Goal: Task Accomplishment & Management: Use online tool/utility

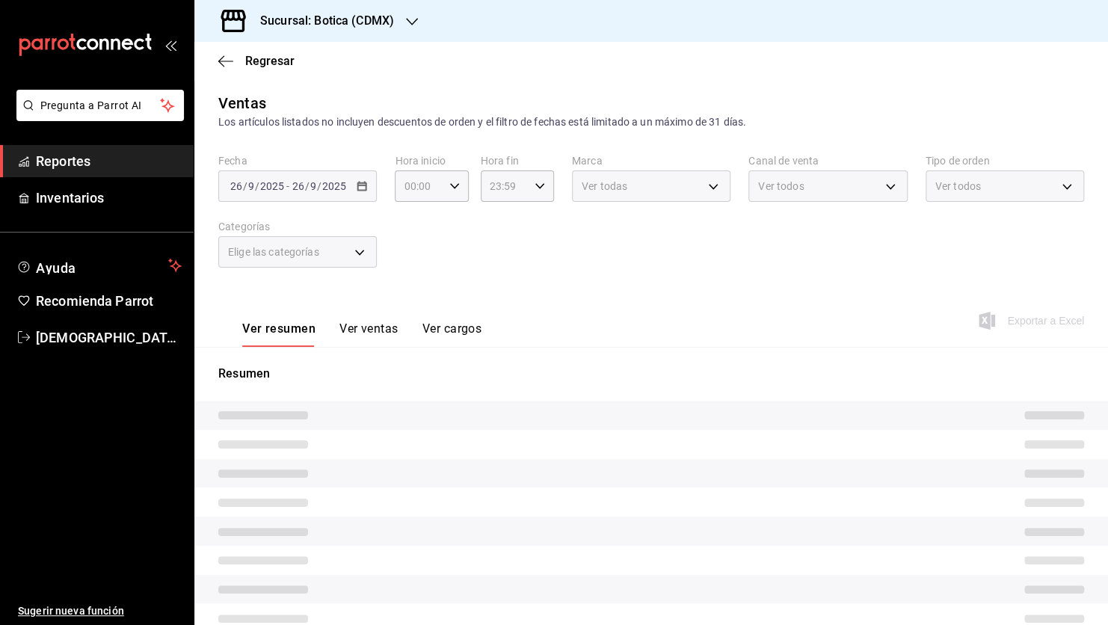
type input "05:00"
type input "PARROT,UBER_EATS,RAPPI,DIDI_FOOD,ONLINE"
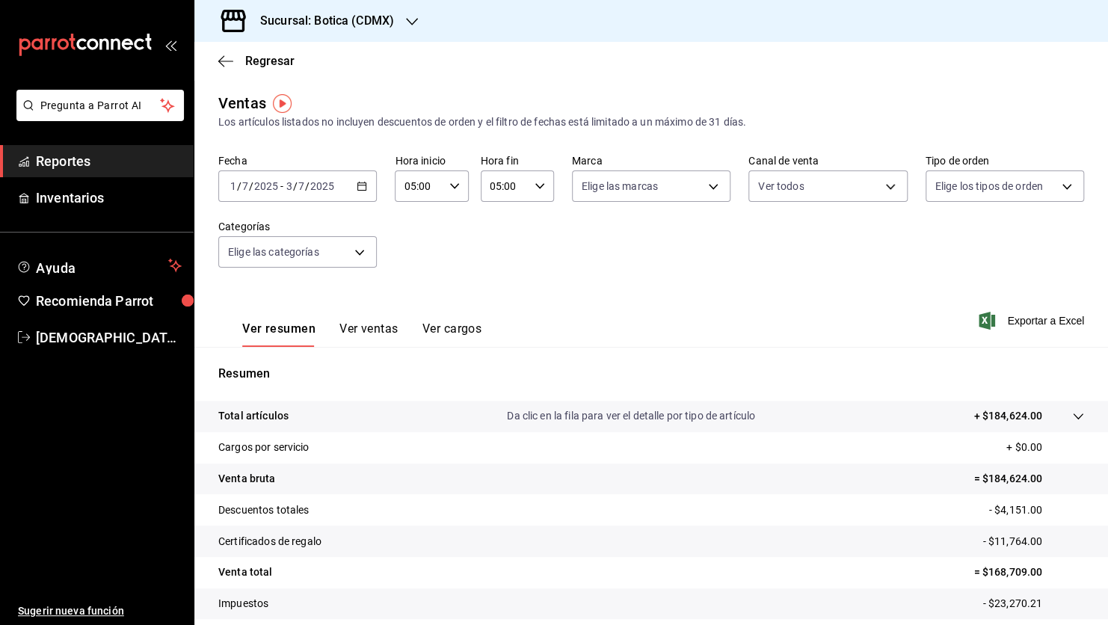
click at [348, 185] on div "2025-07-01 1 / 7 / 2025 - 2025-07-03 3 / 7 / 2025" at bounding box center [297, 185] width 158 height 31
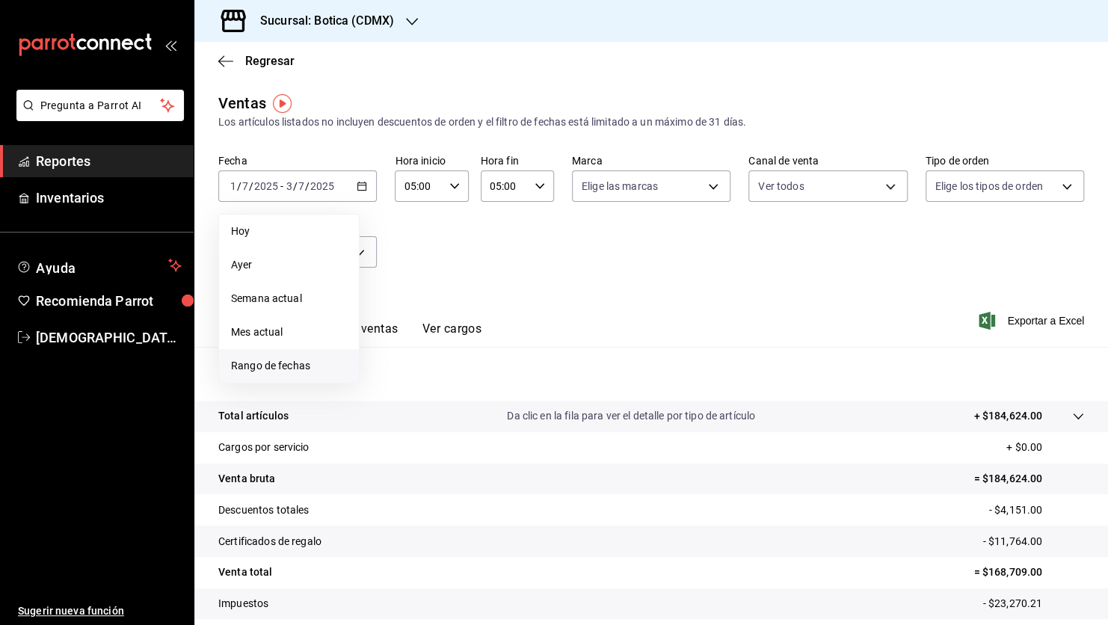
click at [288, 368] on span "Rango de fechas" at bounding box center [289, 366] width 116 height 16
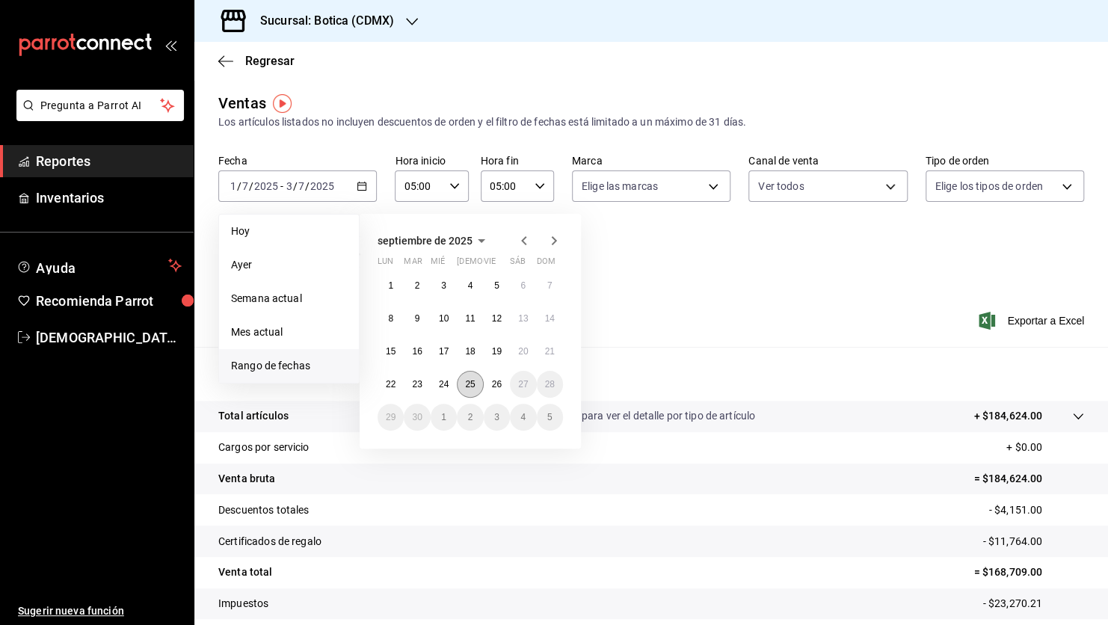
click at [470, 384] on abbr "25" at bounding box center [470, 384] width 10 height 10
click at [495, 383] on abbr "26" at bounding box center [497, 384] width 10 height 10
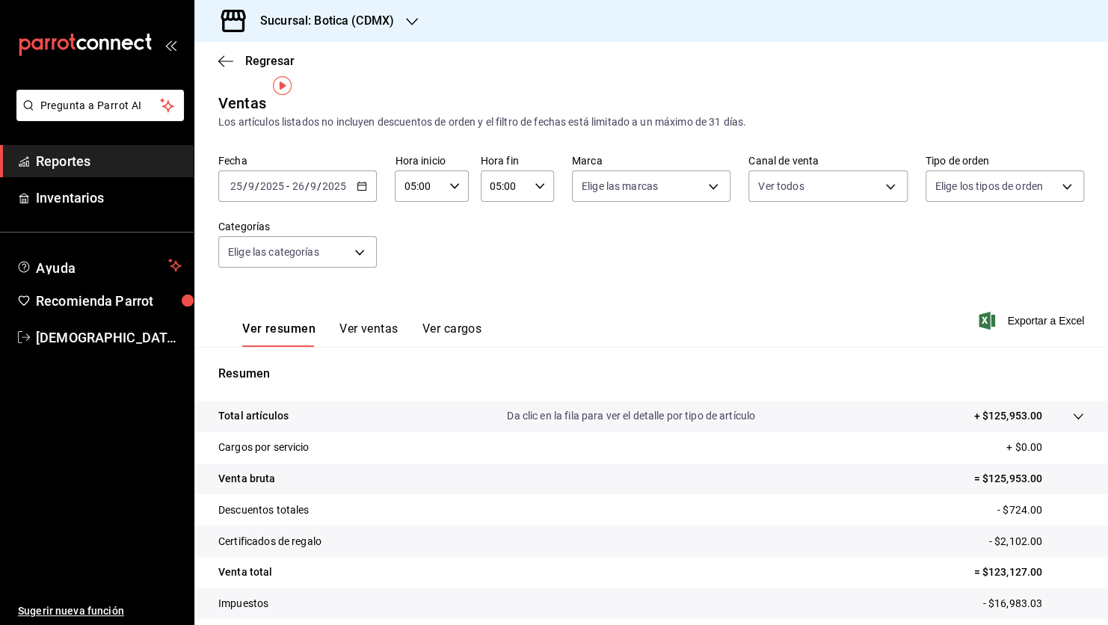
scroll to position [75, 0]
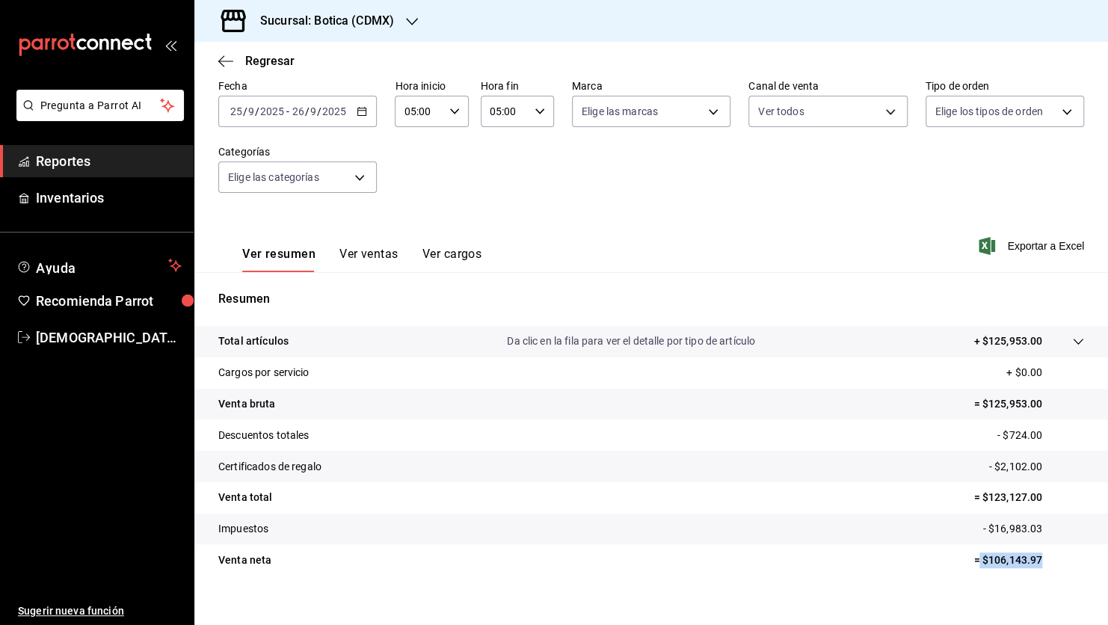
drag, startPoint x: 968, startPoint y: 559, endPoint x: 1031, endPoint y: 562, distance: 62.9
click at [1031, 562] on p "= $106,143.97" at bounding box center [1028, 560] width 111 height 16
copy p "$106,143.97"
click at [89, 158] on span "Reportes" at bounding box center [109, 161] width 146 height 20
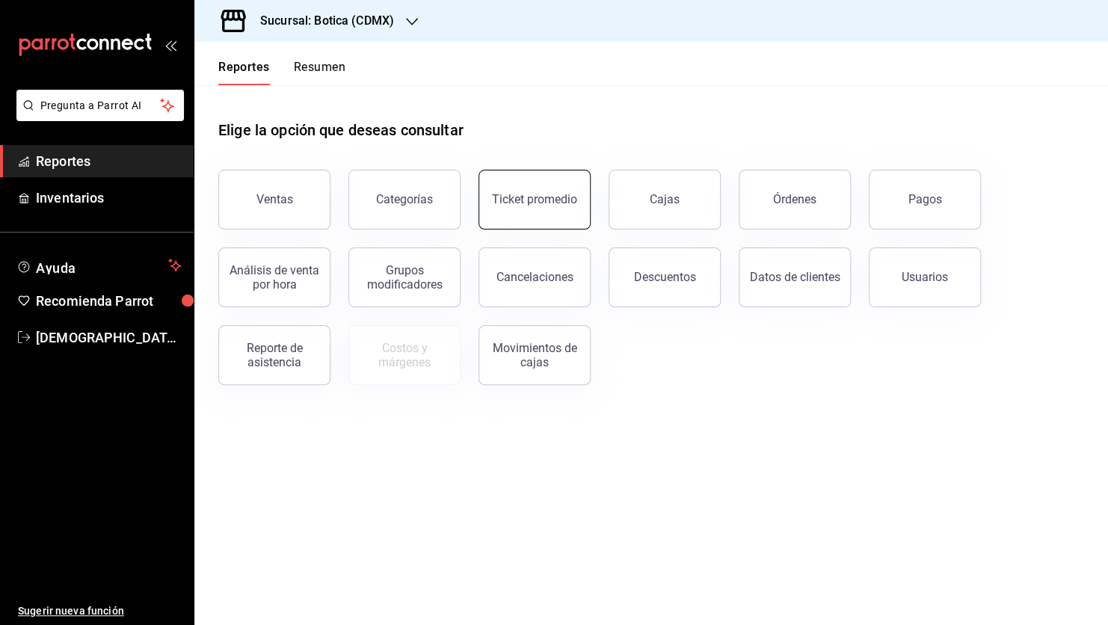
click at [545, 214] on button "Ticket promedio" at bounding box center [534, 200] width 112 height 60
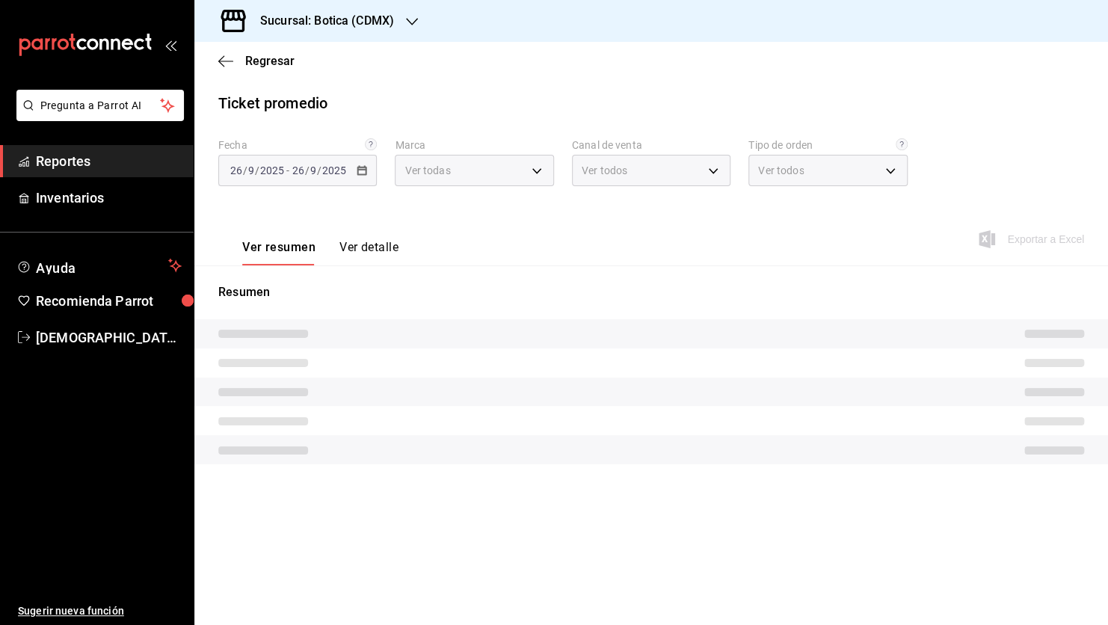
type input "d5352a43-907b-4cea-af89-ed5f283426a2"
type input "PARROT,UBER_EATS,RAPPI,DIDI_FOOD,ONLINE"
type input "68b56432-bc7c-4df1-8cc3-4eafb59ca3cc,EXTERNAL"
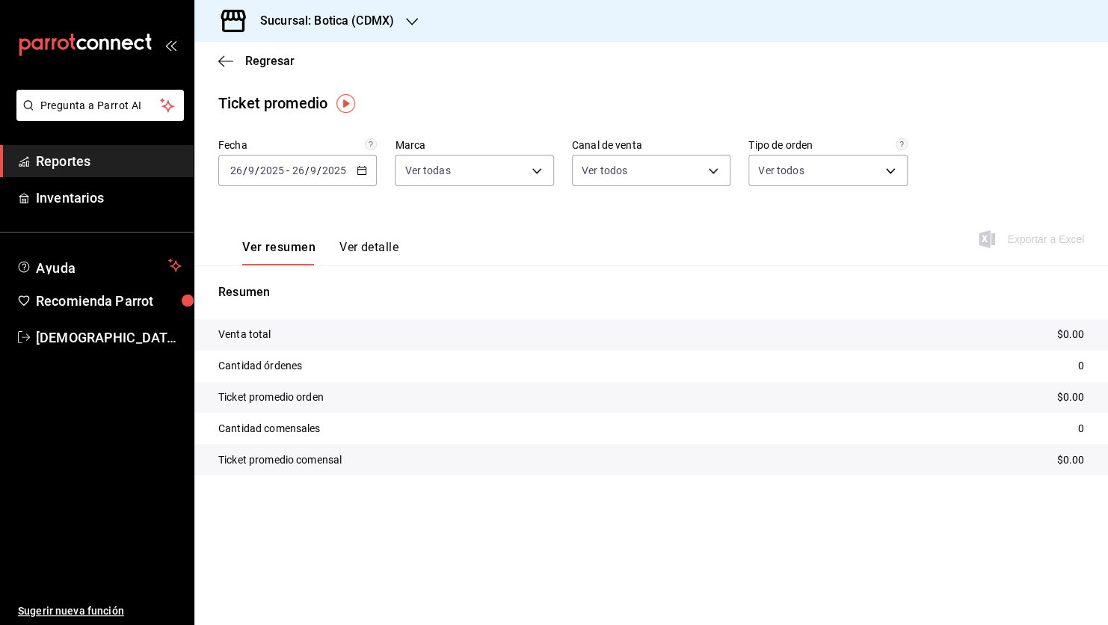
click at [374, 244] on button "Ver detalle" at bounding box center [368, 252] width 59 height 25
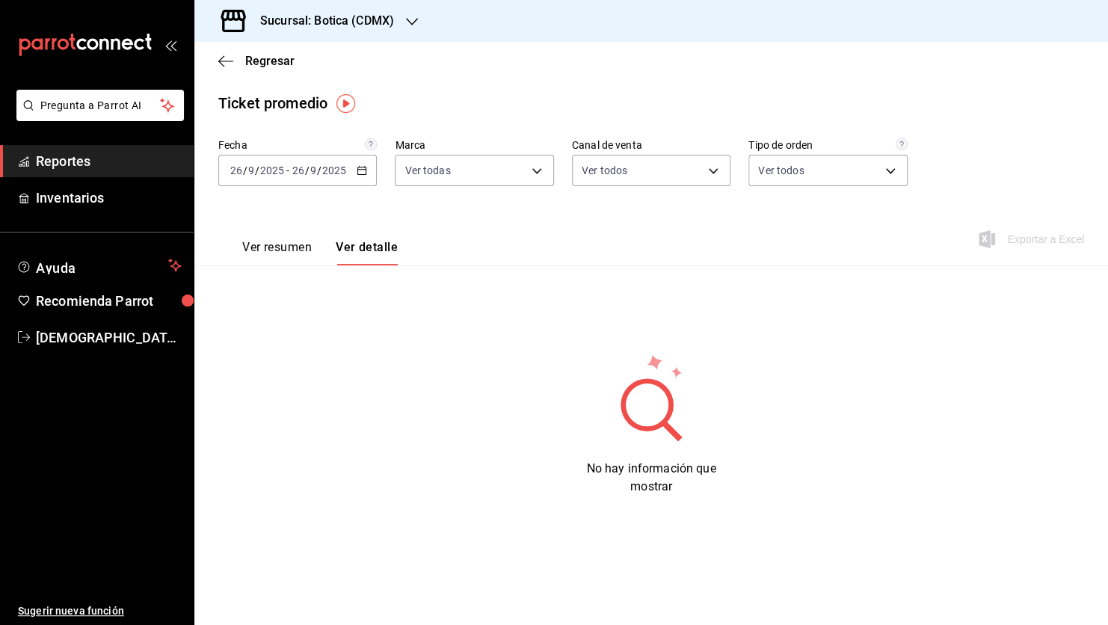
click at [287, 247] on button "Ver resumen" at bounding box center [277, 252] width 70 height 25
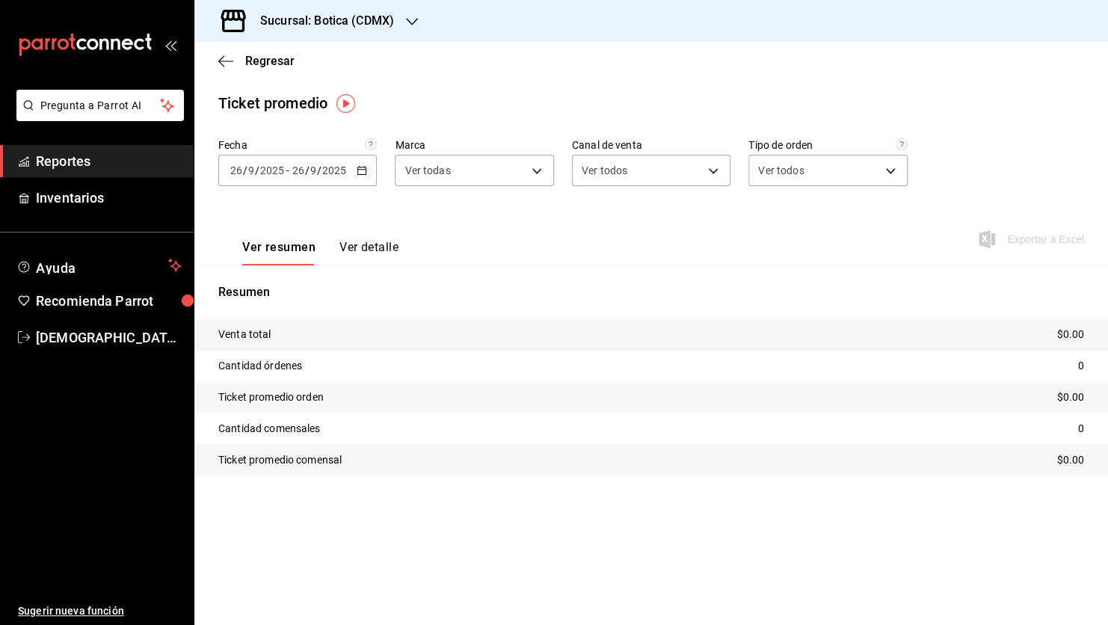
click at [72, 164] on span "Reportes" at bounding box center [109, 161] width 146 height 20
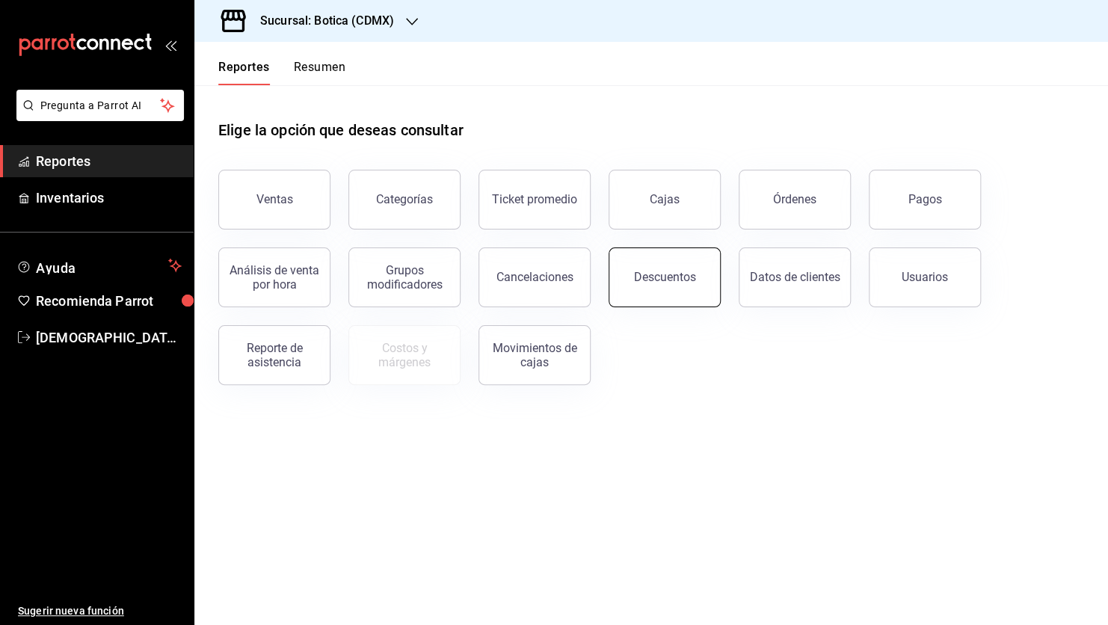
click at [661, 274] on div "Descuentos" at bounding box center [665, 277] width 62 height 14
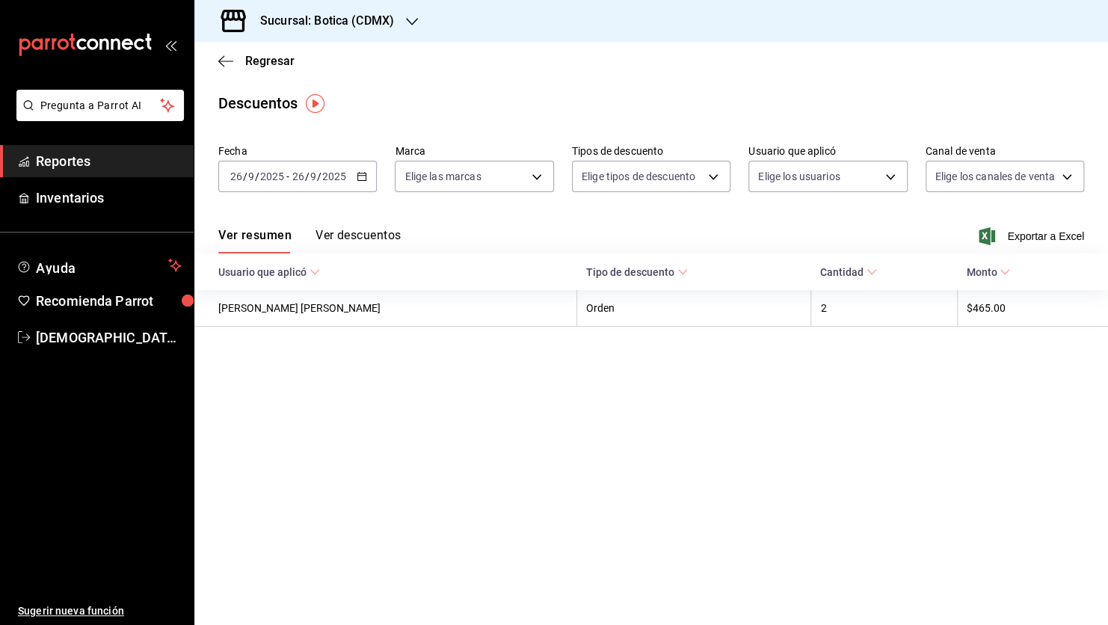
click at [334, 176] on input "2025" at bounding box center [333, 176] width 25 height 12
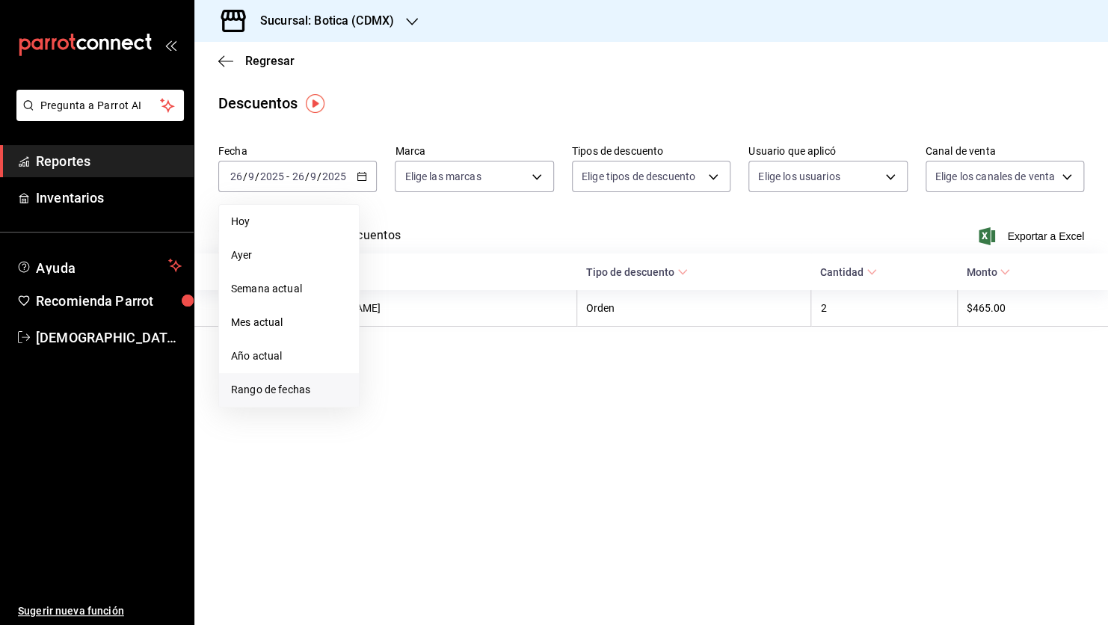
click at [305, 395] on span "Rango de fechas" at bounding box center [289, 390] width 116 height 16
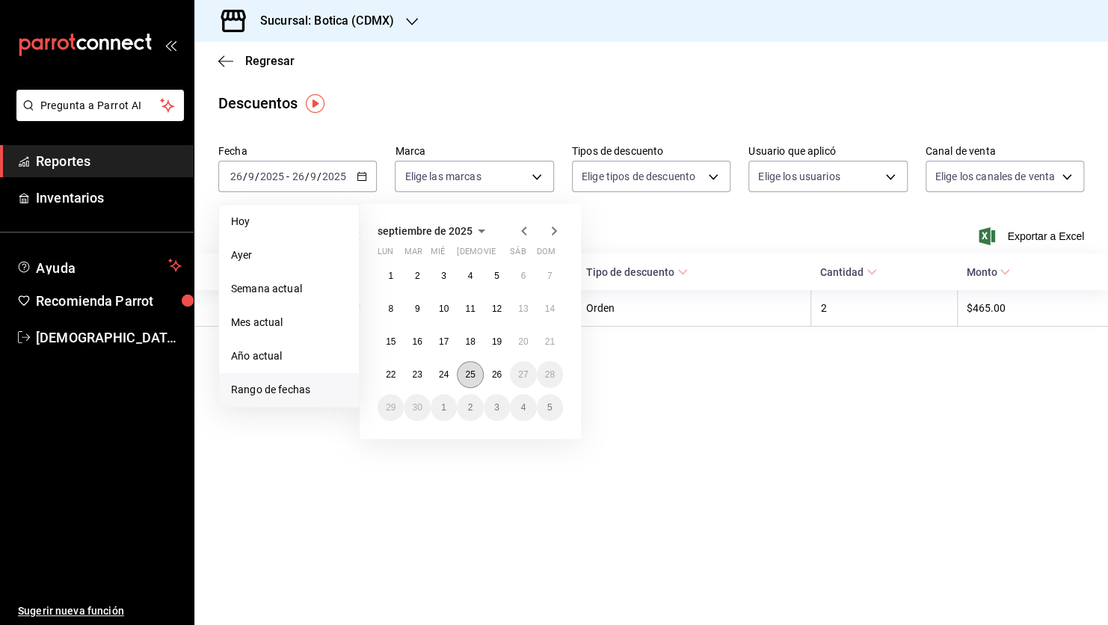
click at [470, 371] on abbr "25" at bounding box center [470, 374] width 10 height 10
click at [496, 376] on abbr "26" at bounding box center [497, 374] width 10 height 10
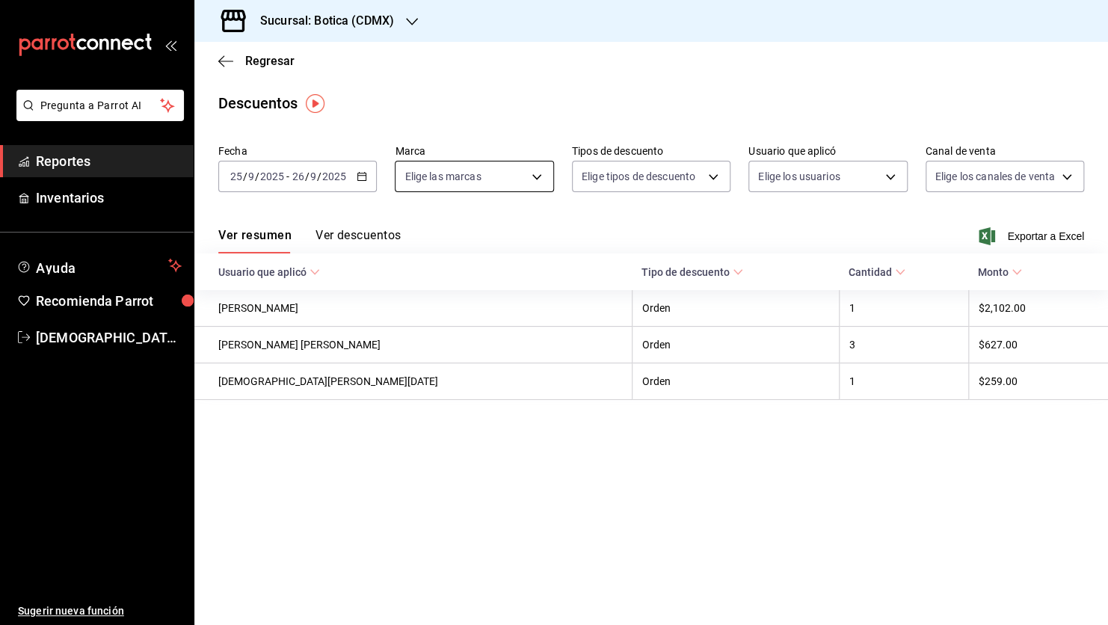
click at [539, 174] on body "Pregunta a Parrot AI Reportes Inventarios Ayuda Recomienda Parrot Christian Nad…" at bounding box center [554, 312] width 1108 height 625
click at [407, 282] on input "checkbox" at bounding box center [410, 284] width 13 height 13
checkbox input "true"
type input "d5352a43-907b-4cea-af89-ed5f283426a2"
checkbox input "true"
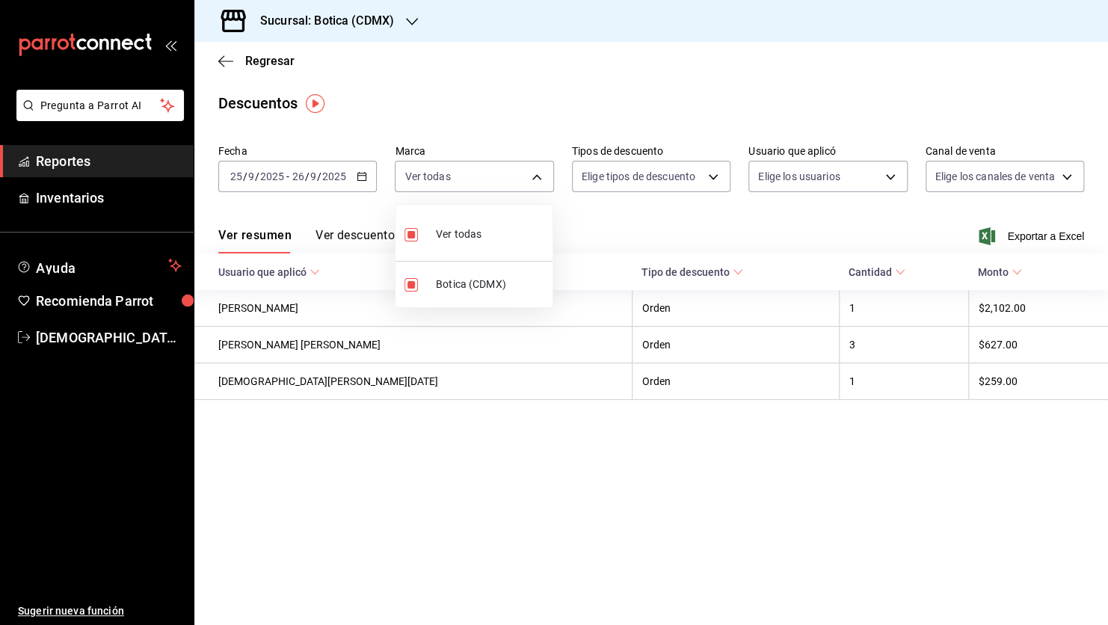
click at [596, 225] on div at bounding box center [554, 312] width 1108 height 625
click at [330, 236] on button "Ver descuentos" at bounding box center [357, 240] width 85 height 25
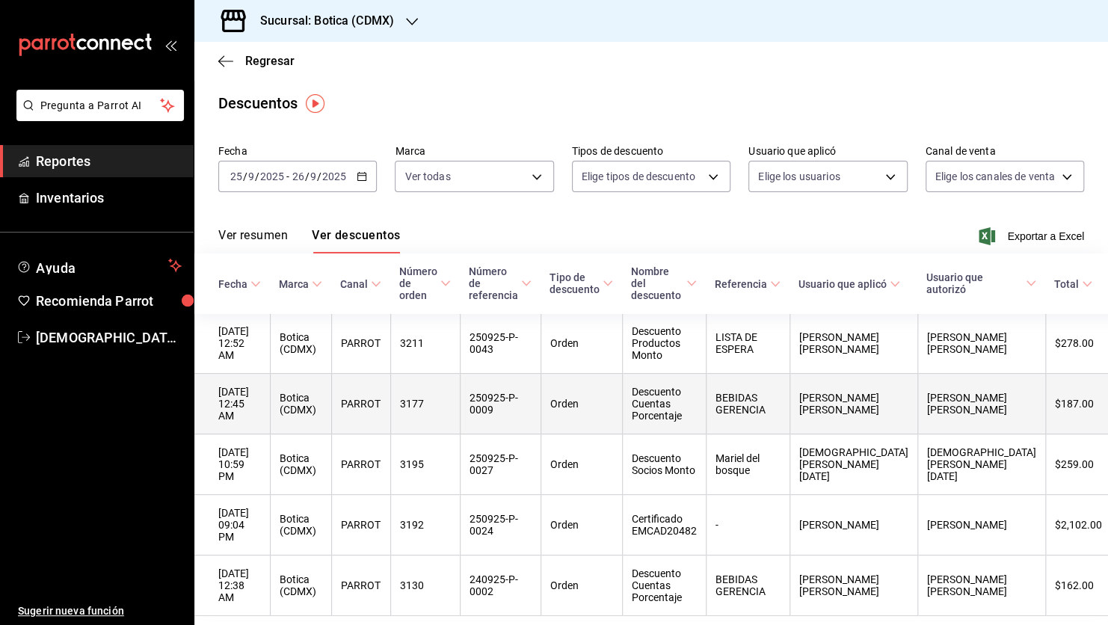
scroll to position [61, 0]
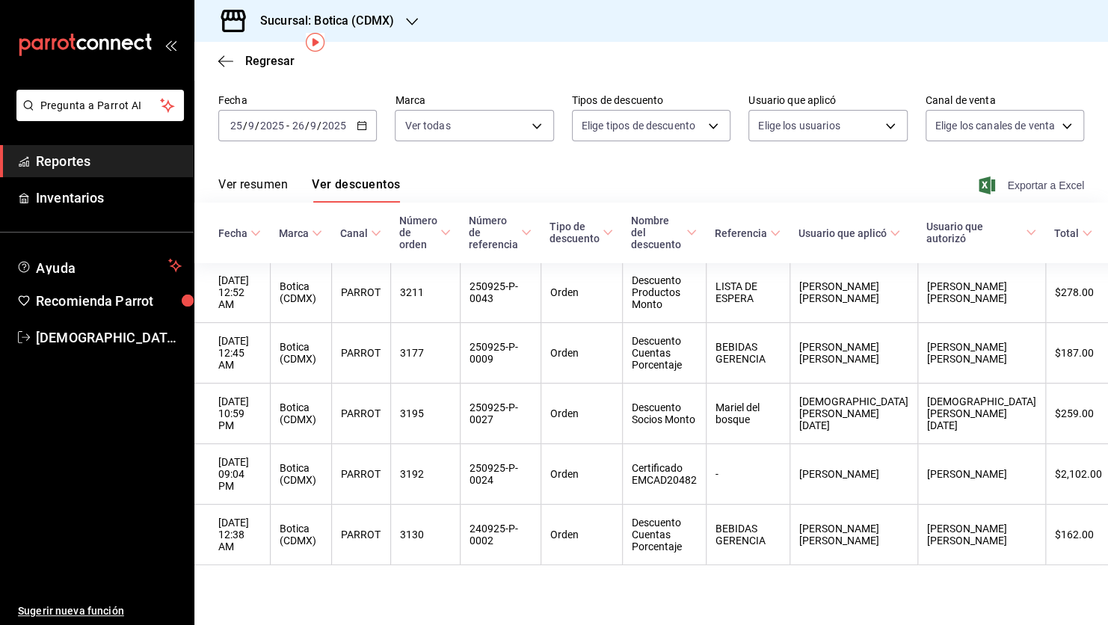
click at [1020, 176] on span "Exportar a Excel" at bounding box center [1032, 185] width 102 height 18
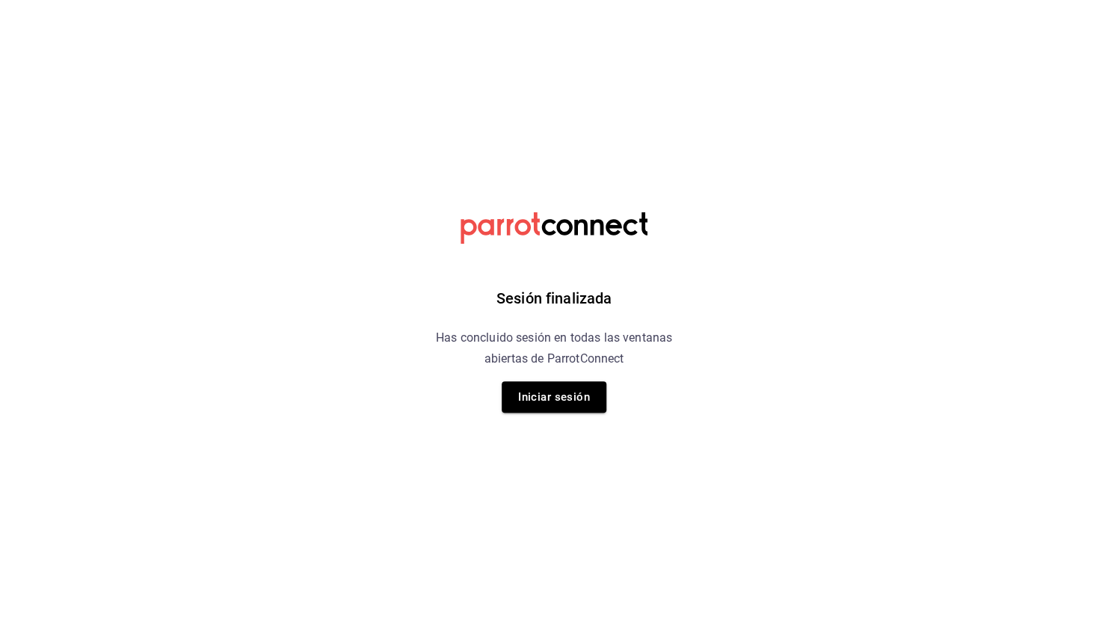
click at [596, 115] on div "Sesión finalizada Has concluido sesión en todas las ventanas abiertas de Parrot…" at bounding box center [553, 312] width 377 height 625
click at [527, 410] on button "Iniciar sesión" at bounding box center [554, 396] width 105 height 31
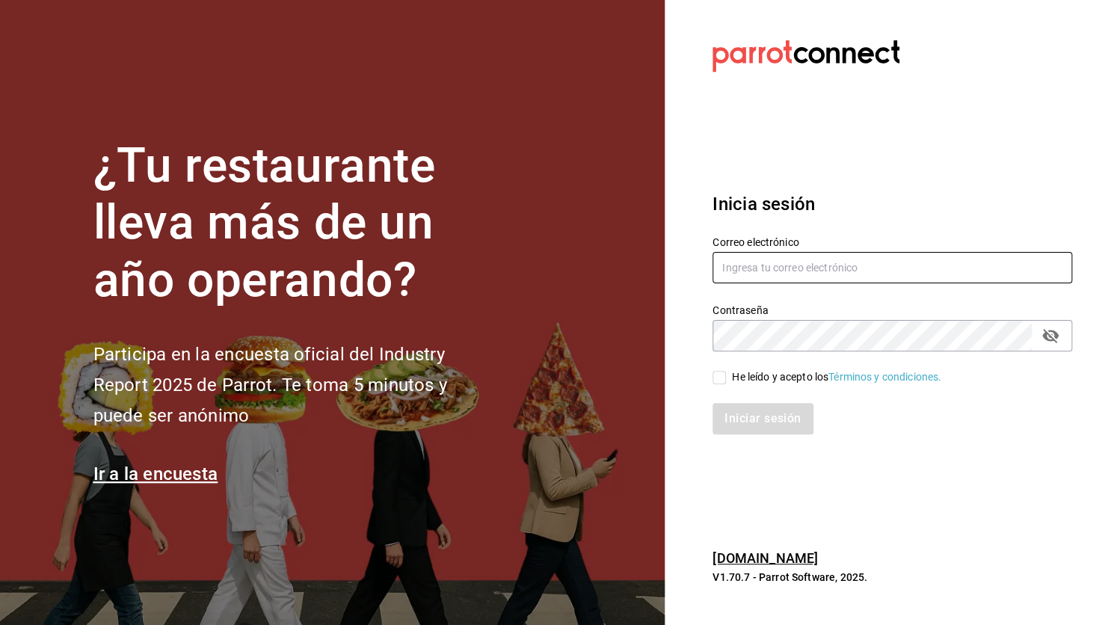
type input "christian.nadal@grupocosteno.com"
click at [721, 374] on input "He leído y acepto los Términos y condiciones." at bounding box center [718, 377] width 13 height 13
checkbox input "true"
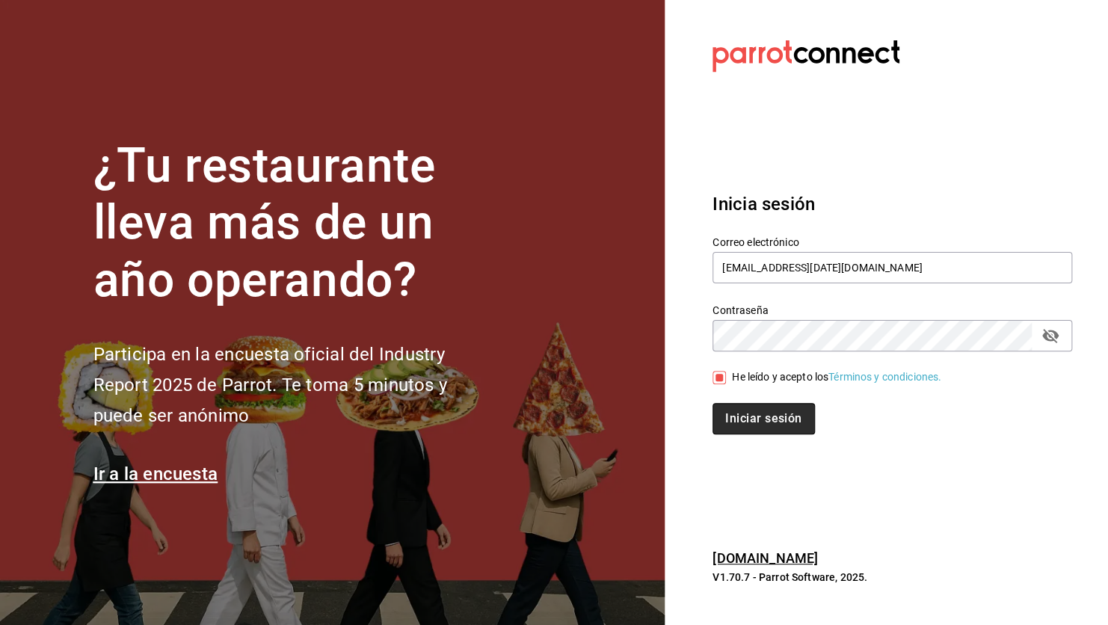
click at [753, 418] on button "Iniciar sesión" at bounding box center [763, 418] width 102 height 31
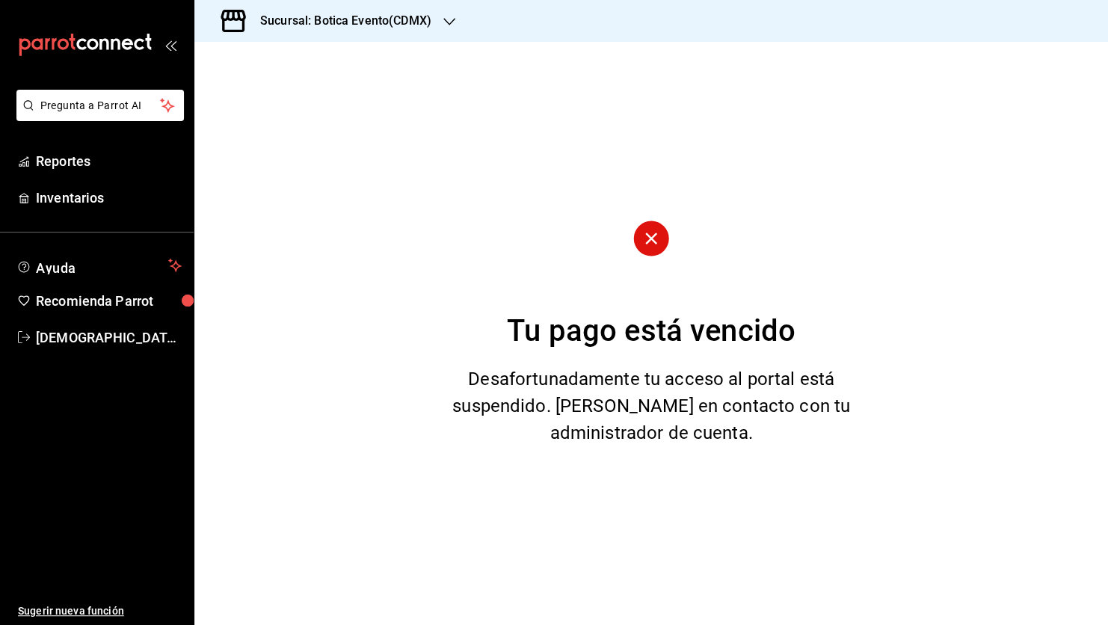
click at [448, 20] on icon "button" at bounding box center [449, 22] width 12 height 12
click at [229, 102] on span "Botica (CDMX)" at bounding box center [241, 98] width 70 height 16
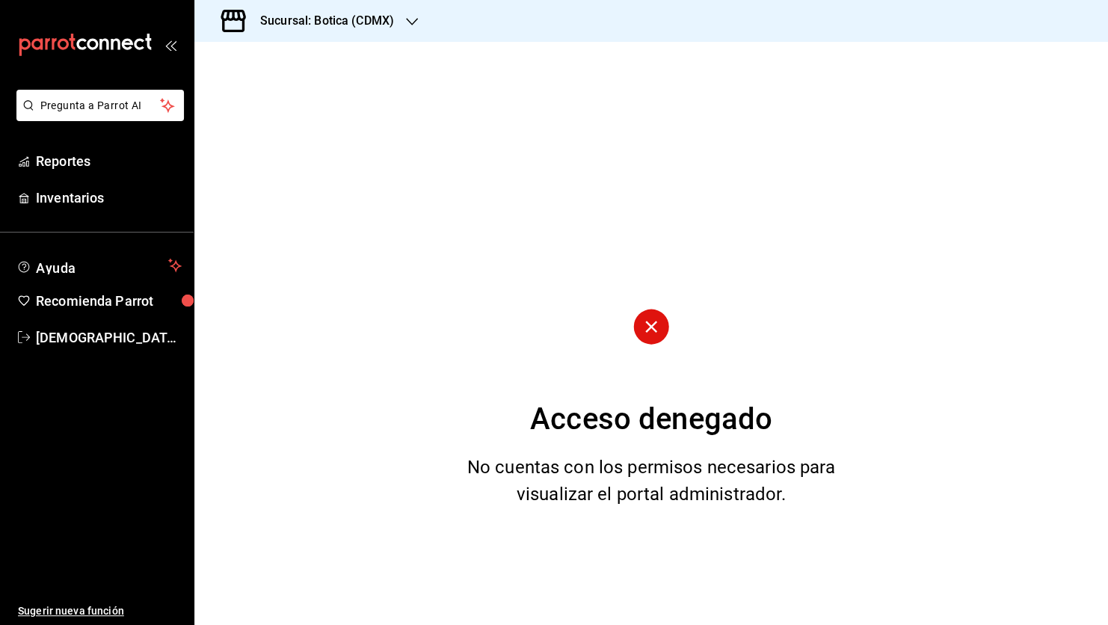
click at [412, 19] on icon "button" at bounding box center [412, 22] width 12 height 12
click at [249, 95] on span "Botica (CDMX)" at bounding box center [241, 98] width 70 height 16
click at [78, 157] on span "Reportes" at bounding box center [109, 161] width 146 height 20
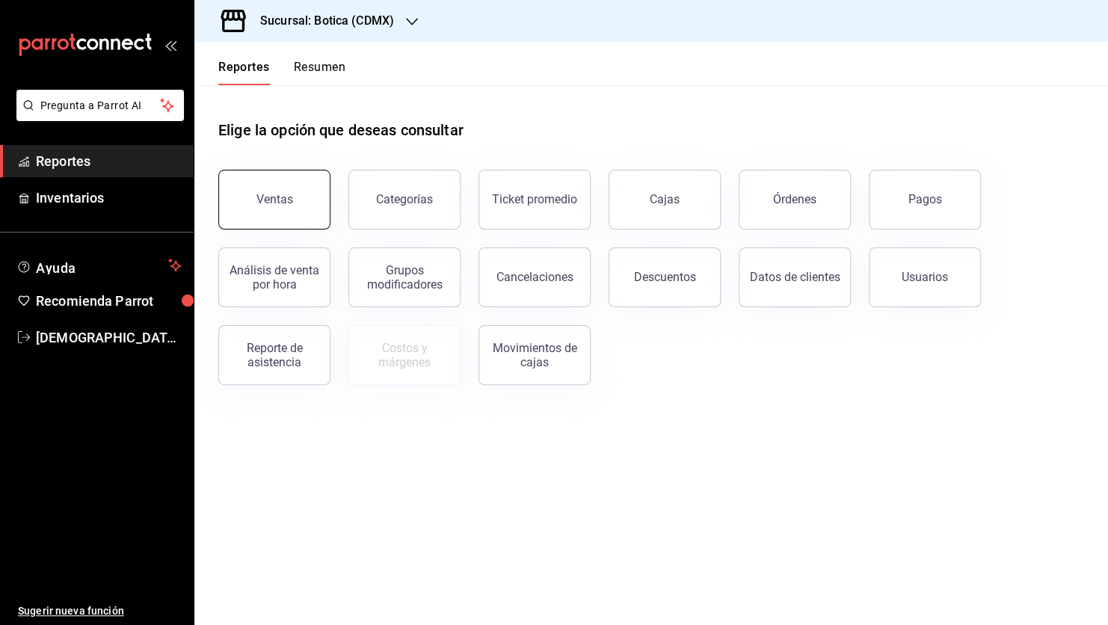
click at [263, 200] on div "Ventas" at bounding box center [274, 199] width 37 height 14
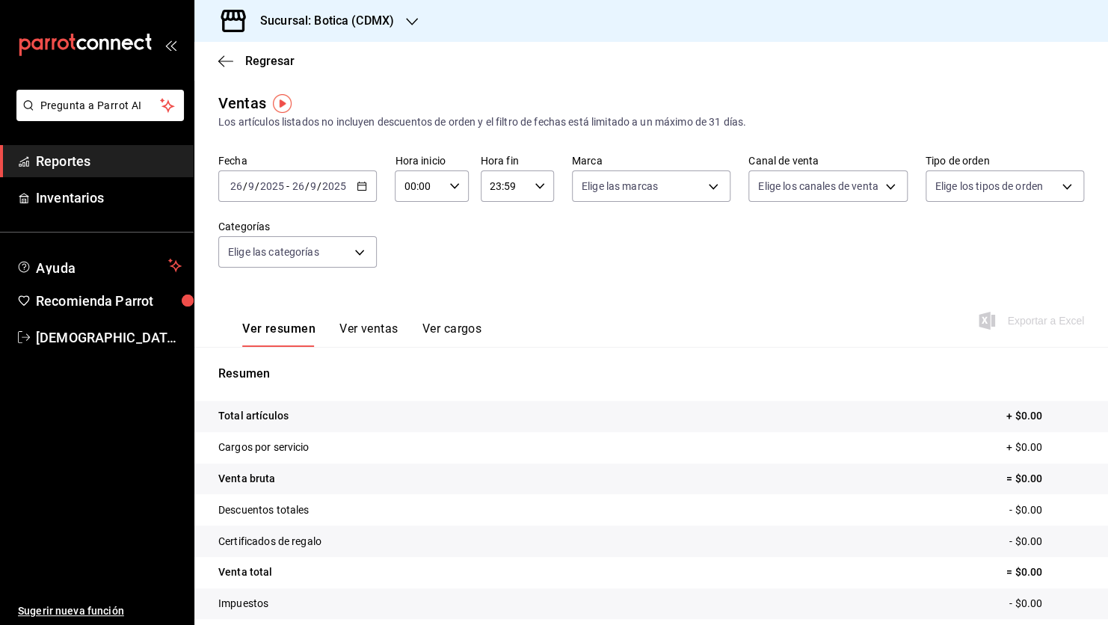
click at [318, 185] on span "/" at bounding box center [319, 186] width 4 height 12
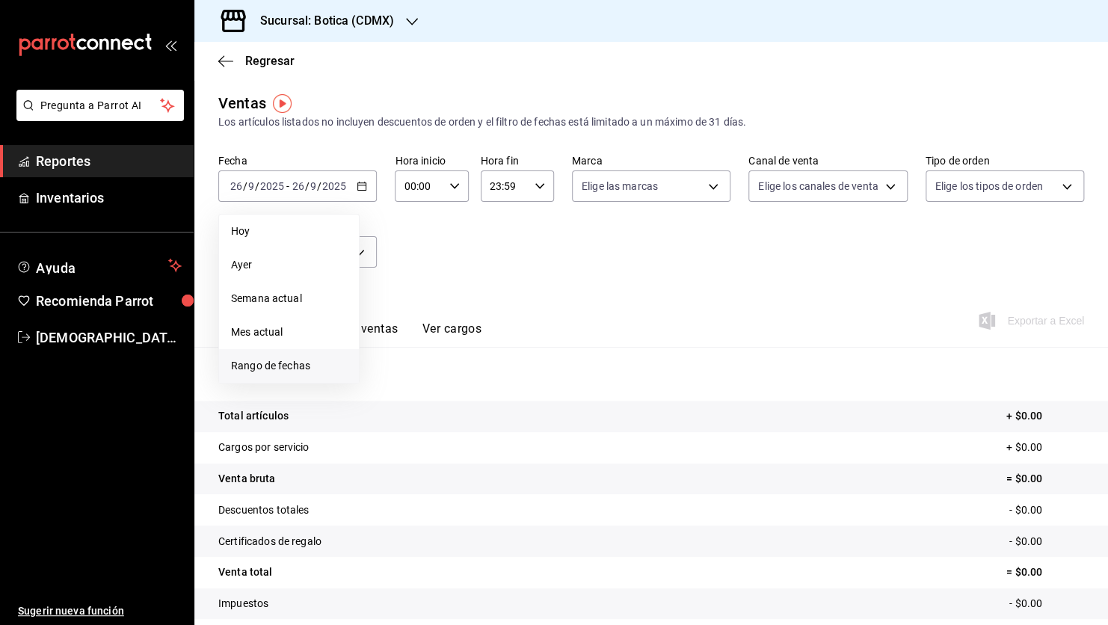
click at [261, 368] on span "Rango de fechas" at bounding box center [289, 366] width 116 height 16
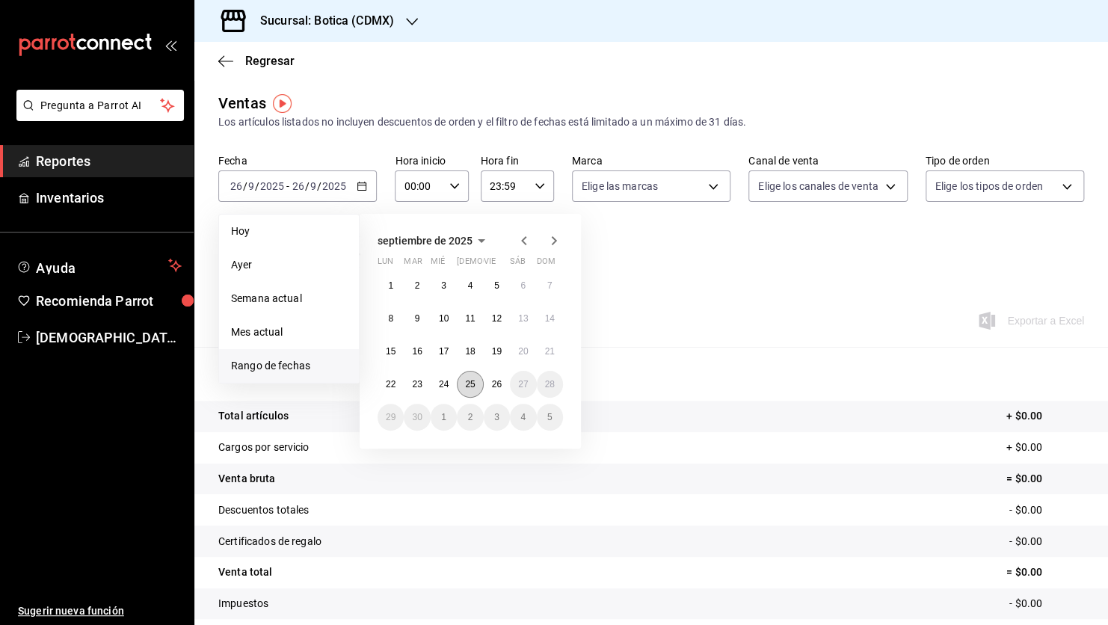
click at [469, 386] on abbr "25" at bounding box center [470, 384] width 10 height 10
click at [499, 382] on abbr "26" at bounding box center [497, 384] width 10 height 10
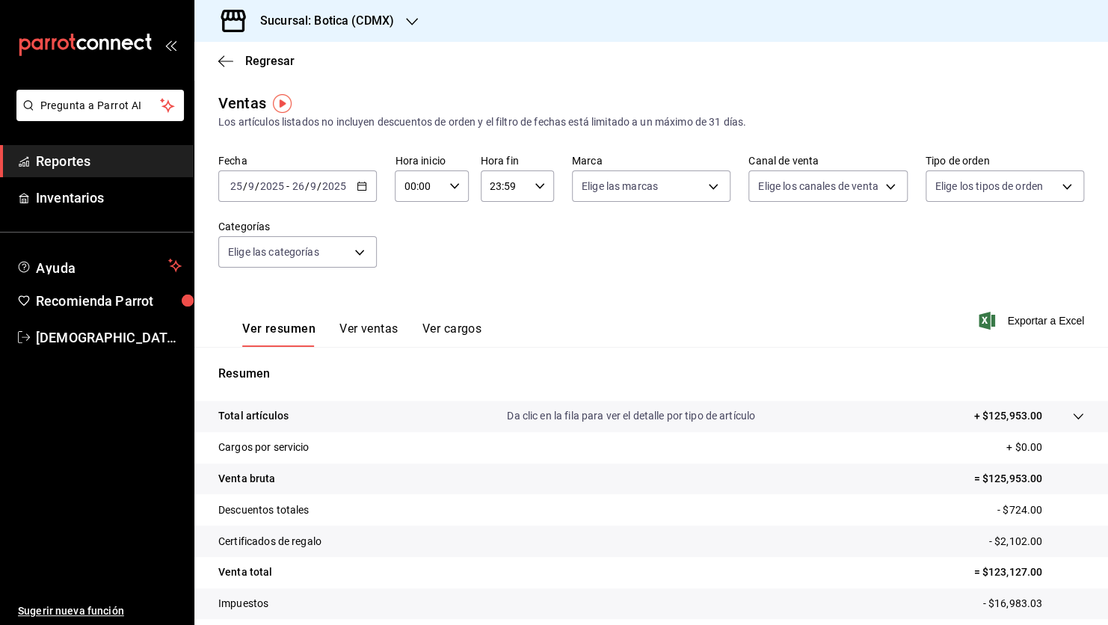
click at [452, 188] on icon "button" at bounding box center [454, 186] width 10 height 10
click at [452, 188] on div at bounding box center [554, 312] width 1108 height 625
click at [536, 188] on icon "button" at bounding box center [539, 186] width 10 height 10
click at [452, 185] on div at bounding box center [554, 312] width 1108 height 625
click at [452, 185] on \(Stroke\) "button" at bounding box center [454, 185] width 9 height 5
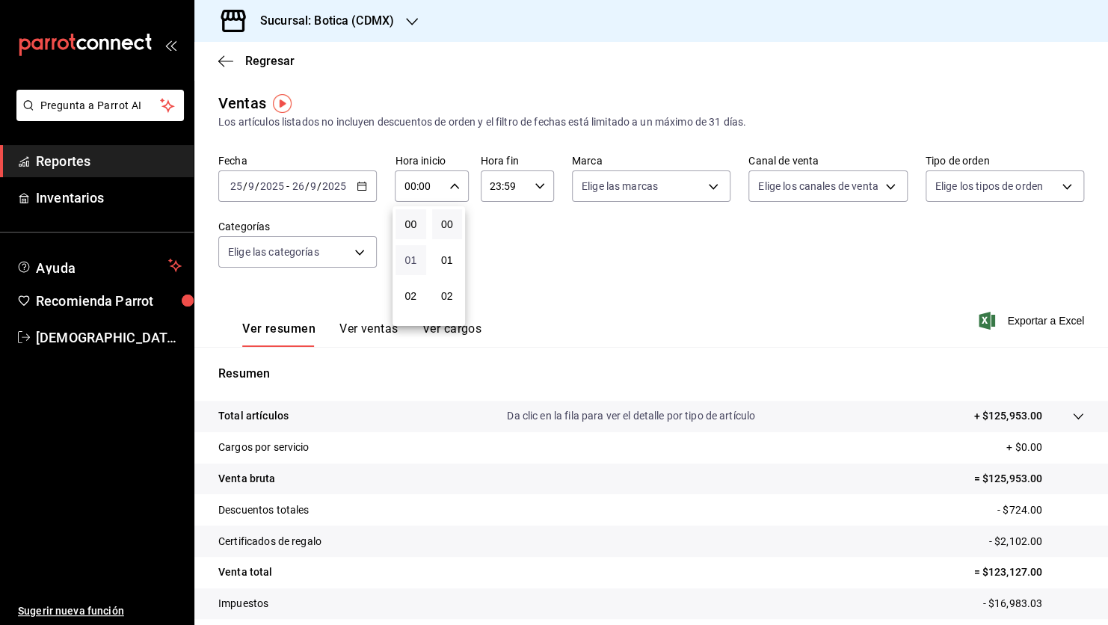
click at [410, 260] on span "01" at bounding box center [410, 260] width 13 height 12
type input "01:00"
click at [512, 255] on div at bounding box center [554, 312] width 1108 height 625
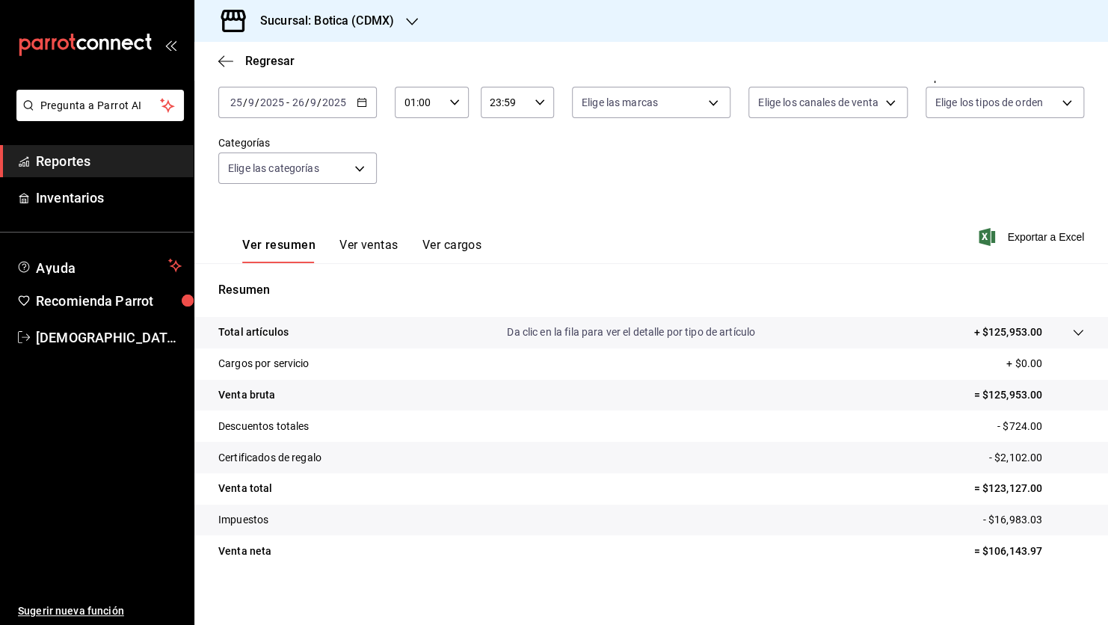
scroll to position [91, 0]
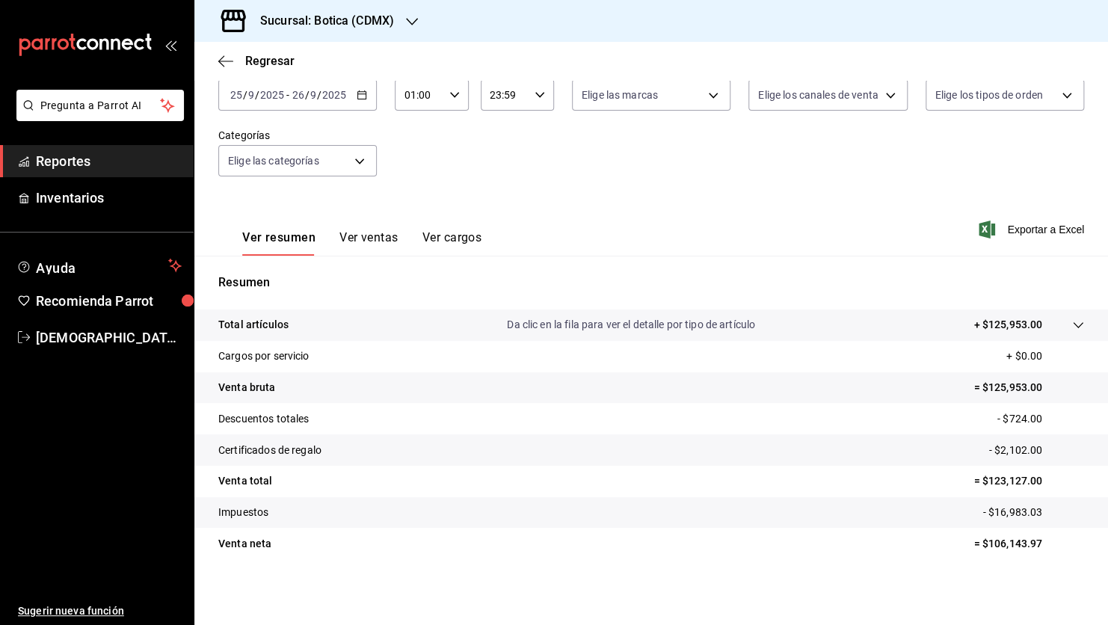
click at [374, 239] on button "Ver ventas" at bounding box center [368, 242] width 59 height 25
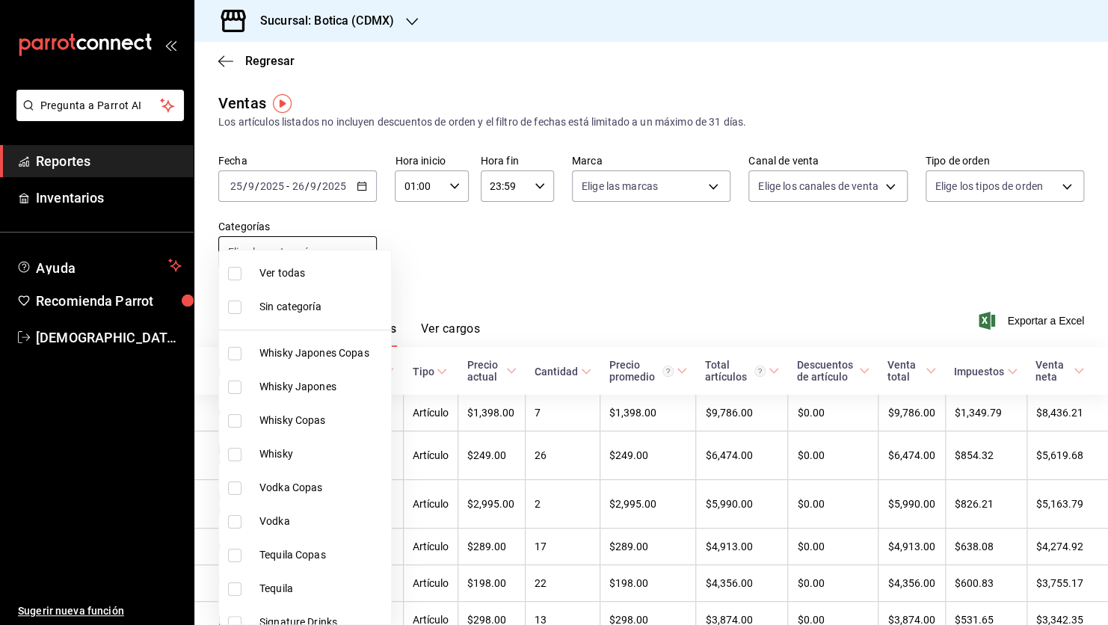
click at [360, 248] on body "Pregunta a Parrot AI Reportes Inventarios Ayuda Recomienda Parrot [PERSON_NAME]…" at bounding box center [554, 312] width 1108 height 625
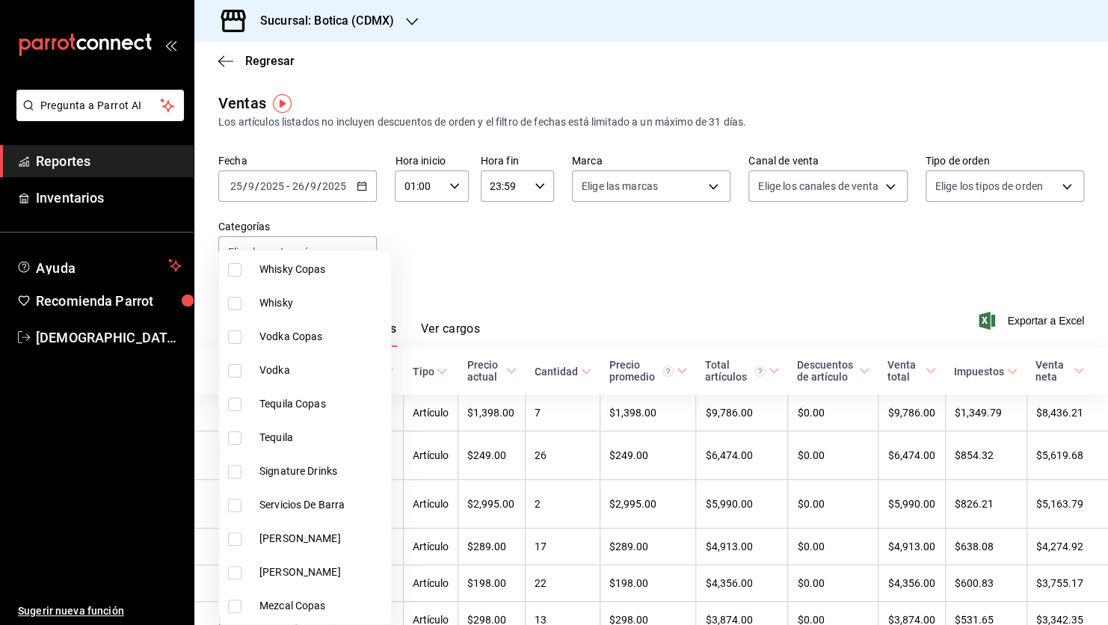
scroll to position [149, 0]
click at [233, 475] on input "checkbox" at bounding box center [234, 472] width 13 height 13
checkbox input "true"
type input "b0b5e297-f2c4-4473-a6c7-99e935097a36"
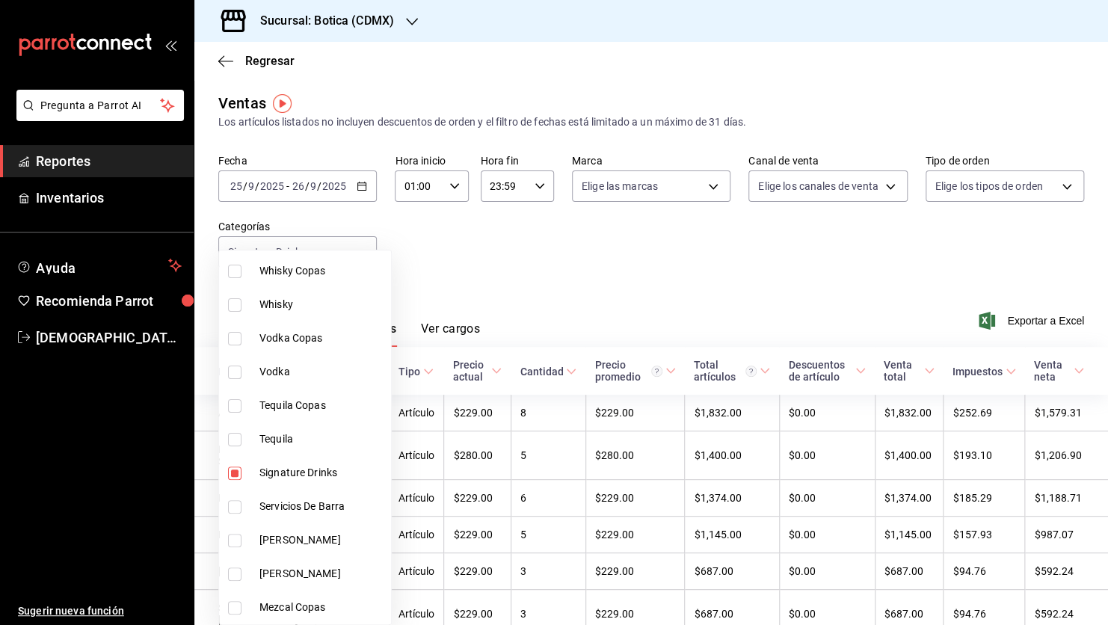
click at [656, 296] on div at bounding box center [554, 312] width 1108 height 625
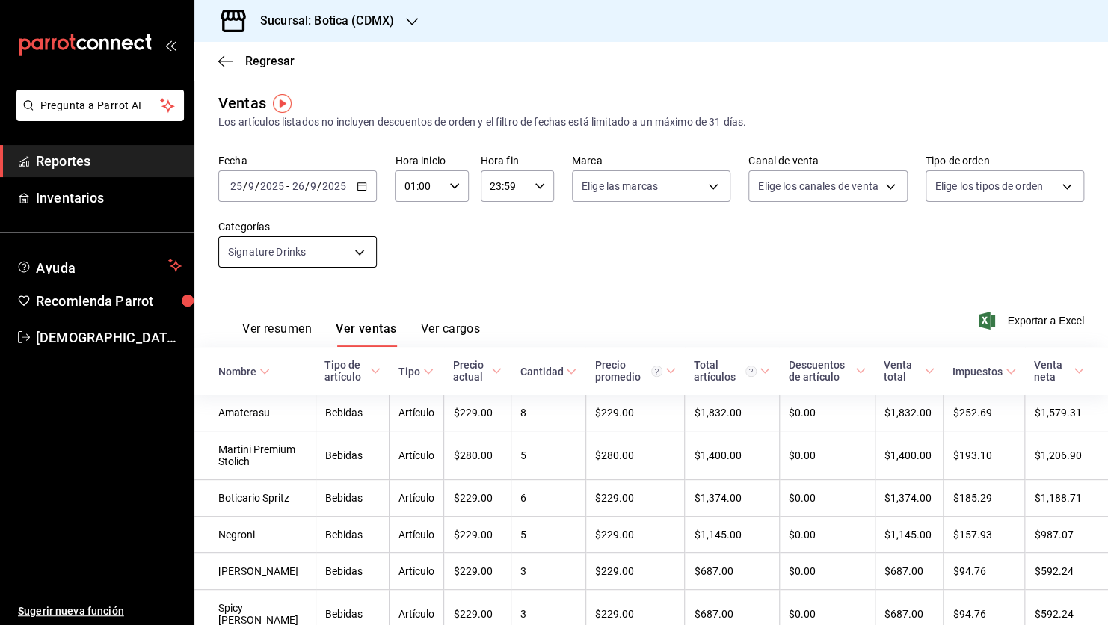
click at [363, 249] on body "Pregunta a Parrot AI Reportes Inventarios Ayuda Recomienda Parrot [PERSON_NAME]…" at bounding box center [554, 312] width 1108 height 625
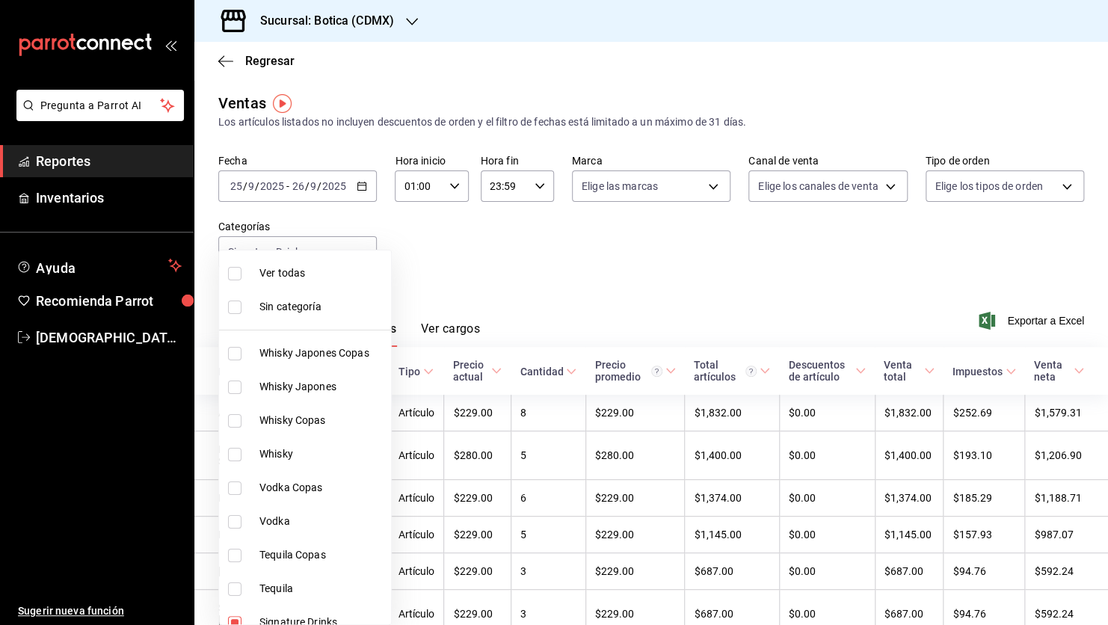
click at [303, 620] on span "Signature Drinks" at bounding box center [322, 622] width 126 height 16
checkbox input "false"
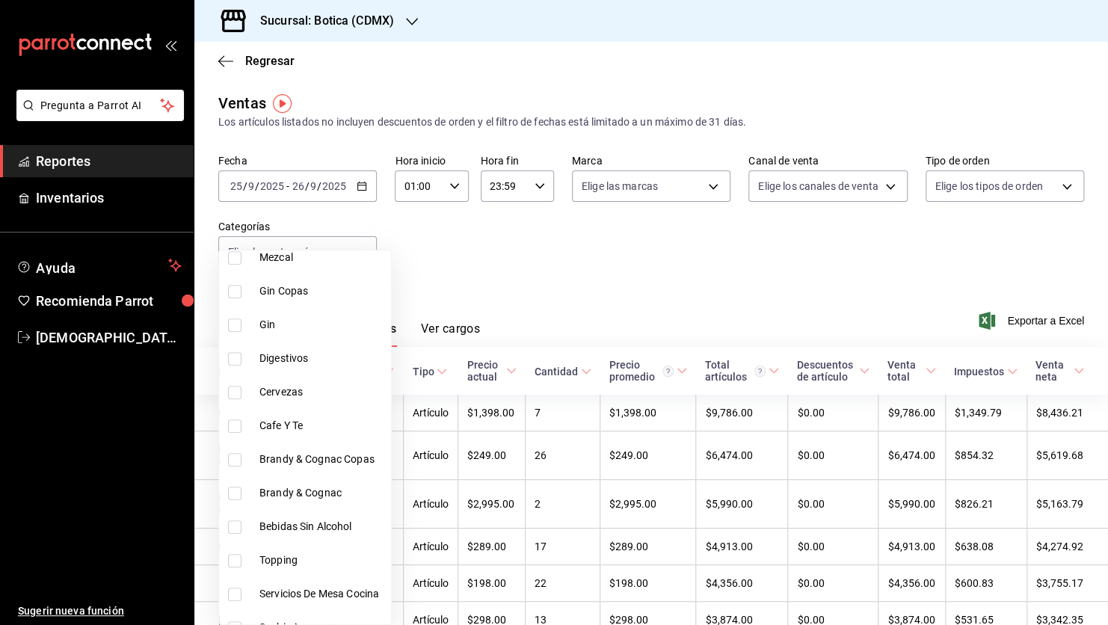
scroll to position [673, 0]
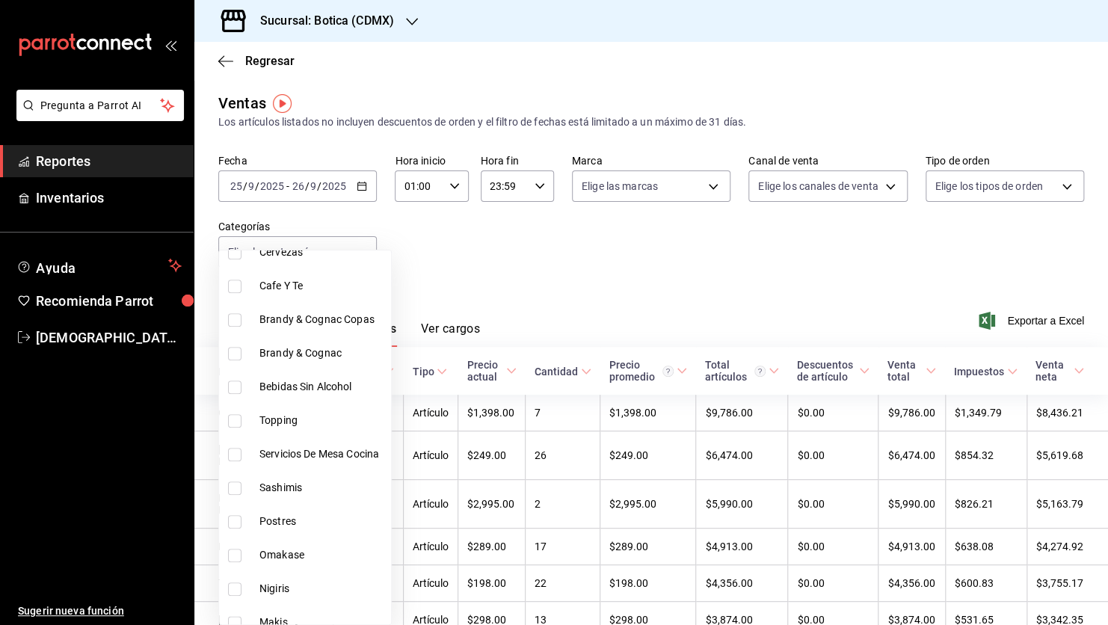
click at [231, 554] on input "checkbox" at bounding box center [234, 555] width 13 height 13
checkbox input "true"
type input "a73a2e35-0d89-4bbb-9554-7540ef3b4ac7"
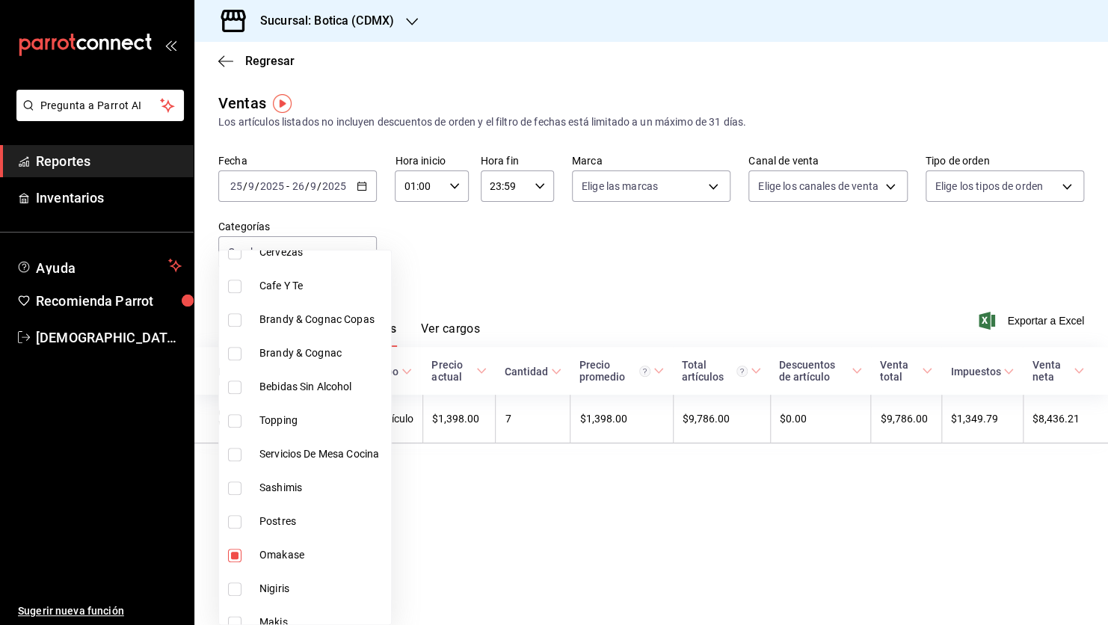
click at [634, 280] on div at bounding box center [554, 312] width 1108 height 625
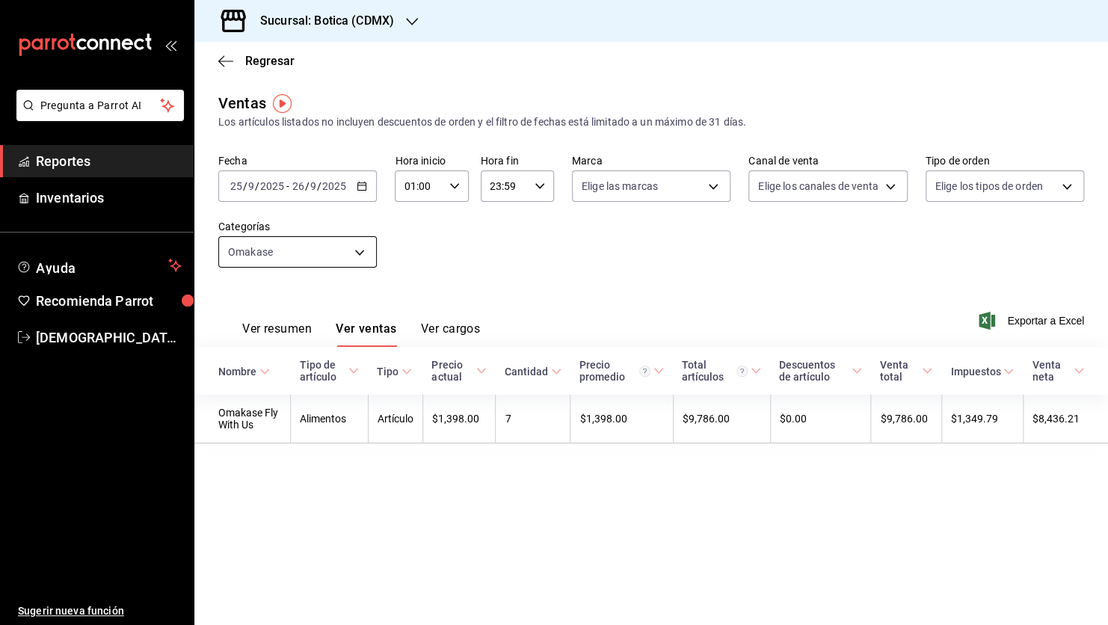
click at [363, 250] on body "Pregunta a Parrot AI Reportes Inventarios Ayuda Recomienda Parrot [PERSON_NAME]…" at bounding box center [554, 312] width 1108 height 625
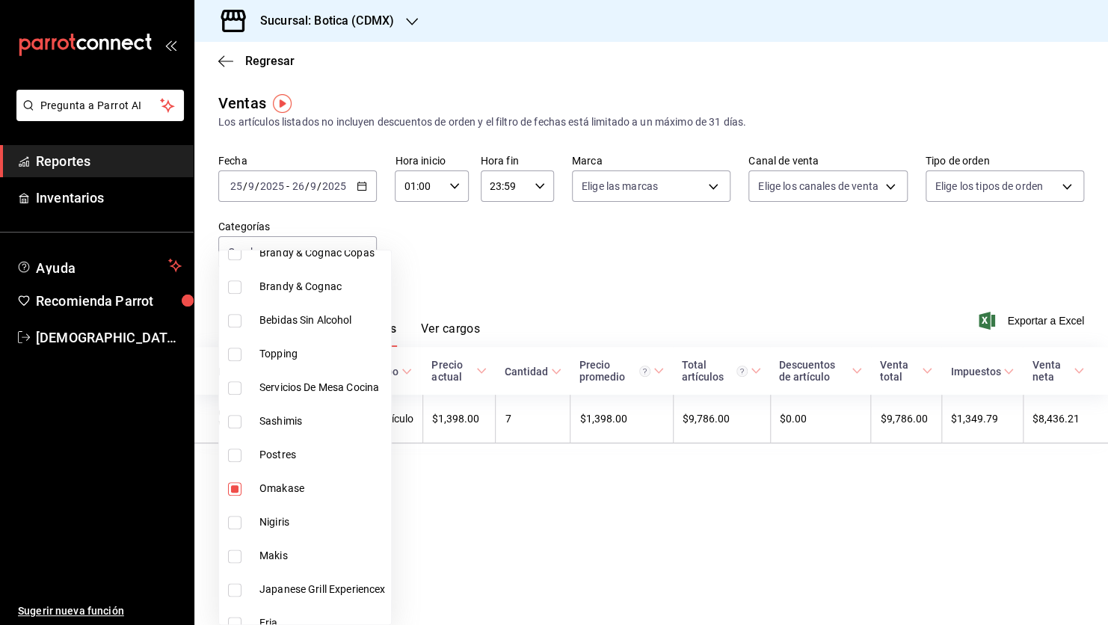
scroll to position [747, 0]
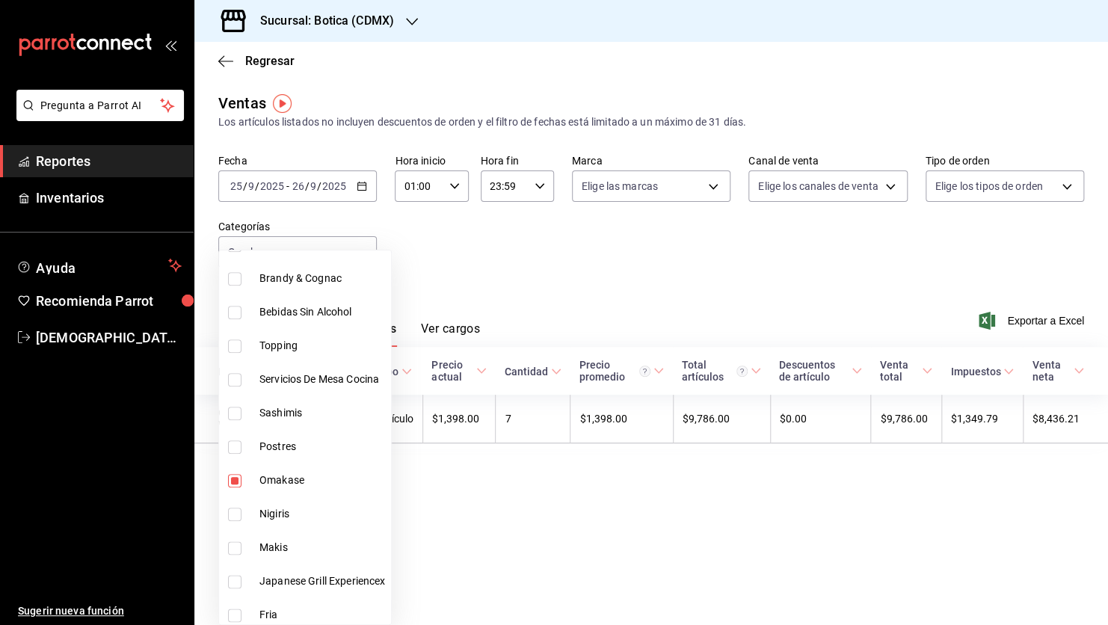
click at [276, 485] on span "Omakase" at bounding box center [322, 480] width 126 height 16
checkbox input "false"
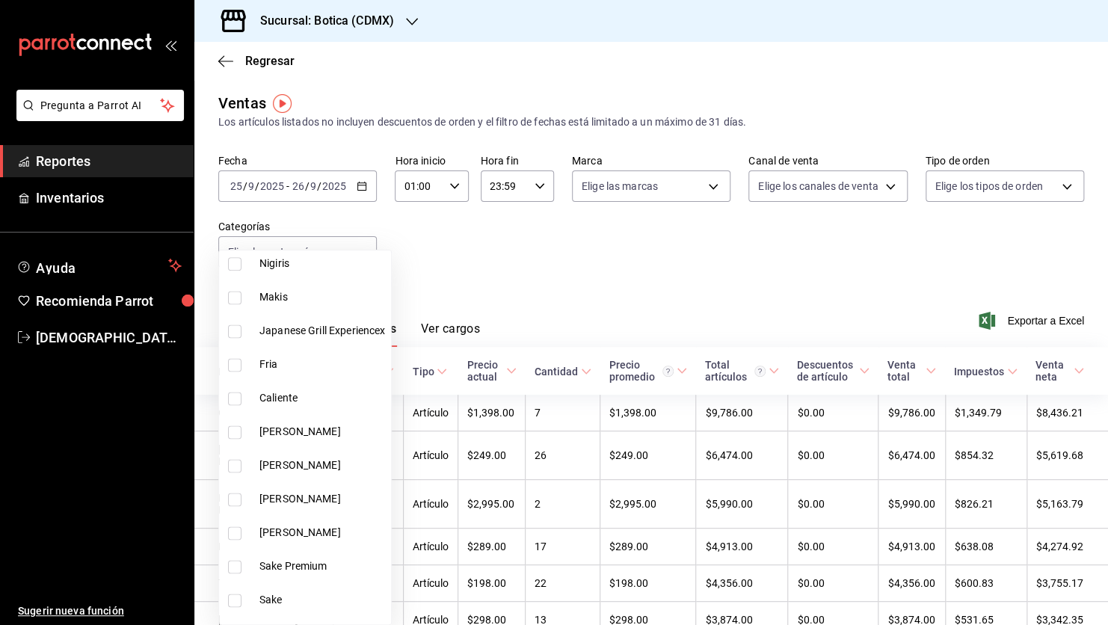
scroll to position [1023, 0]
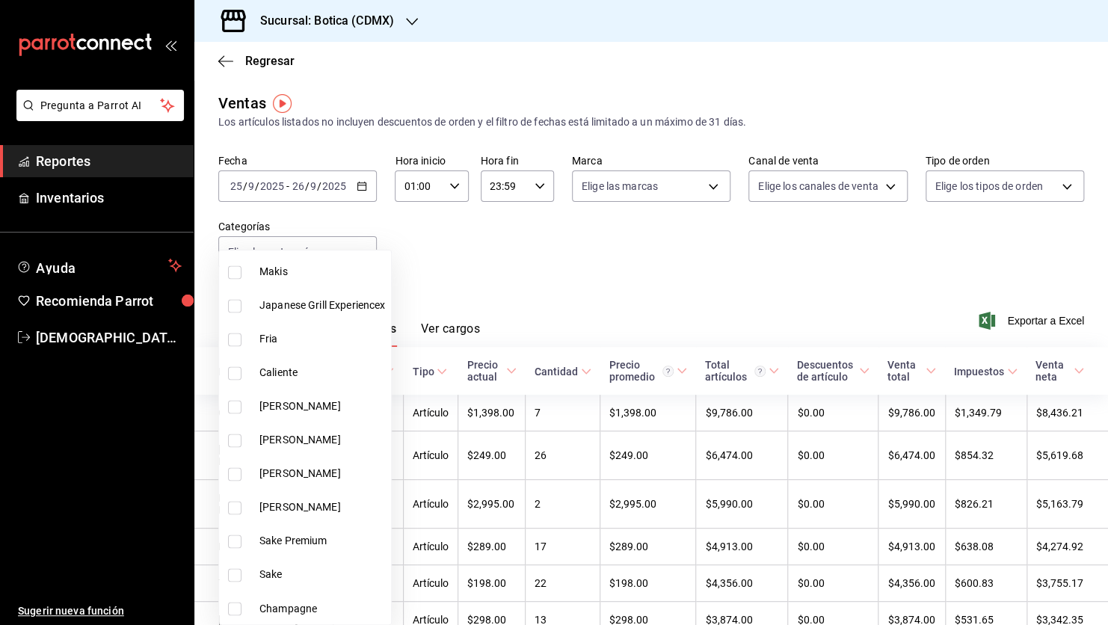
click at [286, 443] on span "[PERSON_NAME]" at bounding box center [322, 440] width 126 height 16
type input "3197f27d-3726-4df0-abe8-0aa66144c558"
checkbox input "true"
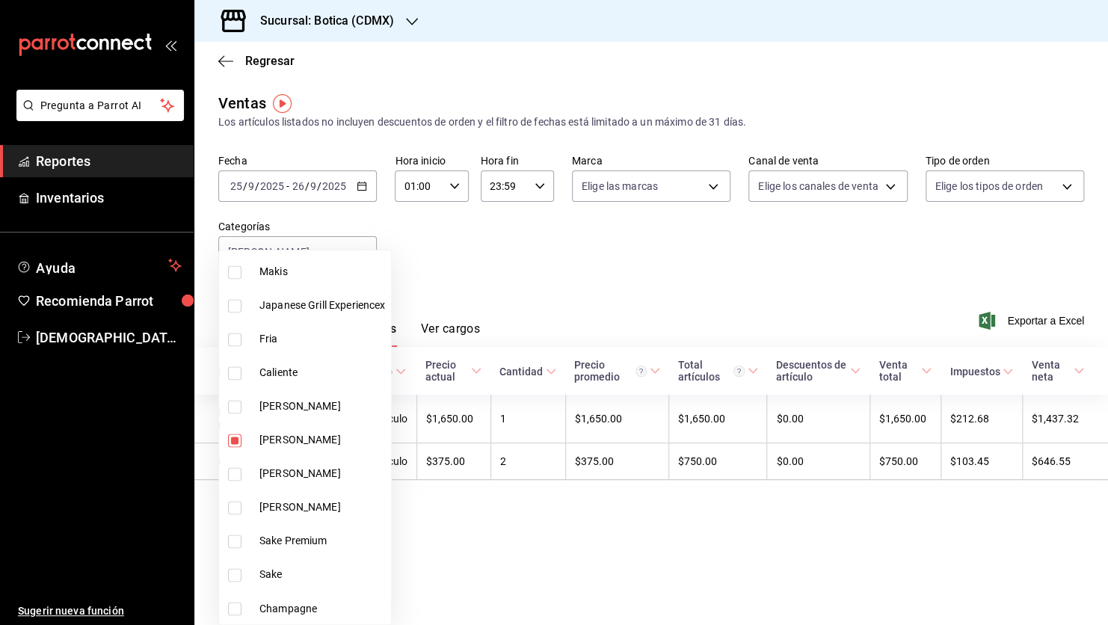
click at [703, 271] on div at bounding box center [554, 312] width 1108 height 625
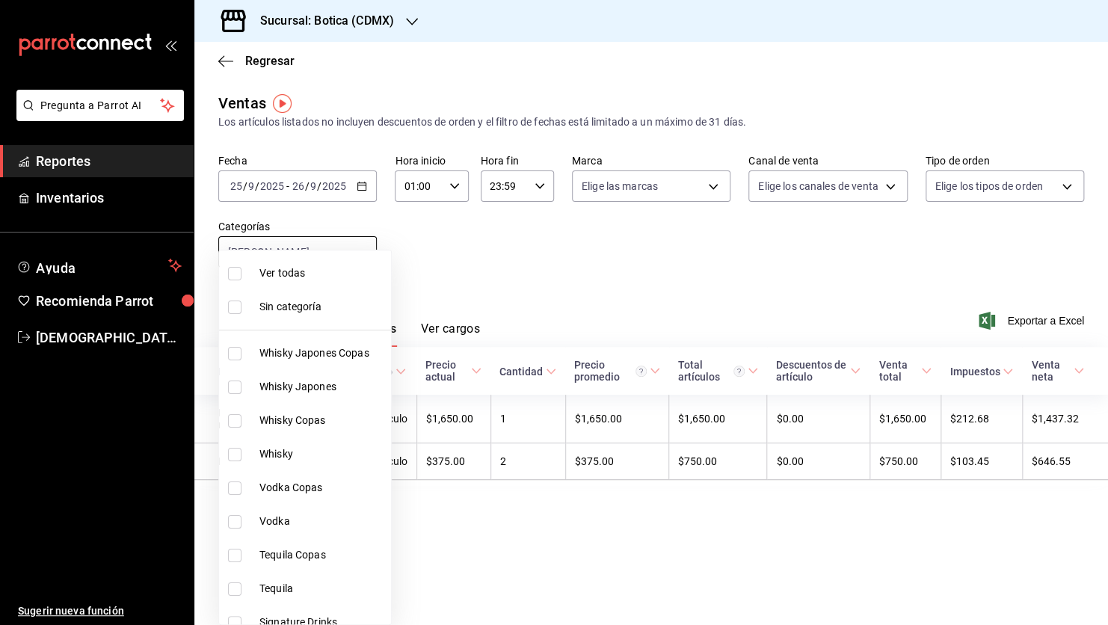
click at [360, 250] on body "Pregunta a Parrot AI Reportes Inventarios Ayuda Recomienda Parrot [PERSON_NAME]…" at bounding box center [554, 312] width 1108 height 625
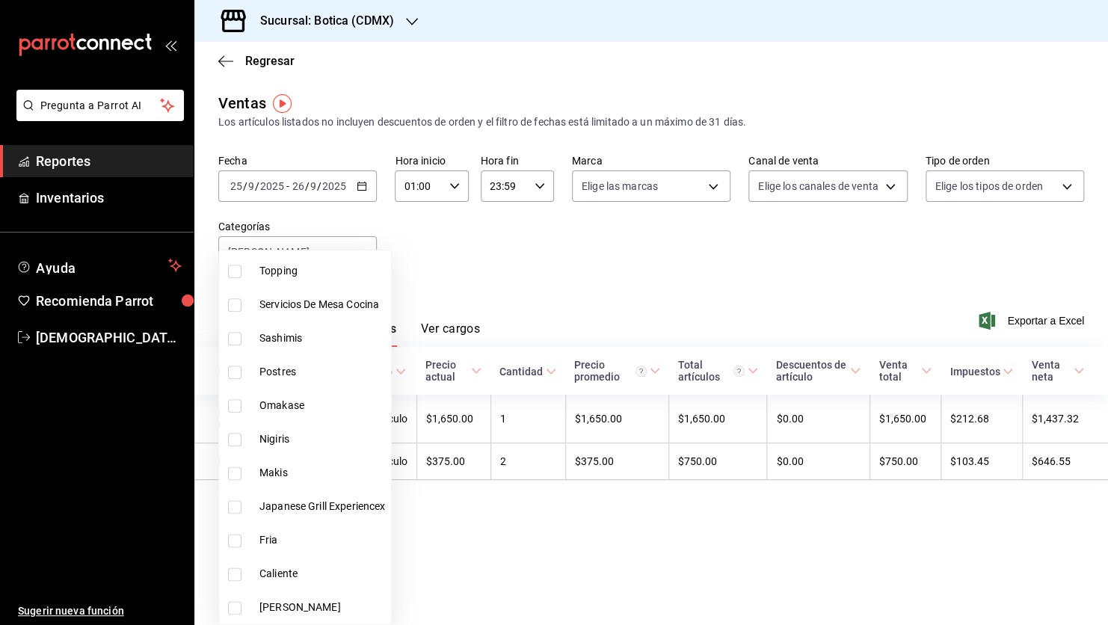
scroll to position [972, 0]
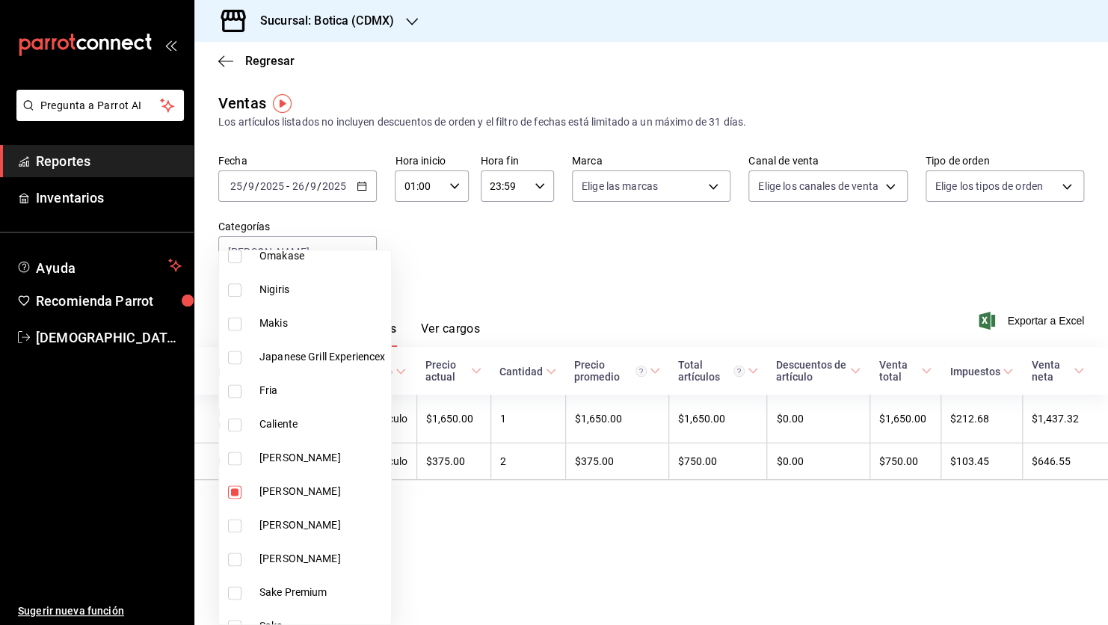
click at [232, 454] on input "checkbox" at bounding box center [234, 457] width 13 height 13
checkbox input "true"
type input "3197f27d-3726-4df0-abe8-0aa66144c558,5f6c030d-b906-447c-983c-5eda1228aed3"
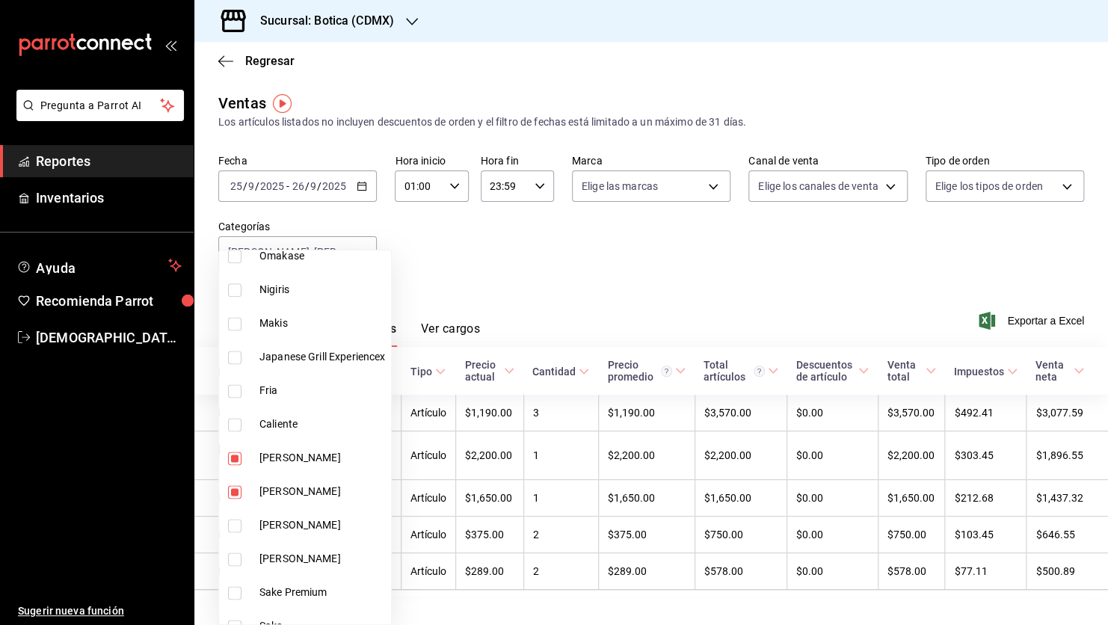
click at [232, 525] on input "checkbox" at bounding box center [234, 525] width 13 height 13
checkbox input "true"
type input "3197f27d-3726-4df0-abe8-0aa66144c558,5f6c030d-b906-447c-983c-5eda1228aed3,2de3b…"
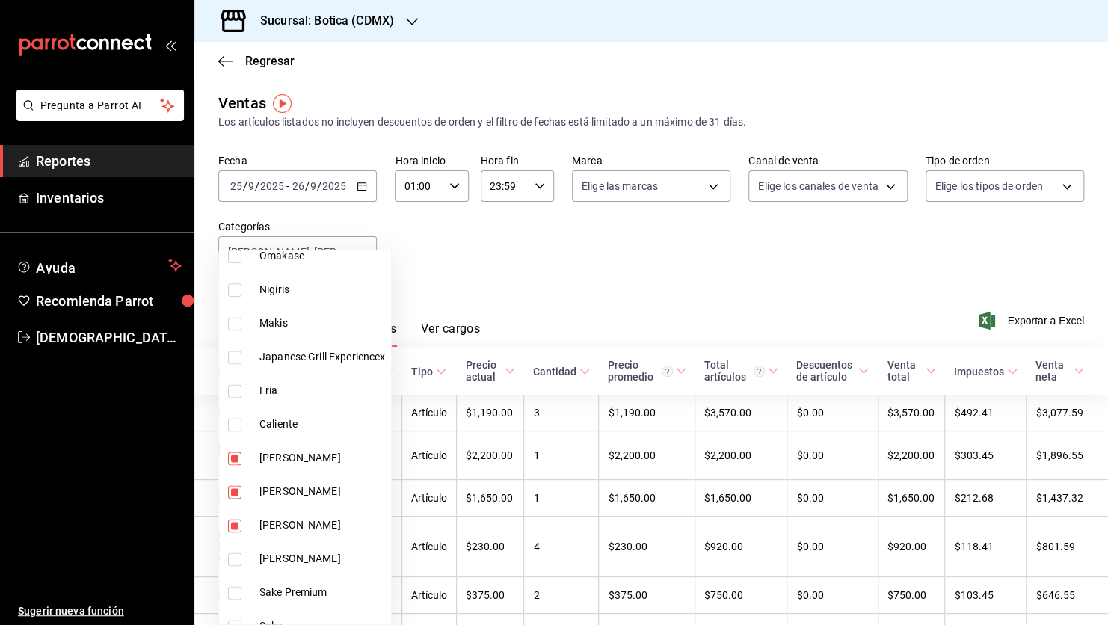
click at [235, 561] on input "checkbox" at bounding box center [234, 558] width 13 height 13
checkbox input "true"
click at [559, 280] on div at bounding box center [554, 312] width 1108 height 625
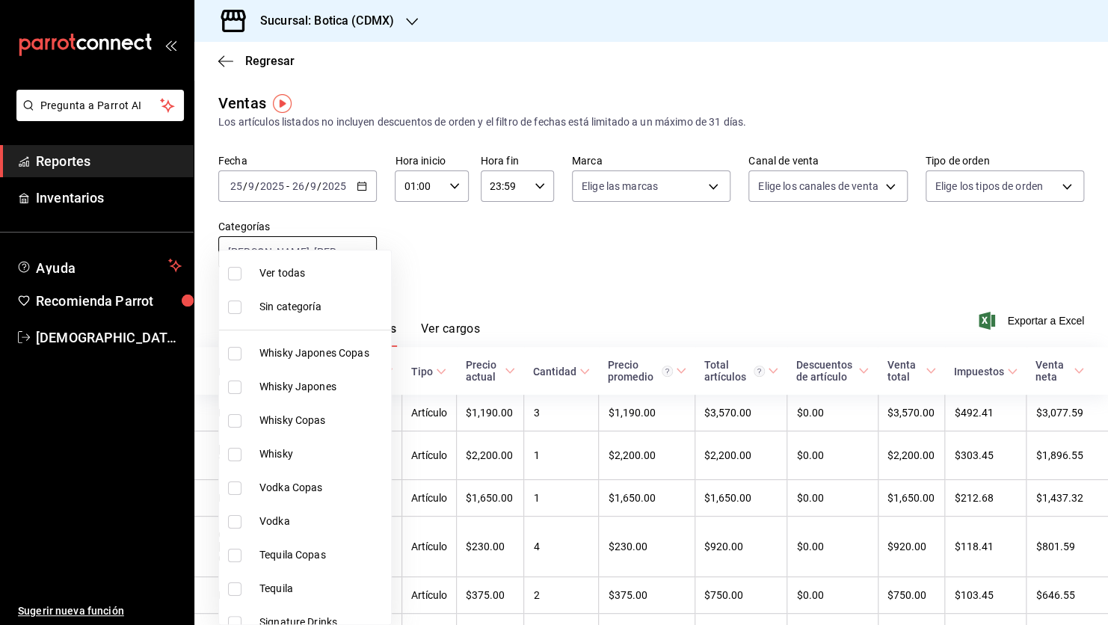
click at [361, 250] on body "Pregunta a Parrot AI Reportes Inventarios Ayuda Recomienda Parrot [PERSON_NAME]…" at bounding box center [554, 312] width 1108 height 625
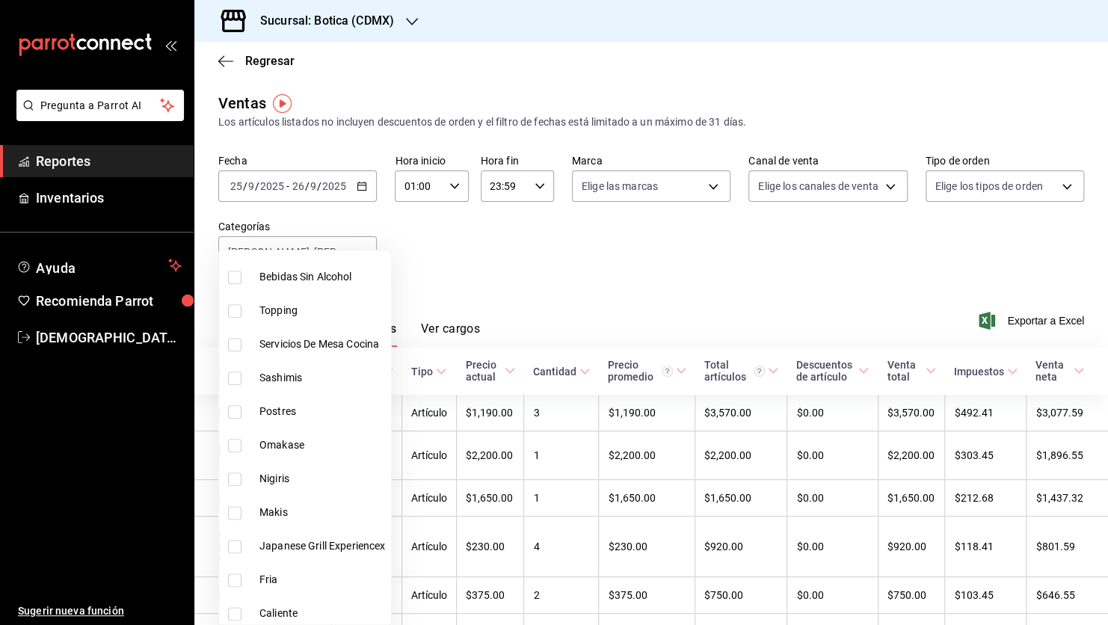
scroll to position [972, 0]
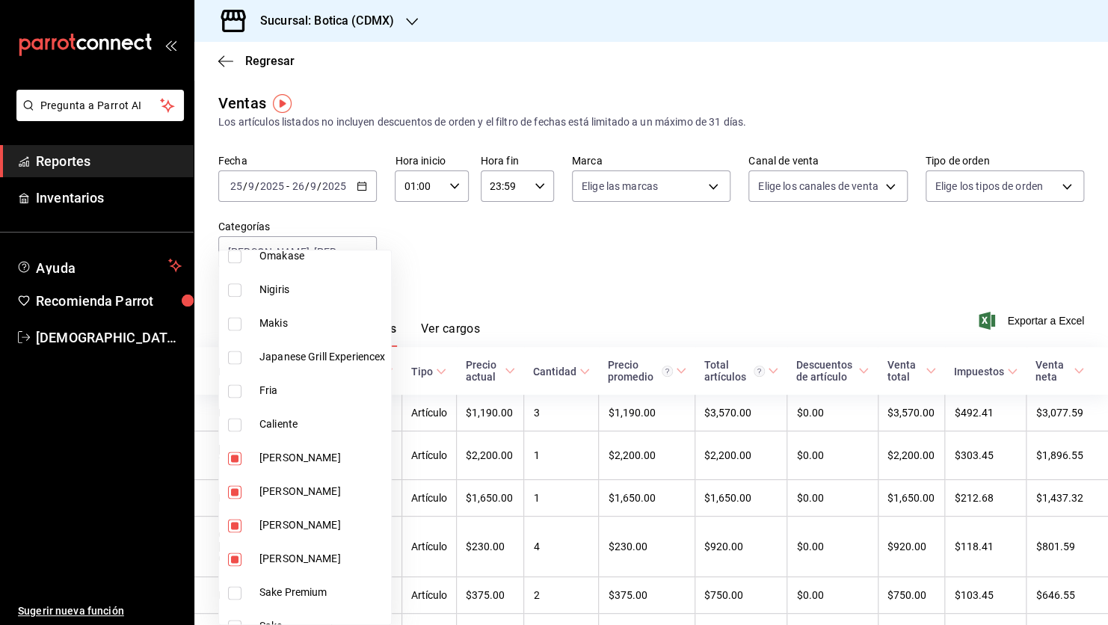
click at [297, 462] on span "[PERSON_NAME]" at bounding box center [322, 458] width 126 height 16
type input "3197f27d-3726-4df0-abe8-0aa66144c558,2de3ba12-5874-4560-ad27-e4051584db29,41acb…"
checkbox input "false"
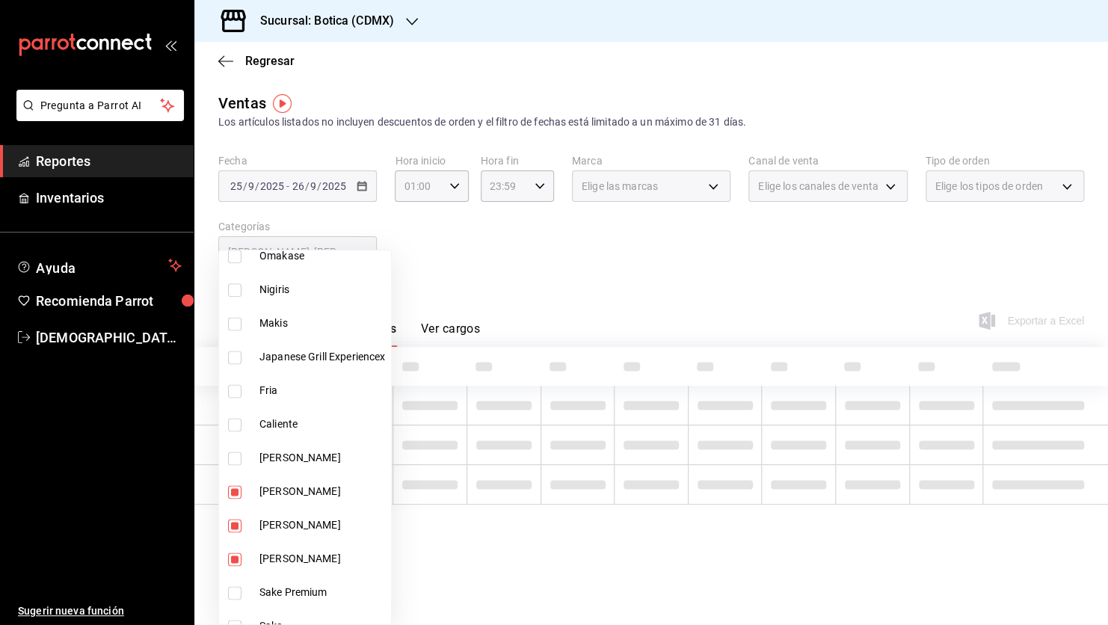
click at [300, 492] on span "[PERSON_NAME]" at bounding box center [322, 492] width 126 height 16
type input "2de3ba12-5874-4560-ad27-e4051584db29,41acbcd3-1c5d-4b58-a6f8-cdfc1b188c9c"
checkbox input "false"
click at [297, 524] on span "[PERSON_NAME]" at bounding box center [322, 525] width 126 height 16
type input "41acbcd3-1c5d-4b58-a6f8-cdfc1b188c9c"
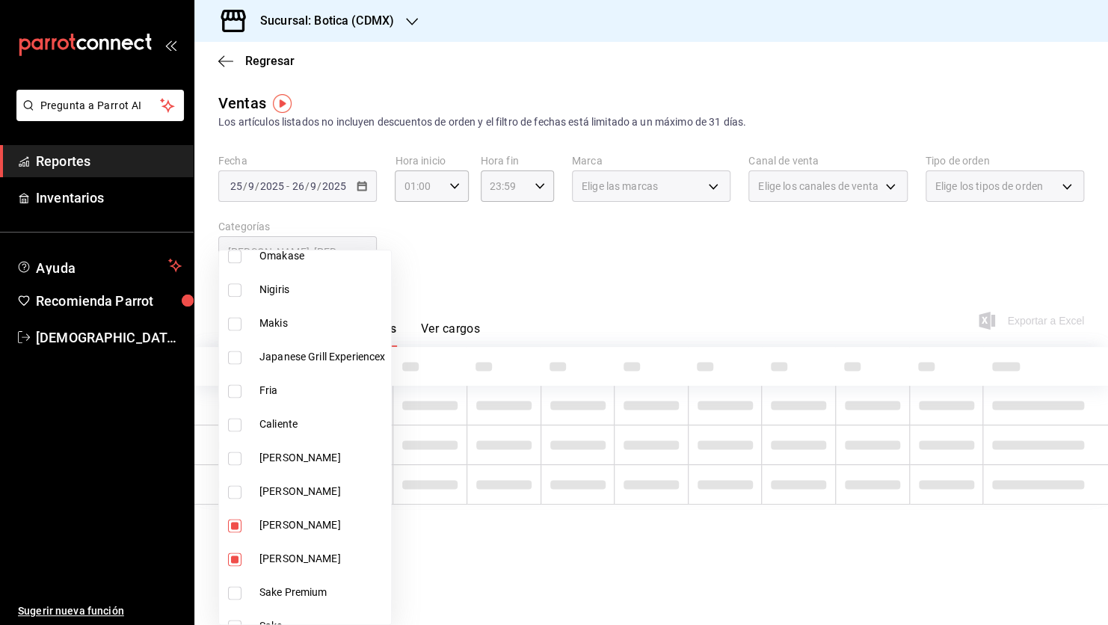
checkbox input "false"
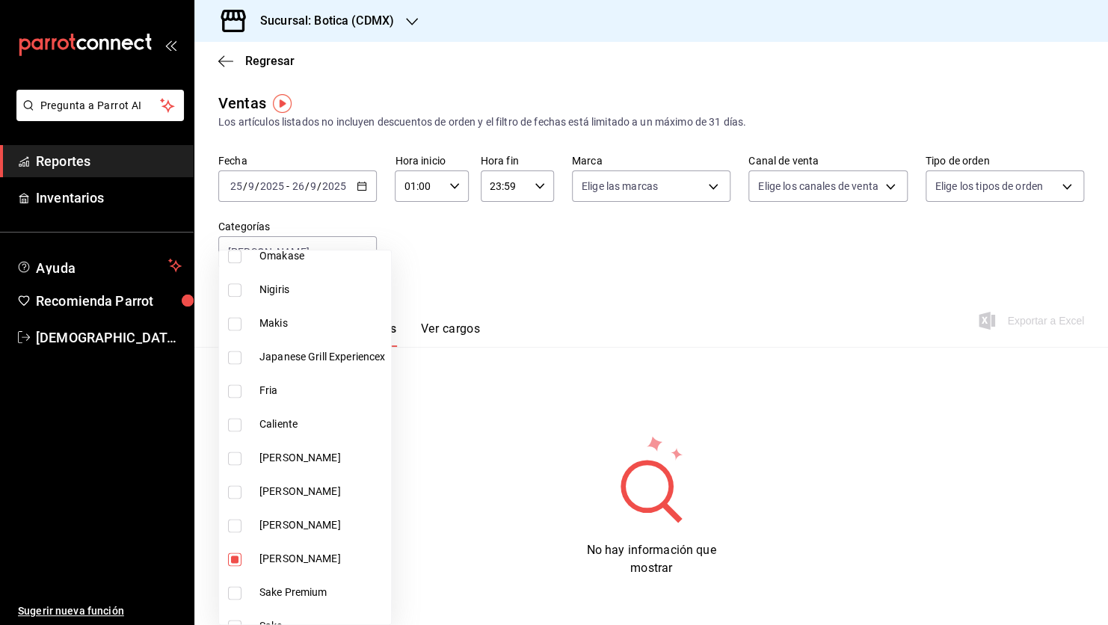
click at [294, 558] on span "[PERSON_NAME]" at bounding box center [322, 559] width 126 height 16
checkbox input "false"
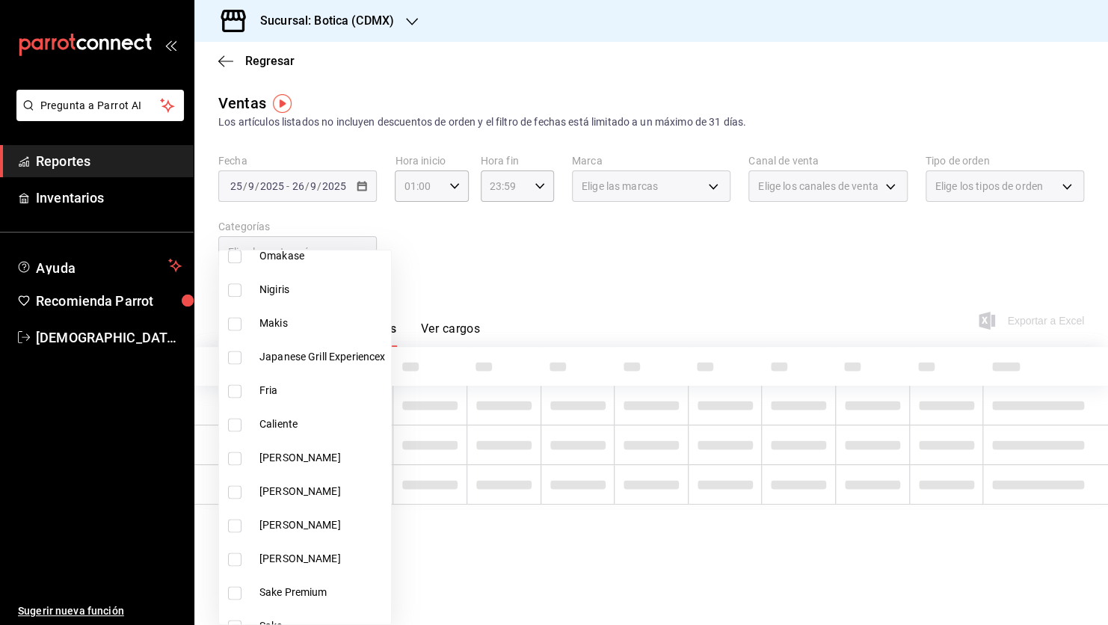
scroll to position [1023, 0]
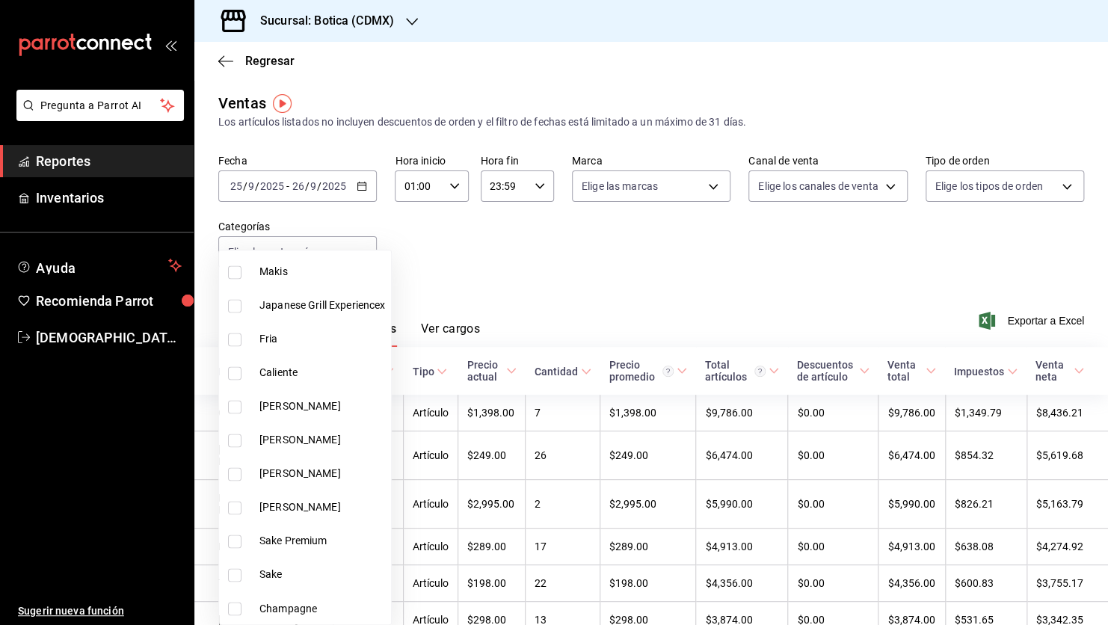
click at [291, 538] on span "Sake Premium" at bounding box center [322, 541] width 126 height 16
type input "ac2d29f6-aa7f-46cd-943c-417b34ff9352"
checkbox input "true"
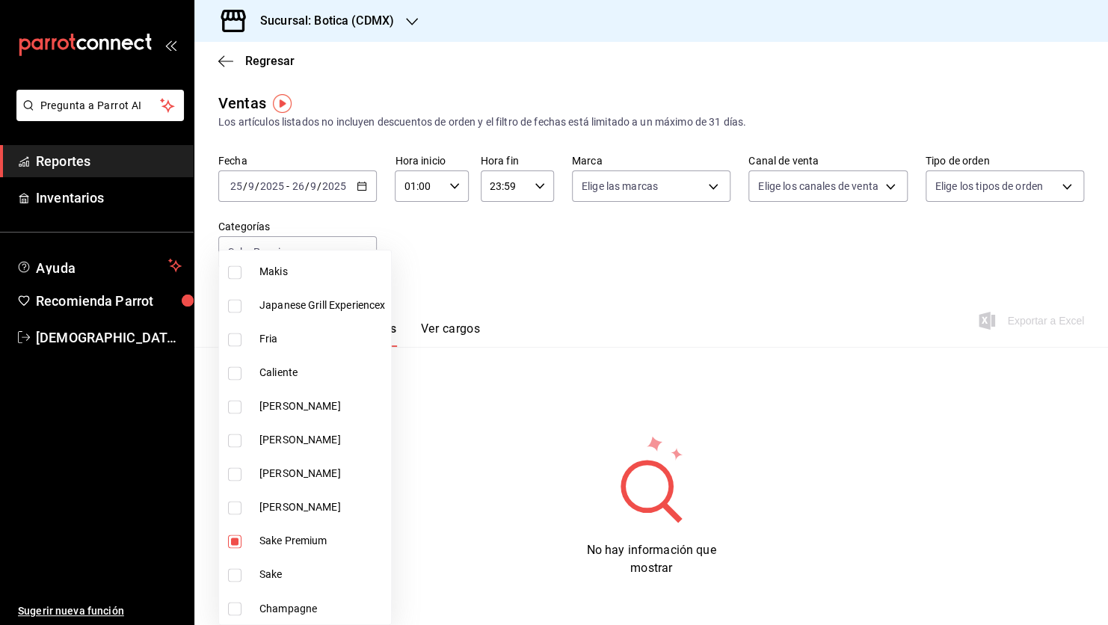
click at [266, 571] on span "Sake" at bounding box center [322, 575] width 126 height 16
type input "ac2d29f6-aa7f-46cd-943c-417b34ff9352,922a0877-2a29-4994-a053-ca93e0239d5b"
checkbox input "true"
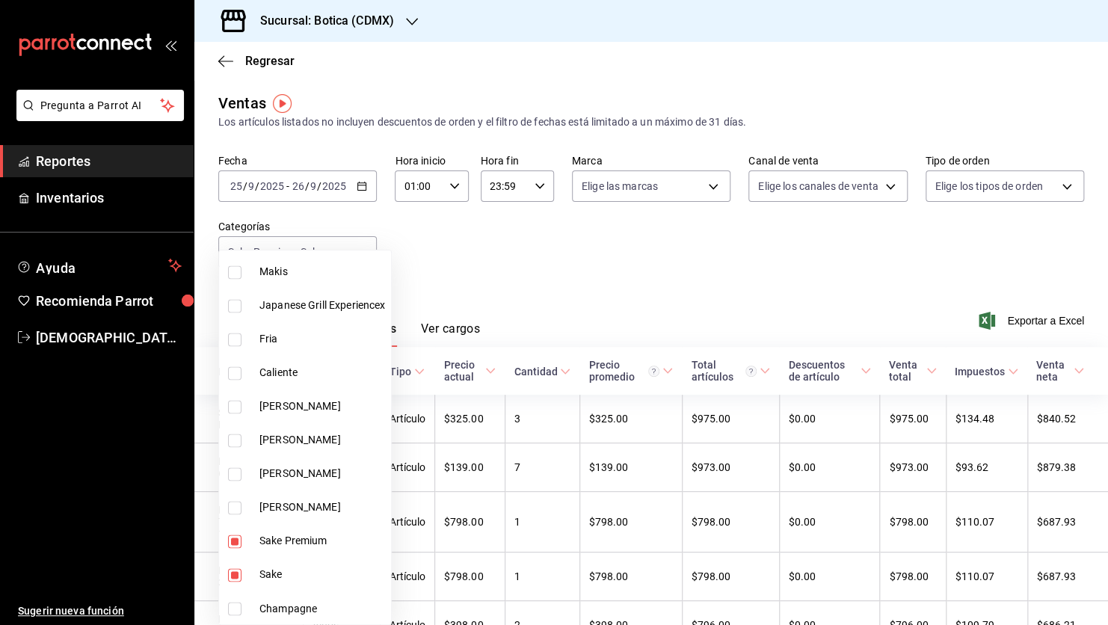
click at [1104, 618] on div at bounding box center [554, 312] width 1108 height 625
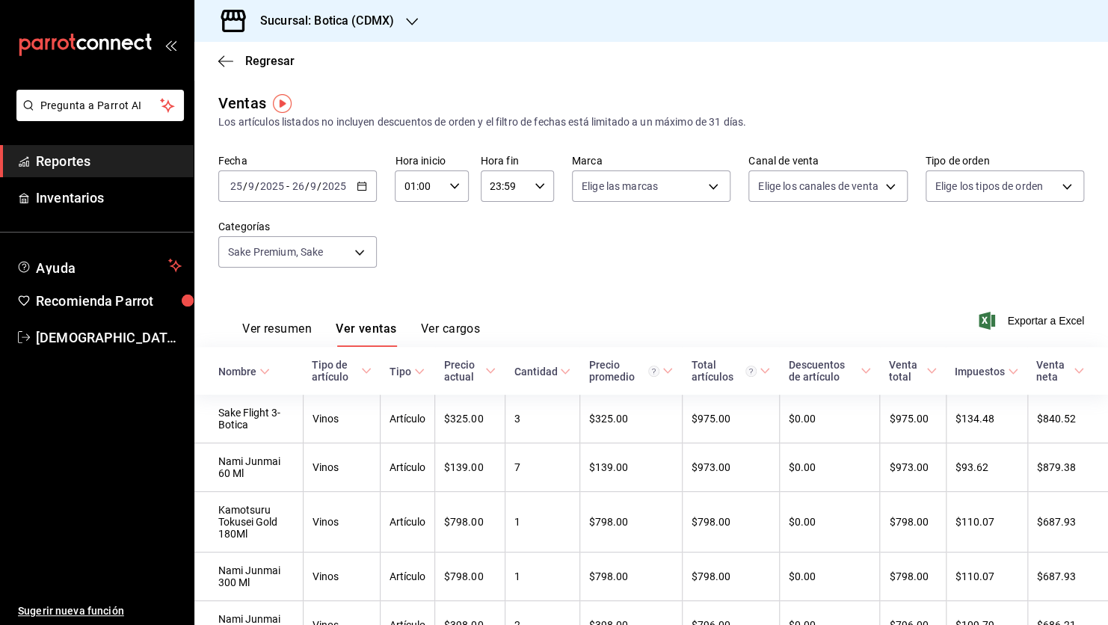
click at [1104, 618] on div at bounding box center [554, 312] width 1108 height 625
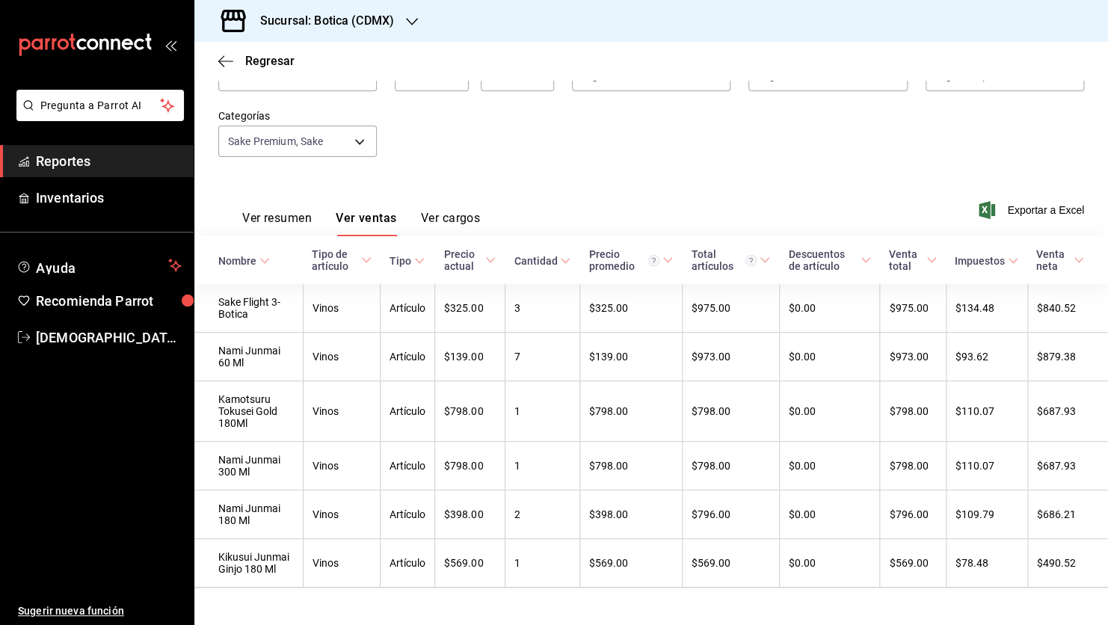
scroll to position [120, 0]
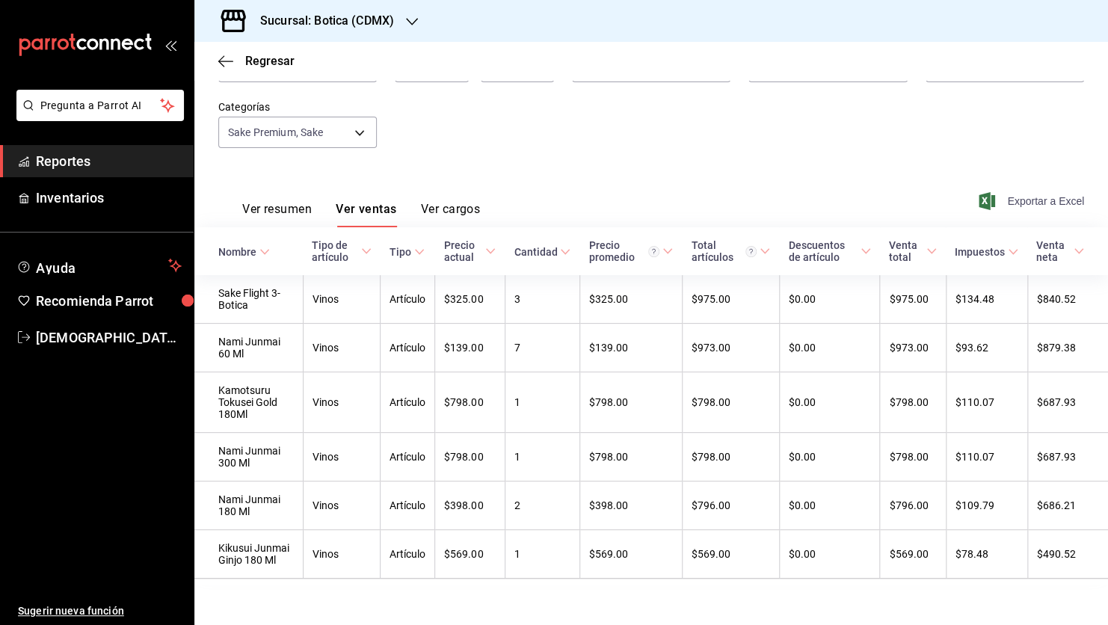
click at [1004, 201] on span "Exportar a Excel" at bounding box center [1032, 201] width 102 height 18
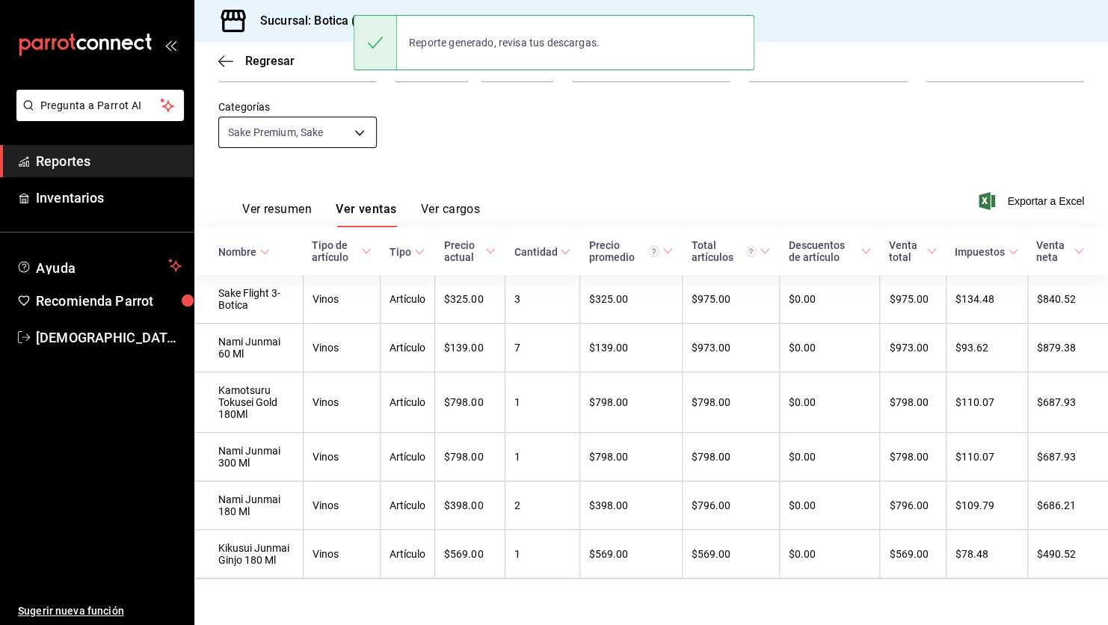
click at [356, 129] on body "Pregunta a Parrot AI Reportes Inventarios Ayuda Recomienda Parrot [PERSON_NAME]…" at bounding box center [554, 312] width 1108 height 625
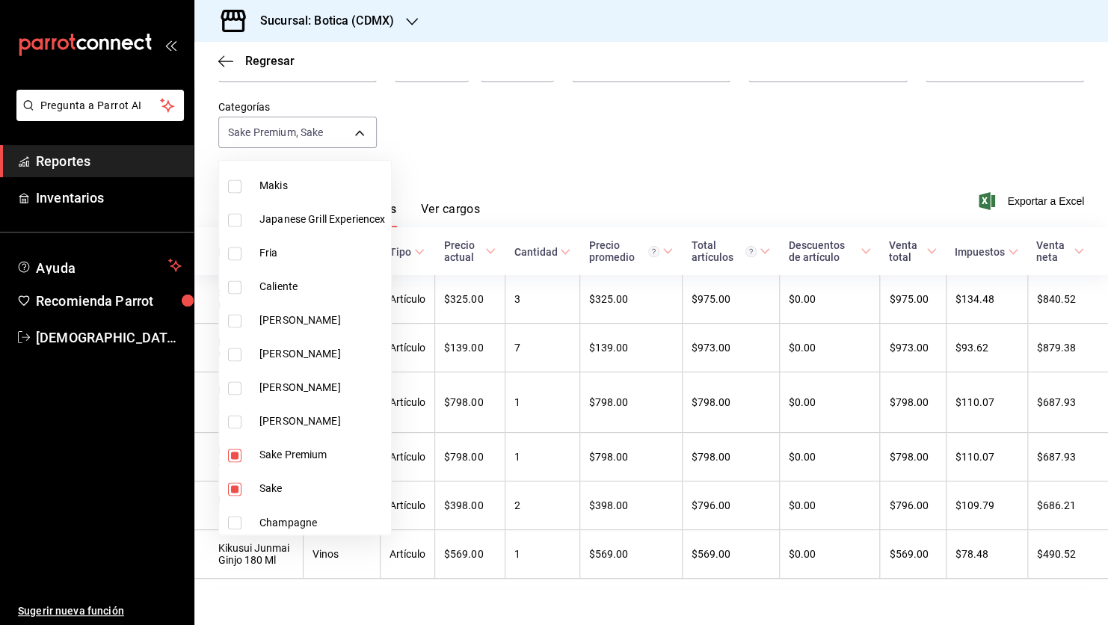
scroll to position [1023, 0]
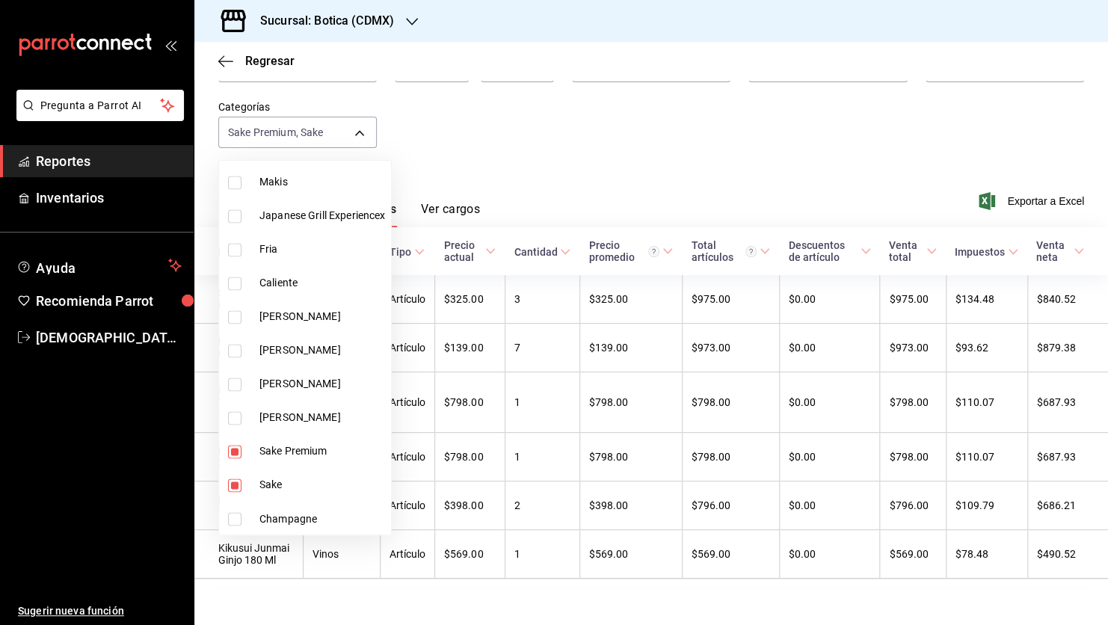
click at [261, 452] on span "Sake Premium" at bounding box center [322, 451] width 126 height 16
type input "922a0877-2a29-4994-a053-ca93e0239d5b"
checkbox input "false"
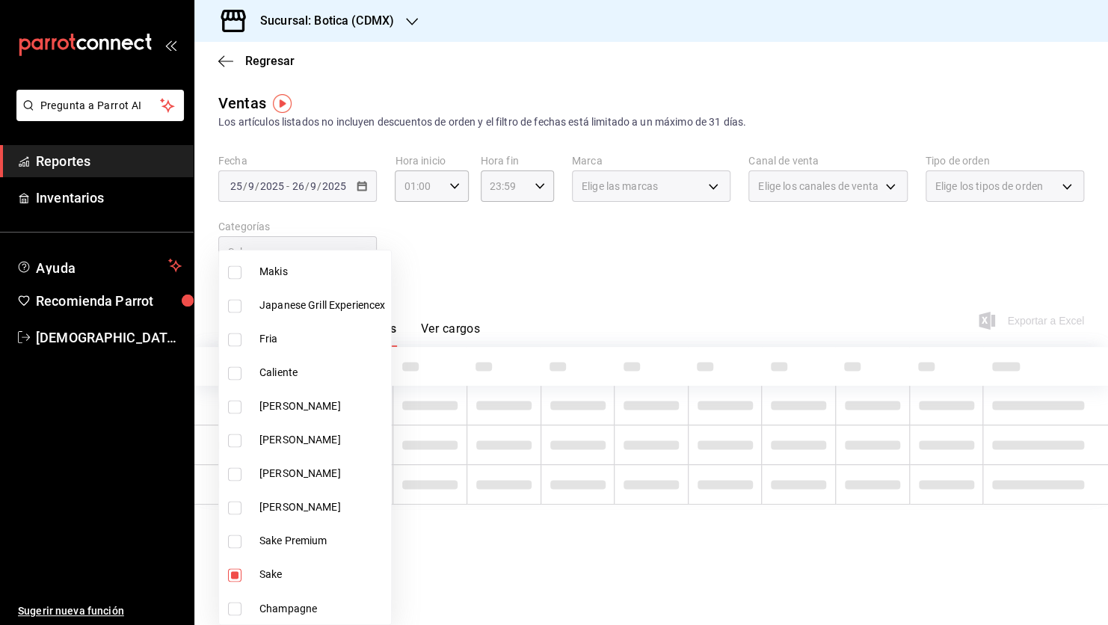
click at [265, 479] on span "[PERSON_NAME]" at bounding box center [322, 474] width 126 height 16
type input "922a0877-2a29-4994-a053-ca93e0239d5b,2de3ba12-5874-4560-ad27-e4051584db29"
checkbox input "true"
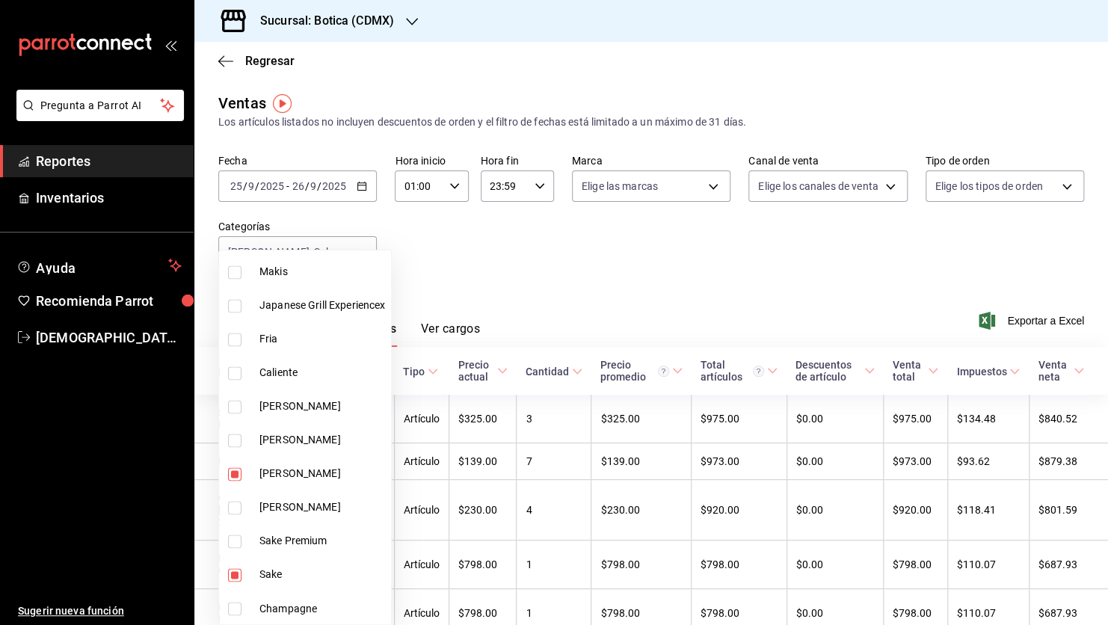
click at [277, 574] on span "Sake" at bounding box center [322, 575] width 126 height 16
type input "2de3ba12-5874-4560-ad27-e4051584db29"
checkbox input "false"
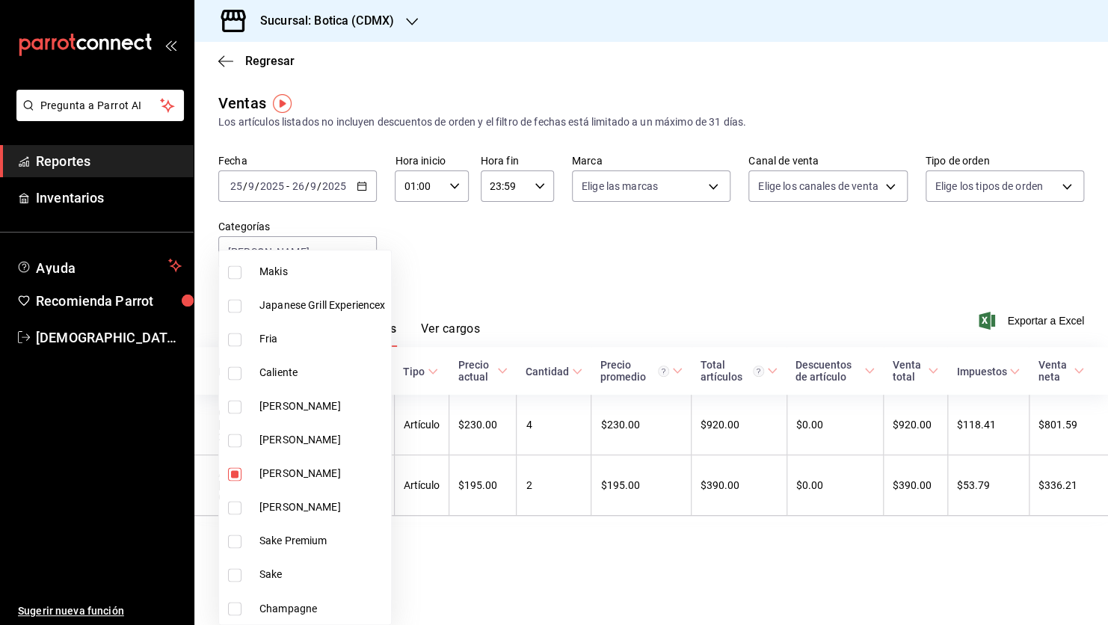
click at [293, 472] on span "[PERSON_NAME]" at bounding box center [322, 474] width 126 height 16
checkbox input "false"
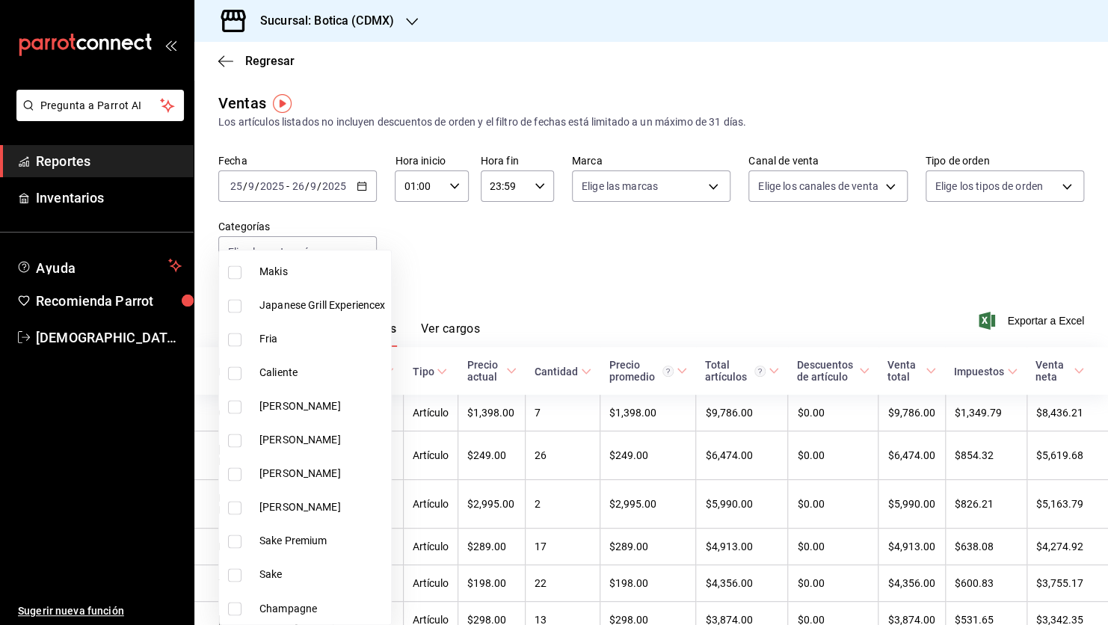
scroll to position [724, 0]
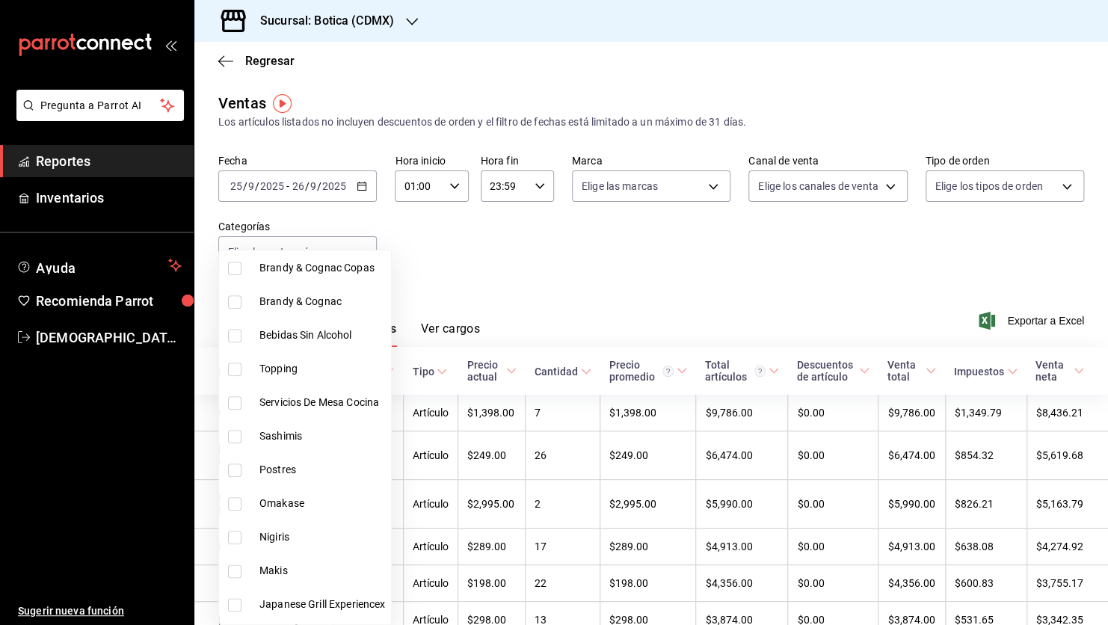
click at [293, 472] on span "Postres" at bounding box center [322, 470] width 126 height 16
type input "25b78496-6c2c-48a7-a207-0f3c7a1e26a6"
checkbox input "true"
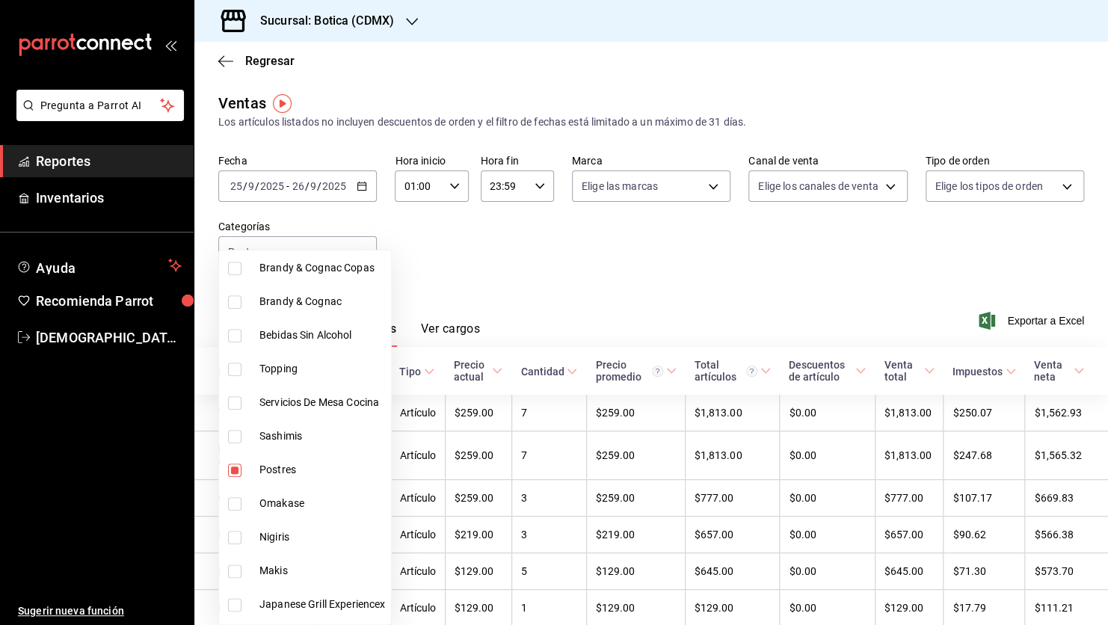
click at [626, 245] on div at bounding box center [554, 312] width 1108 height 625
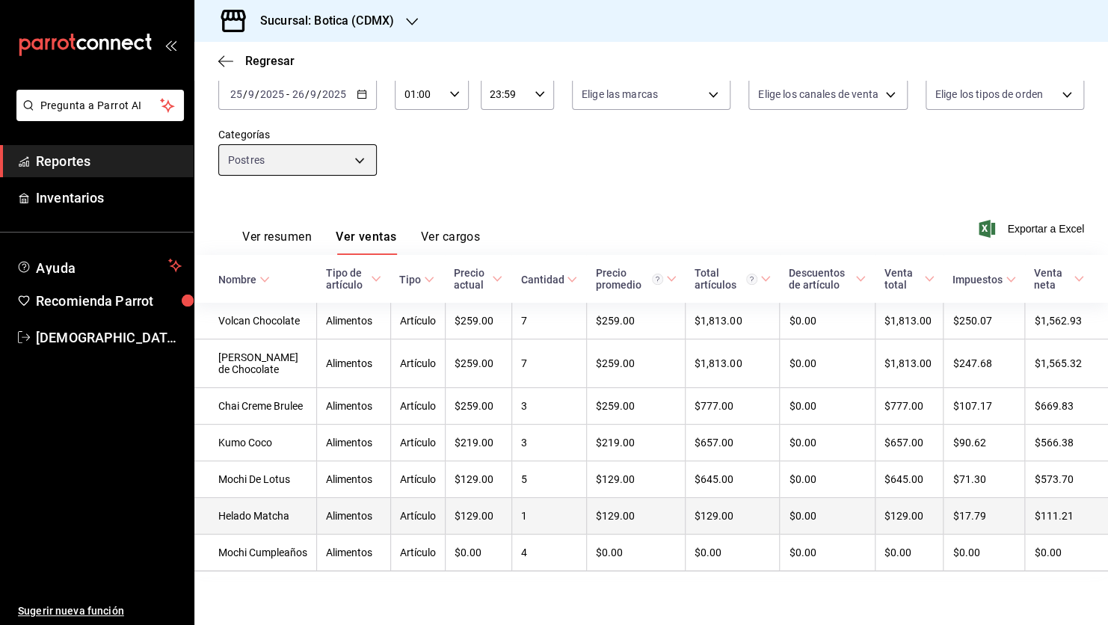
scroll to position [149, 0]
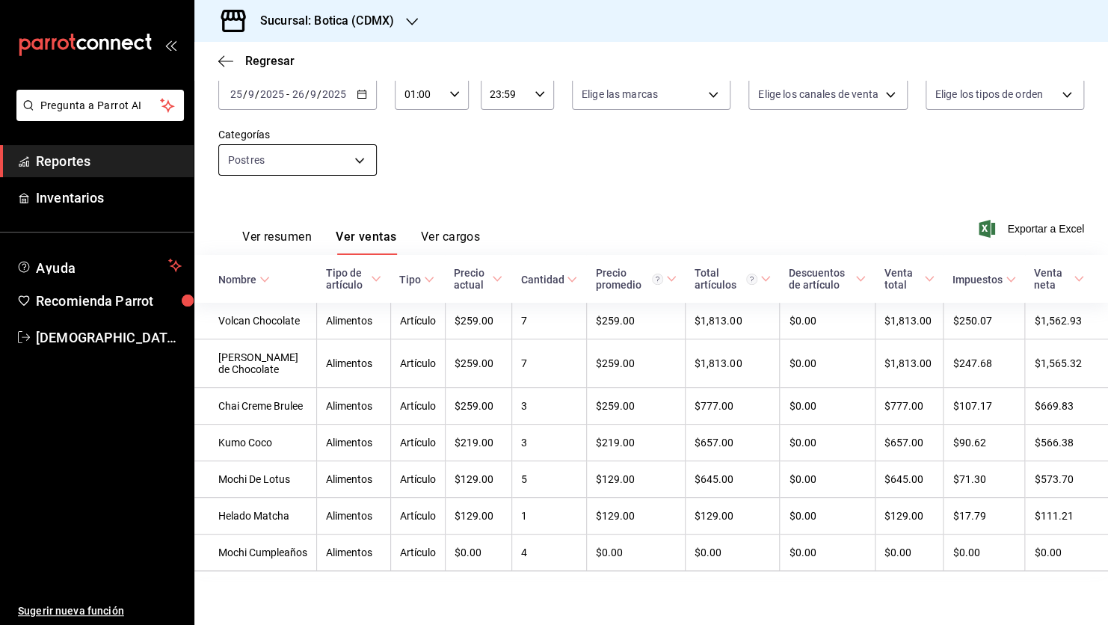
click at [357, 99] on body "Pregunta a Parrot AI Reportes Inventarios Ayuda Recomienda Parrot [PERSON_NAME]…" at bounding box center [554, 312] width 1108 height 625
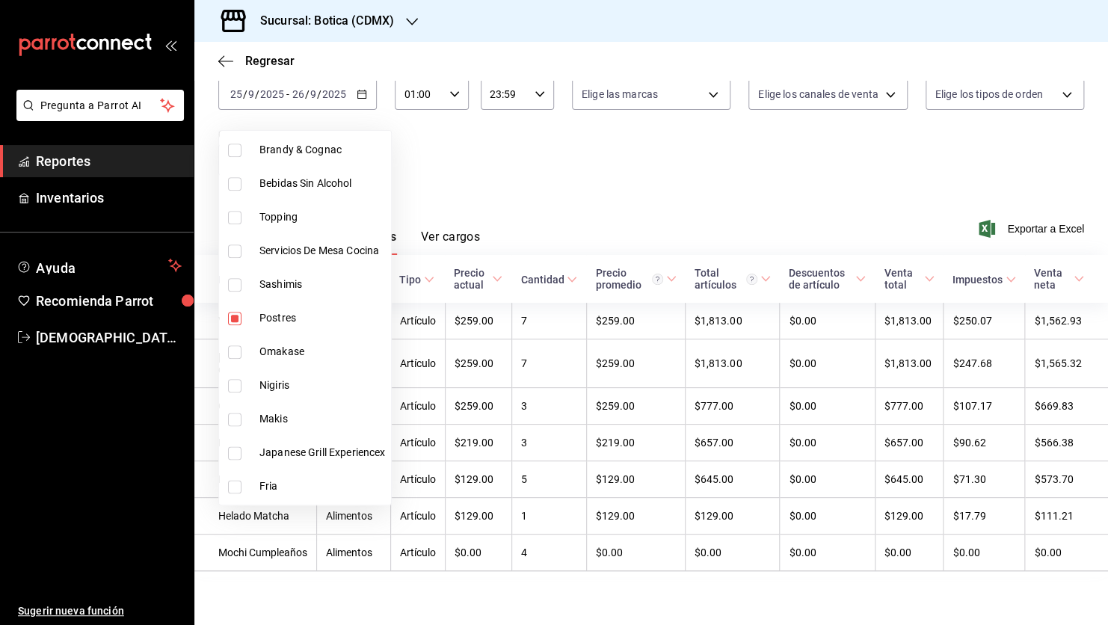
scroll to position [822, 0]
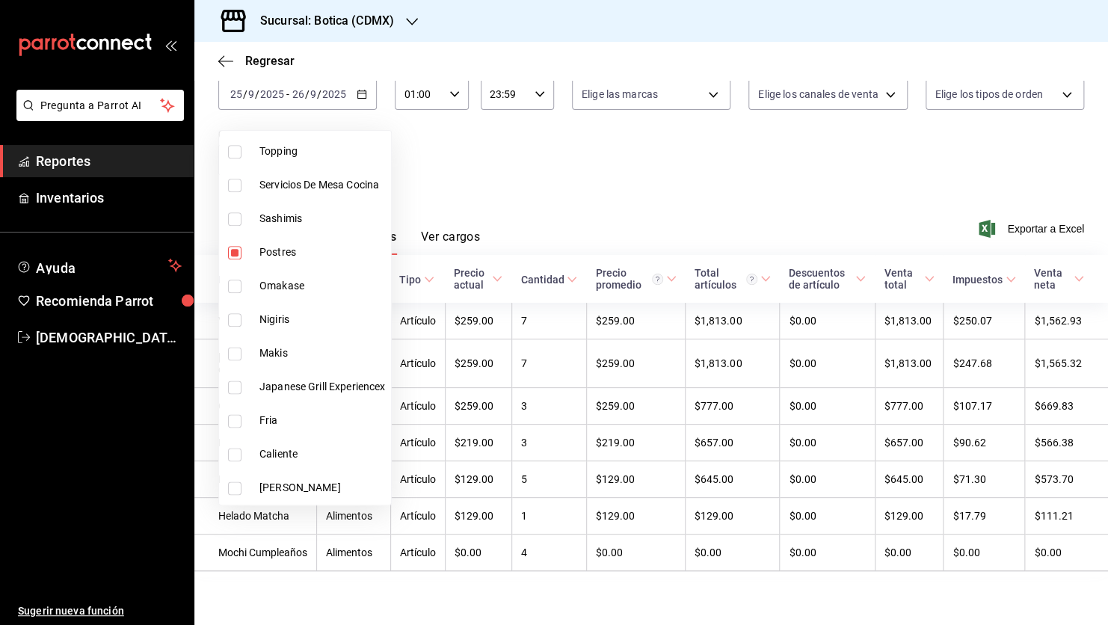
click at [275, 251] on span "Postres" at bounding box center [322, 252] width 126 height 16
checkbox input "false"
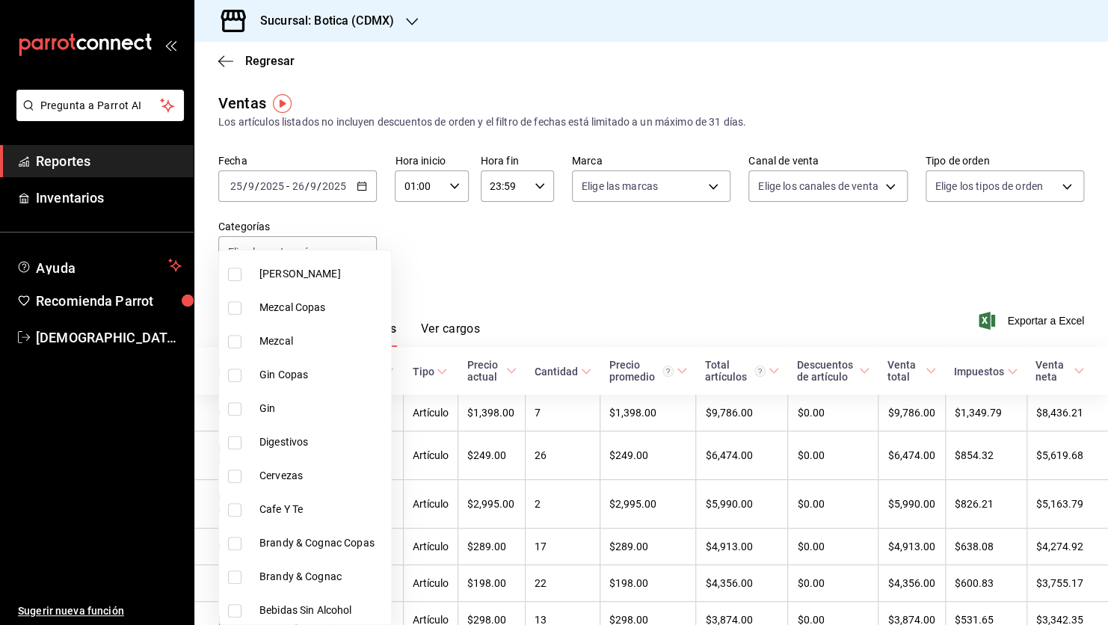
scroll to position [598, 0]
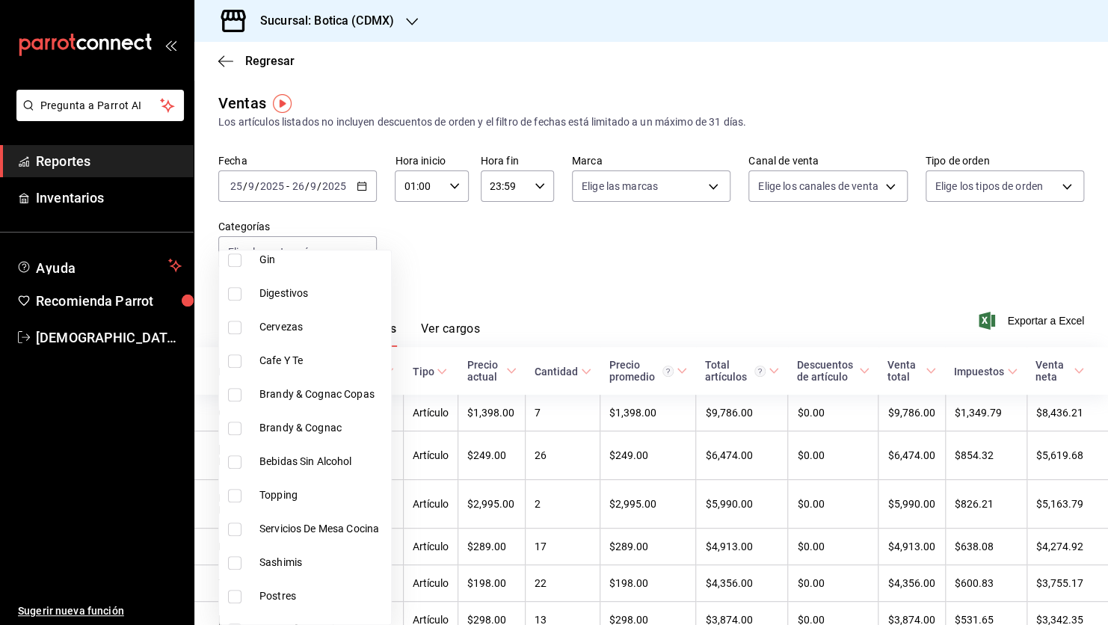
click at [234, 357] on input "checkbox" at bounding box center [234, 360] width 13 height 13
checkbox input "true"
type input "b6641ee8-c44b-433d-ae28-2bfeb9a710cb"
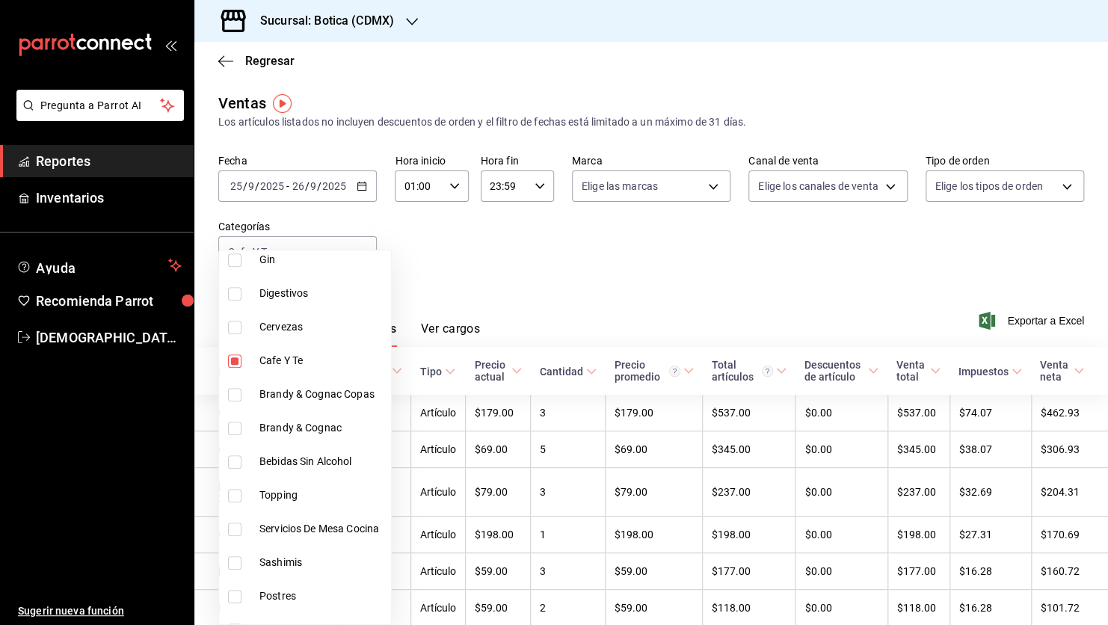
click at [703, 294] on div at bounding box center [554, 312] width 1108 height 625
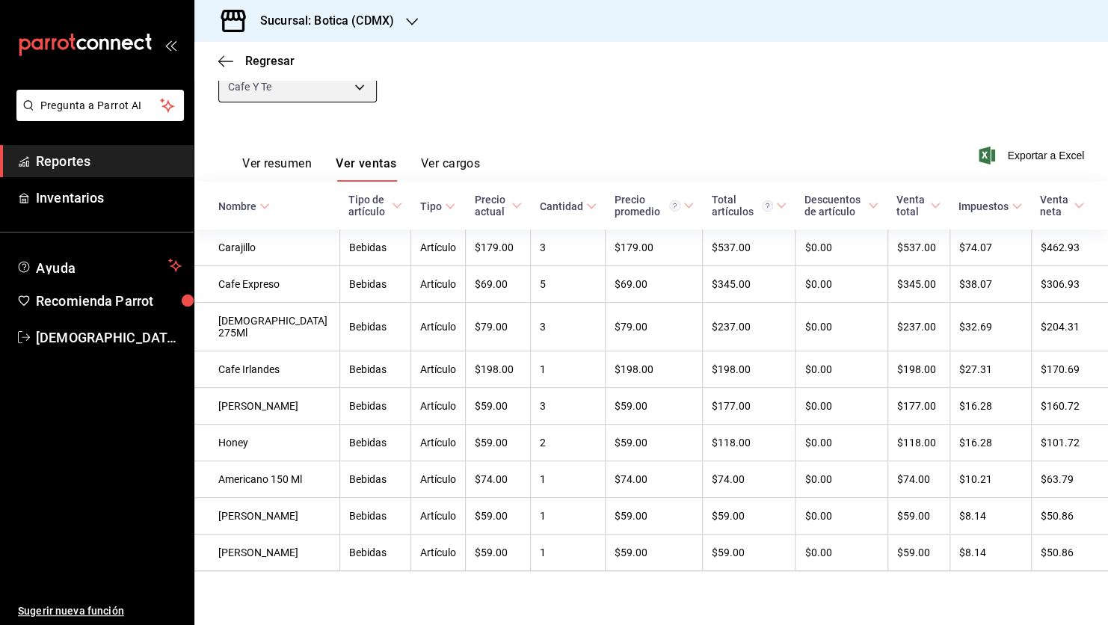
scroll to position [224, 0]
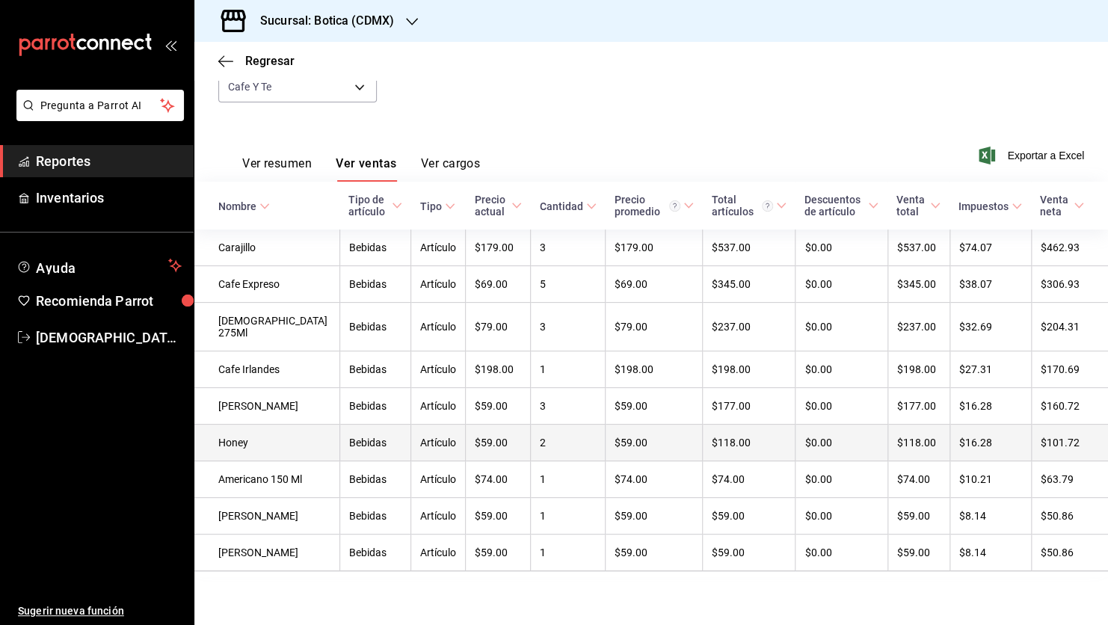
click at [531, 425] on td "2" at bounding box center [568, 443] width 75 height 37
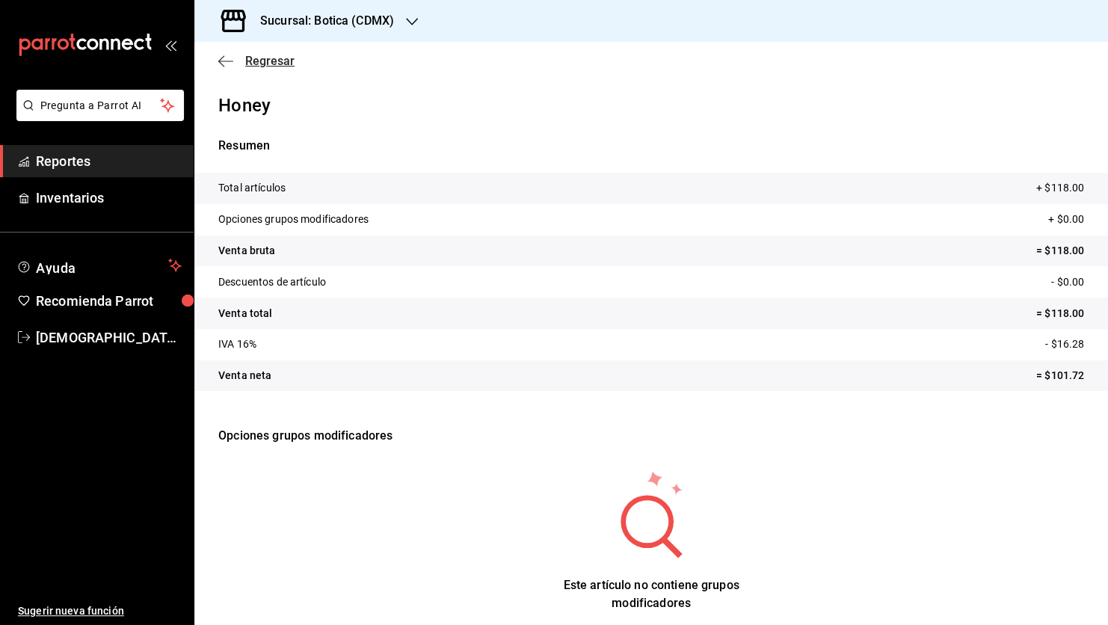
click at [225, 63] on icon "button" at bounding box center [225, 61] width 15 height 13
click at [264, 64] on span "Regresar" at bounding box center [269, 61] width 49 height 14
click at [96, 158] on span "Reportes" at bounding box center [109, 161] width 146 height 20
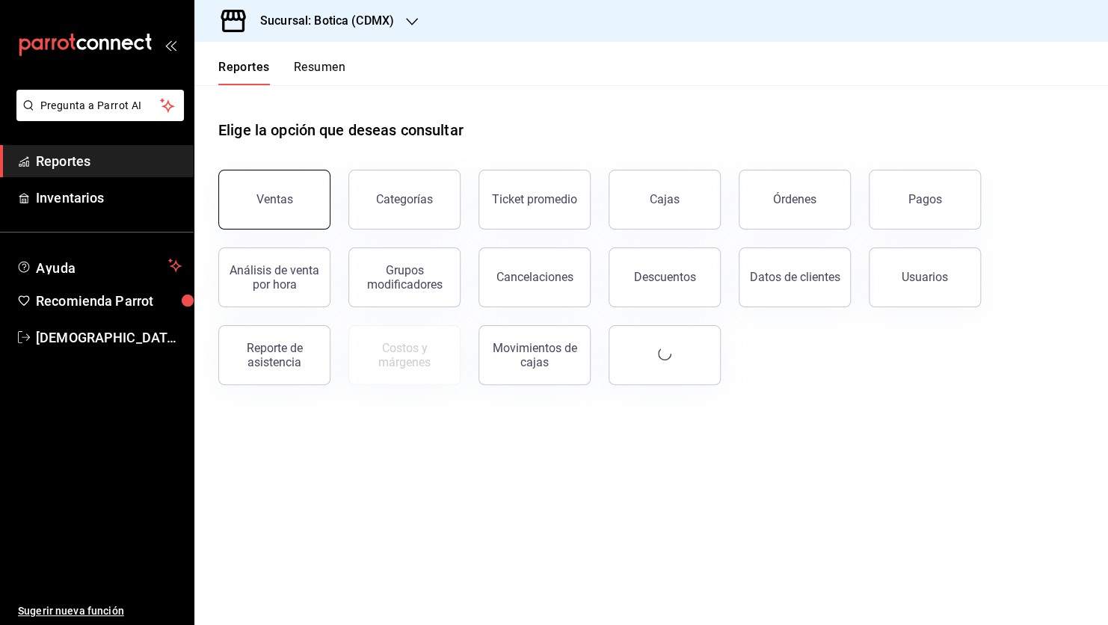
click at [314, 204] on button "Ventas" at bounding box center [274, 200] width 112 height 60
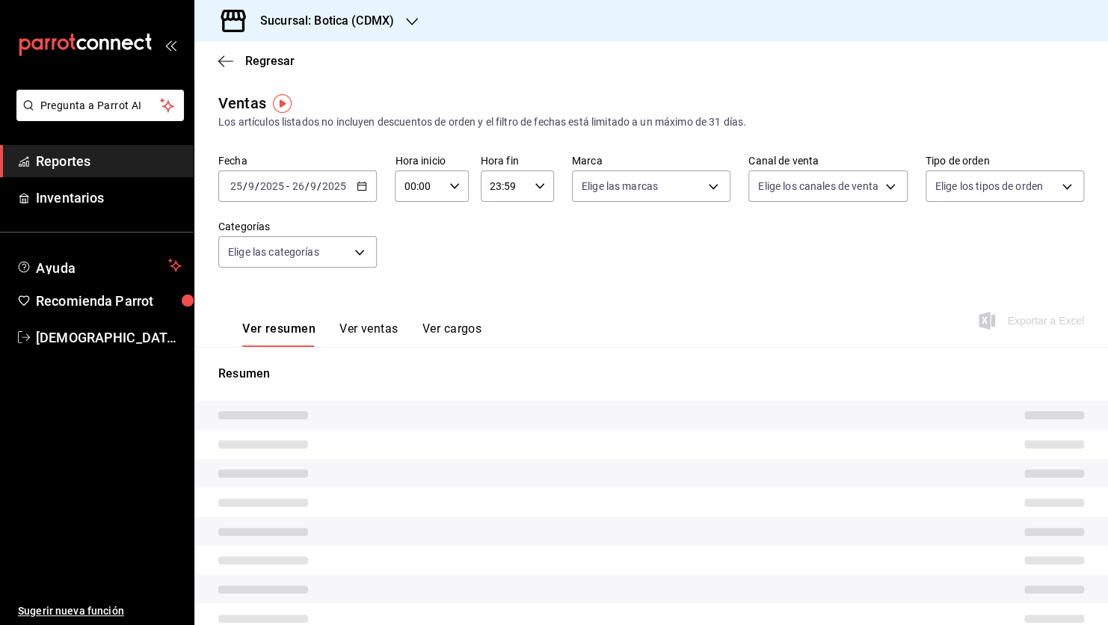
type input "01:00"
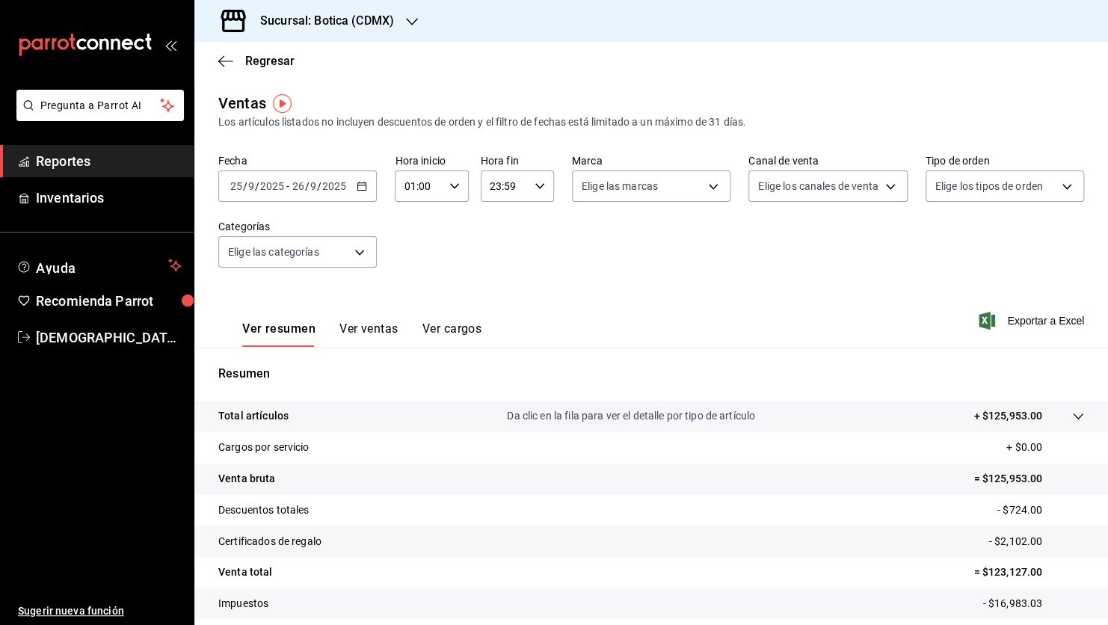
click at [292, 190] on input "26" at bounding box center [297, 186] width 13 height 12
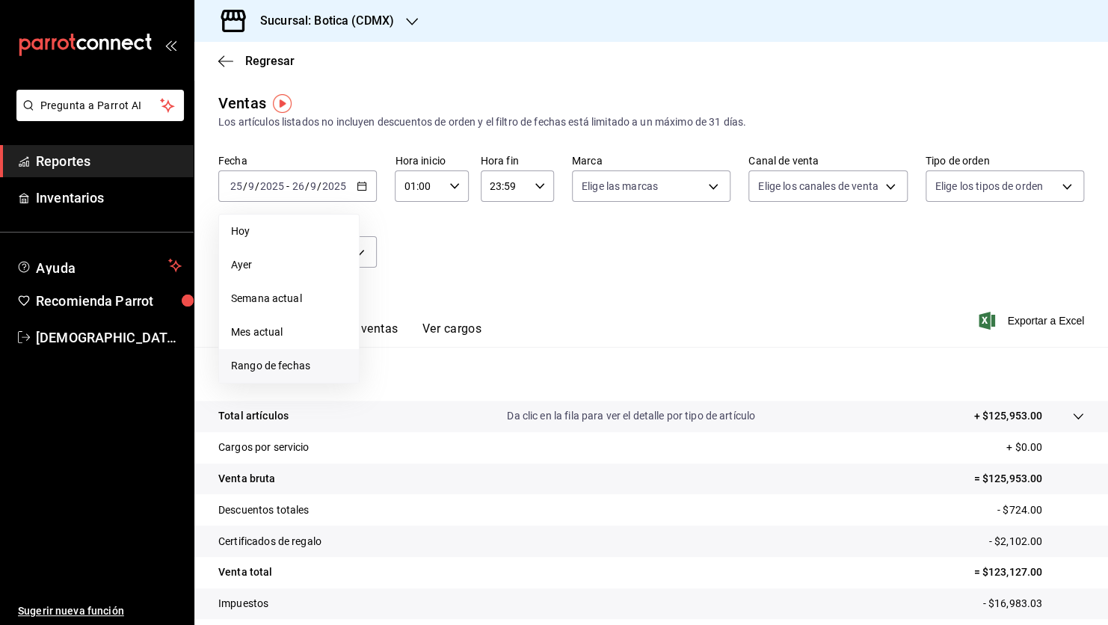
click at [276, 363] on span "Rango de fechas" at bounding box center [289, 366] width 116 height 16
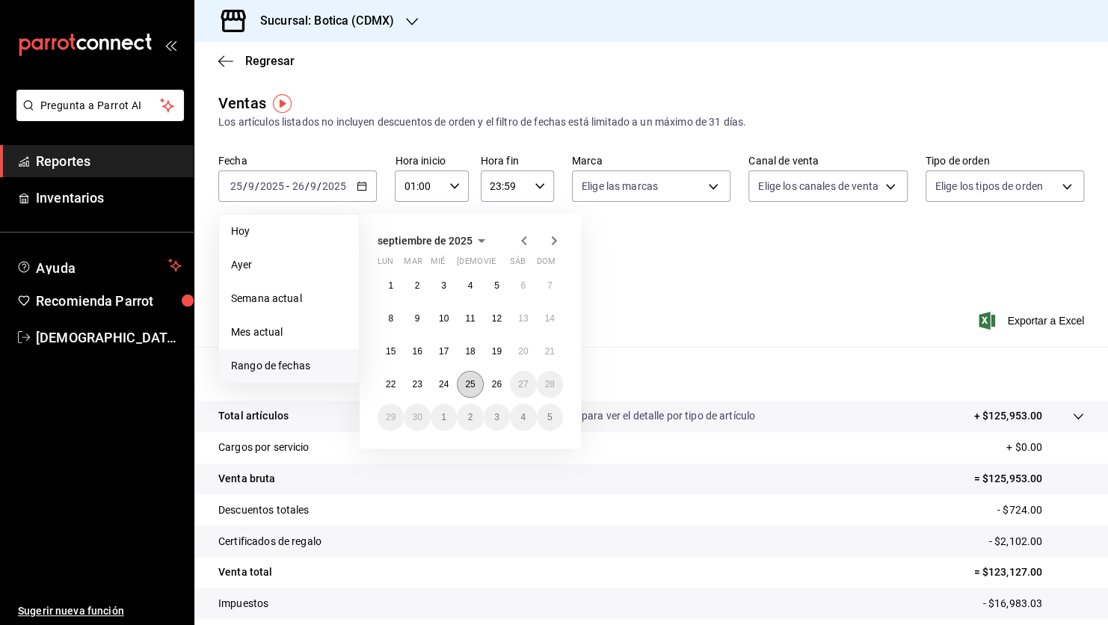
click at [474, 380] on abbr "25" at bounding box center [470, 384] width 10 height 10
click at [492, 381] on abbr "26" at bounding box center [497, 384] width 10 height 10
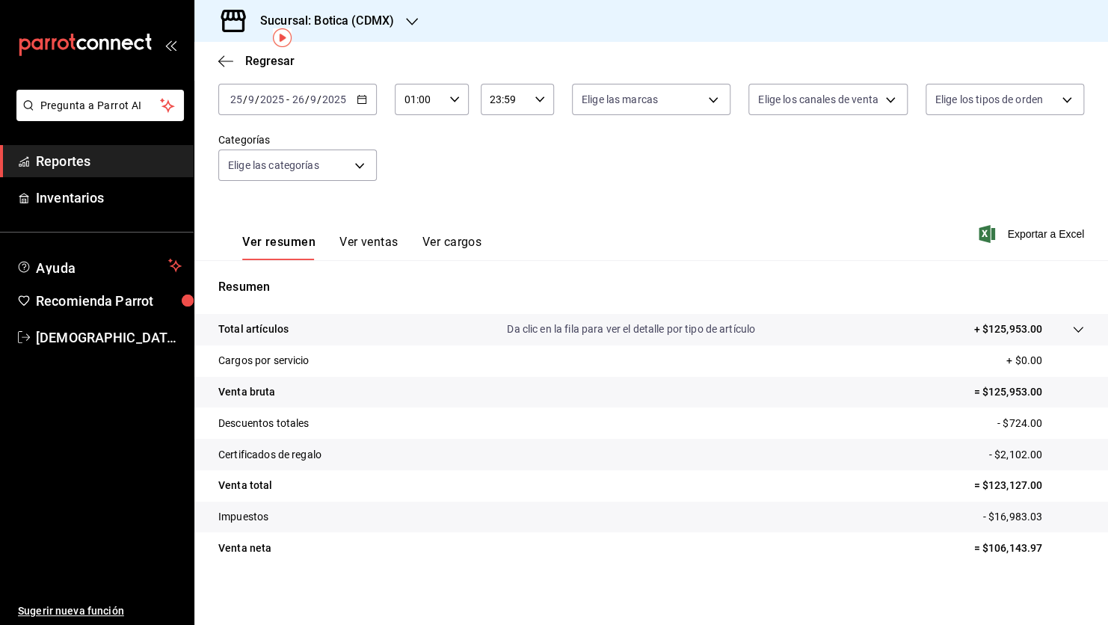
scroll to position [91, 0]
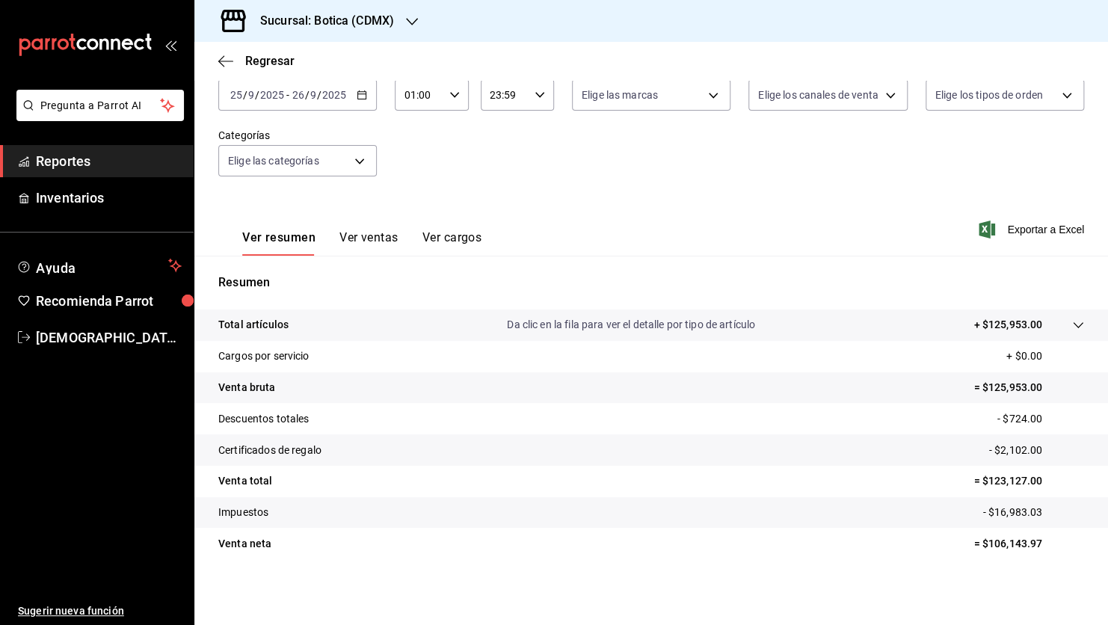
click at [360, 240] on button "Ver ventas" at bounding box center [368, 242] width 59 height 25
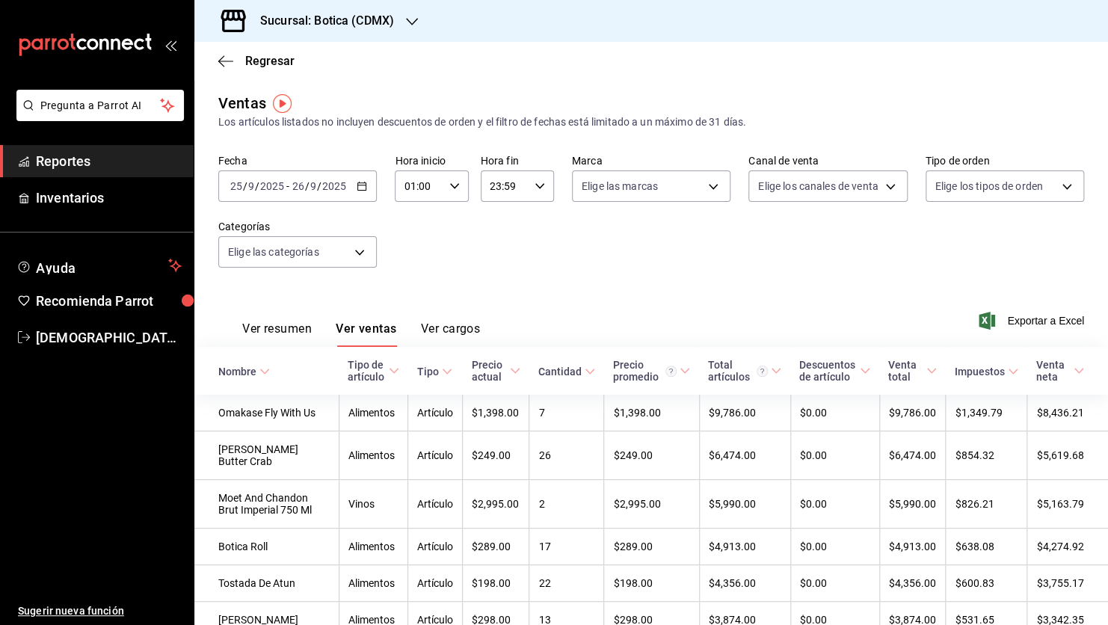
click at [284, 332] on button "Ver resumen" at bounding box center [277, 333] width 70 height 25
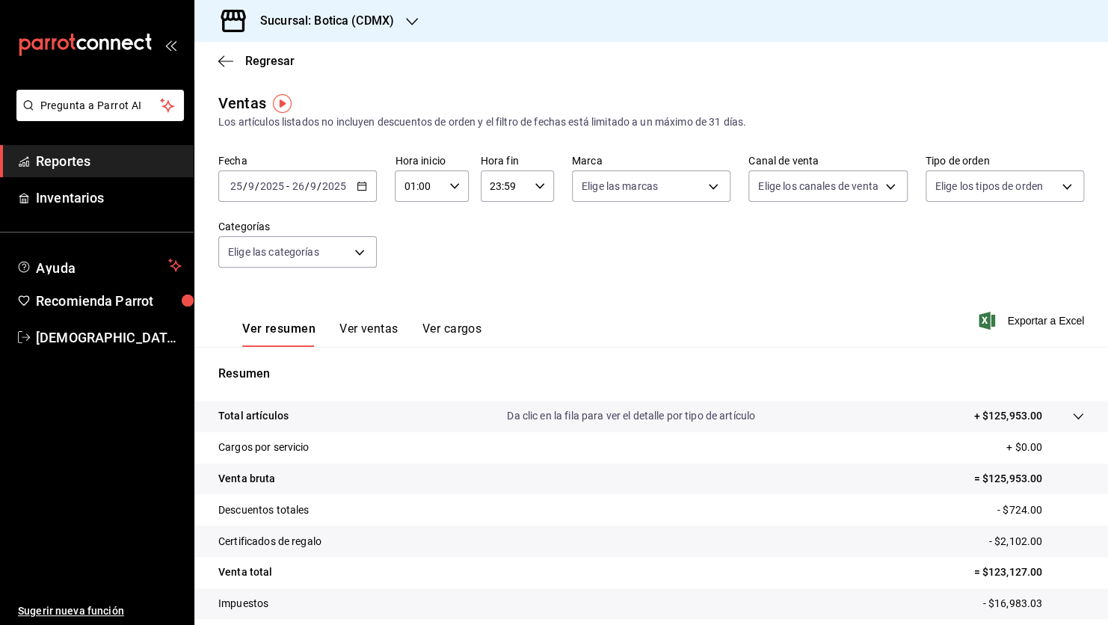
click at [1073, 415] on icon at bounding box center [1078, 416] width 10 height 6
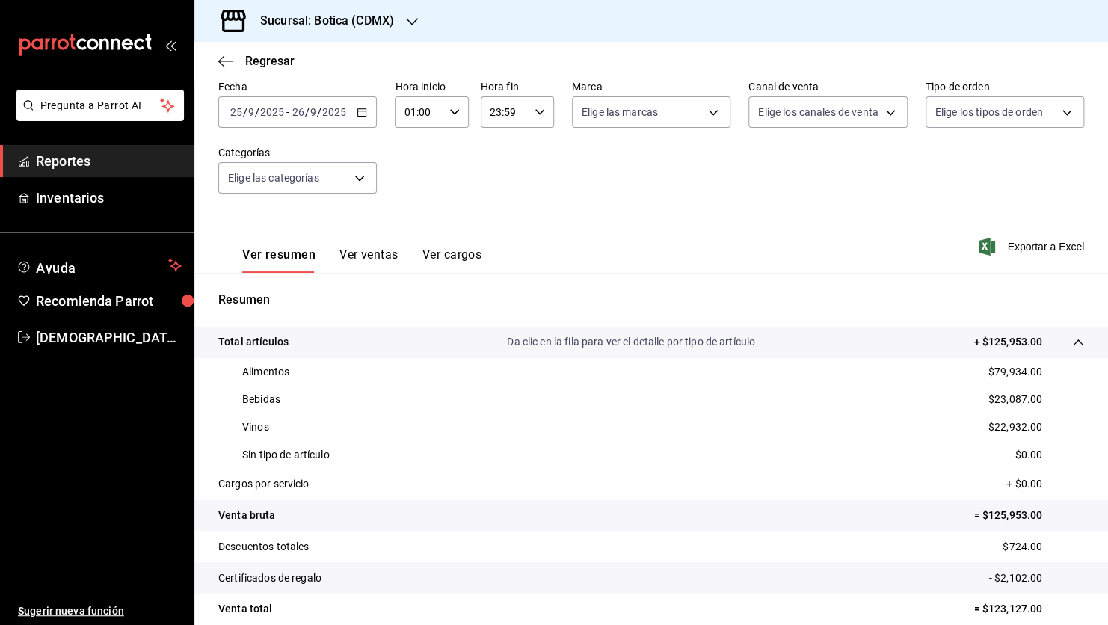
scroll to position [149, 0]
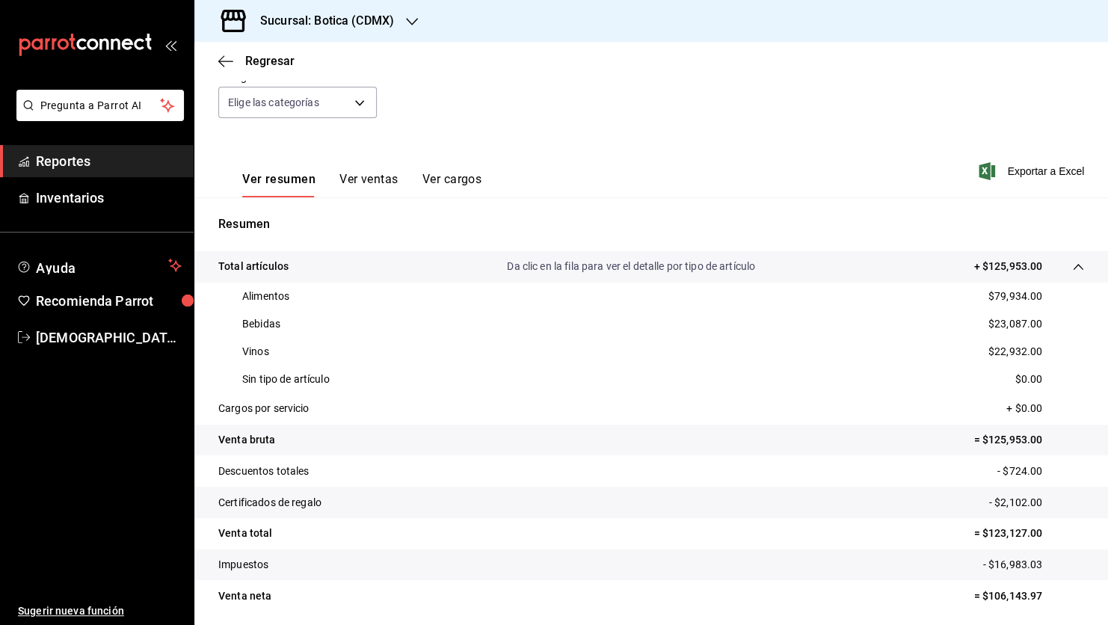
click at [351, 177] on button "Ver ventas" at bounding box center [368, 184] width 59 height 25
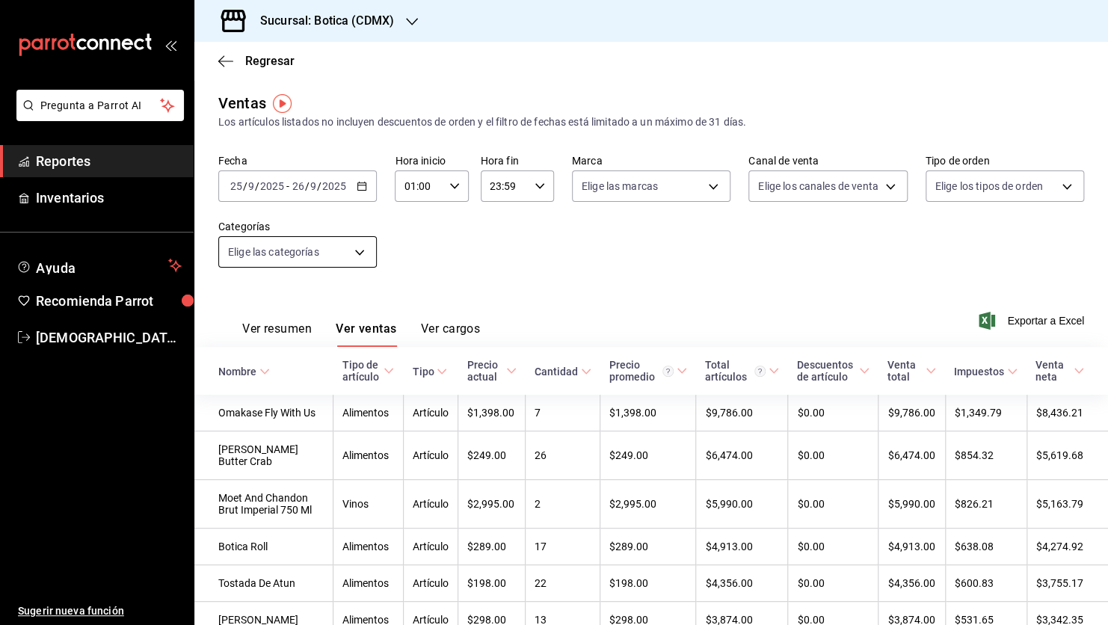
click at [360, 251] on body "Pregunta a Parrot AI Reportes Inventarios Ayuda Recomienda Parrot [PERSON_NAME]…" at bounding box center [554, 312] width 1108 height 625
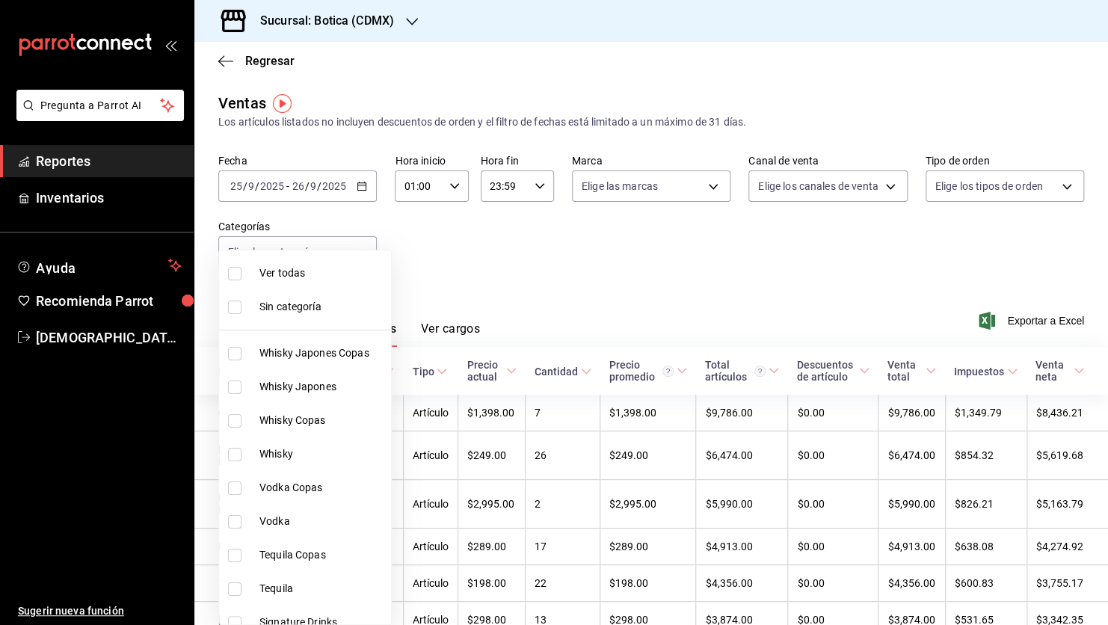
click at [605, 260] on div at bounding box center [554, 312] width 1108 height 625
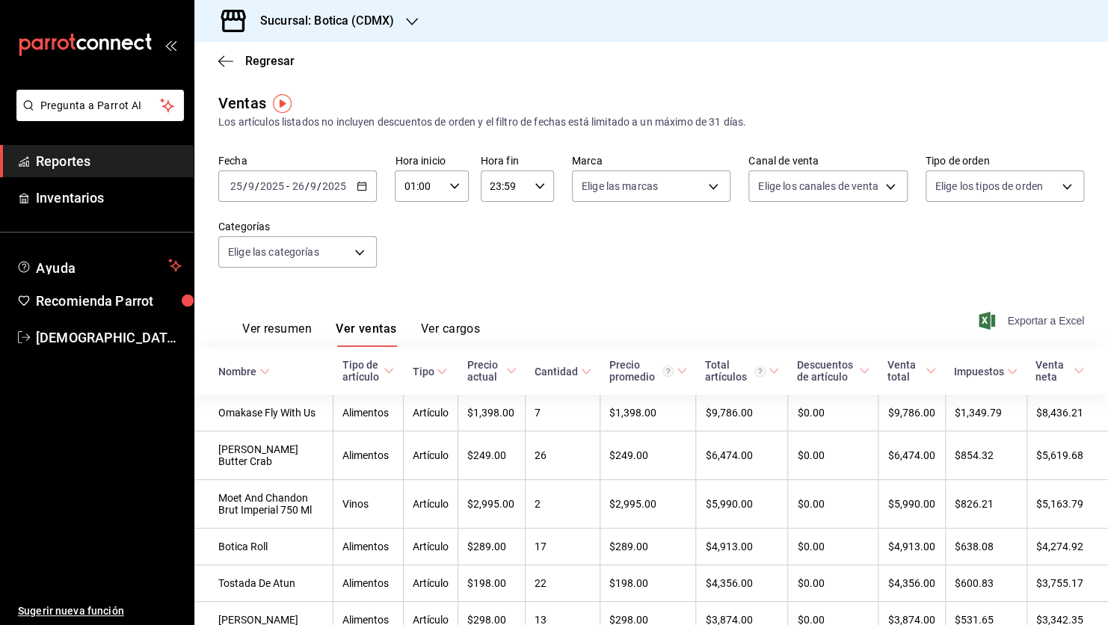
click at [1037, 321] on span "Exportar a Excel" at bounding box center [1032, 321] width 102 height 18
click at [360, 252] on body "Pregunta a Parrot AI Reportes Inventarios Ayuda Recomienda Parrot [PERSON_NAME]…" at bounding box center [554, 312] width 1108 height 625
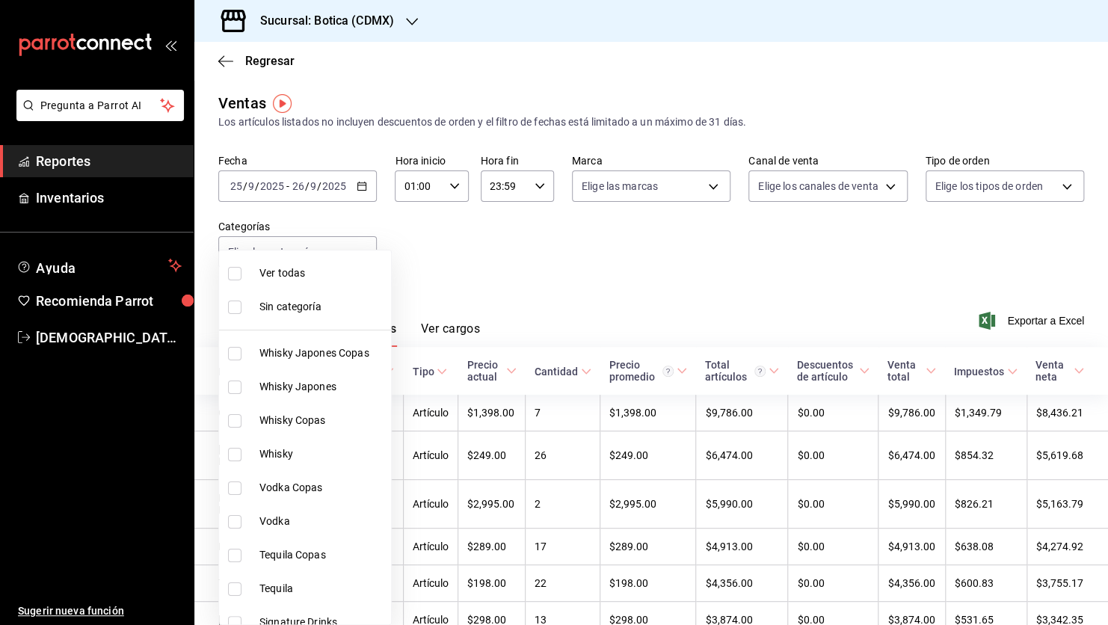
click at [804, 265] on div at bounding box center [554, 312] width 1108 height 625
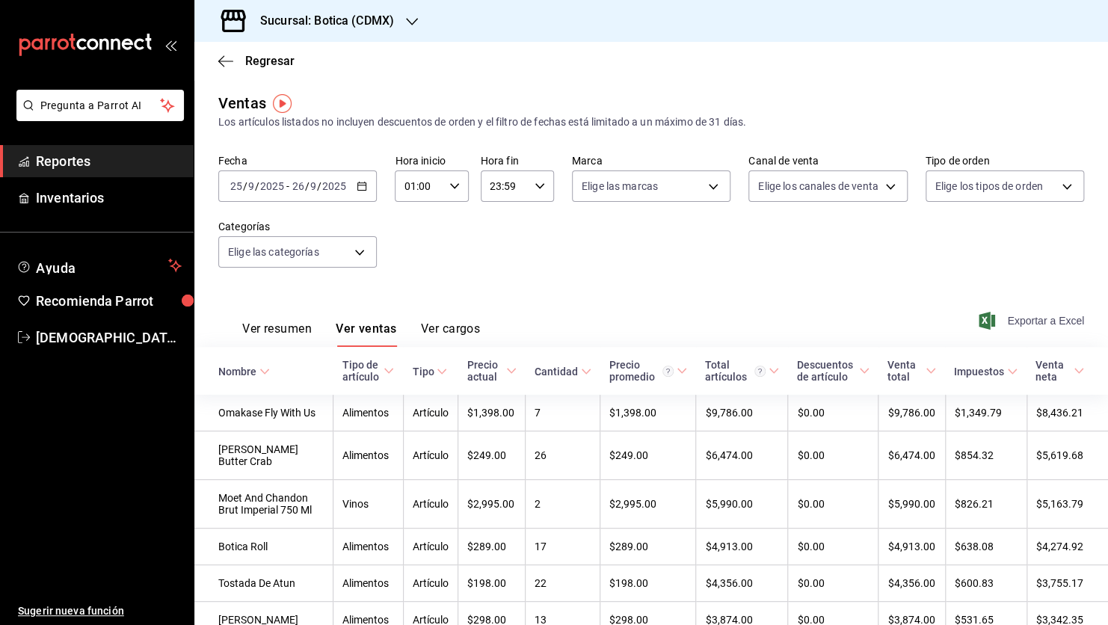
click at [1024, 318] on span "Exportar a Excel" at bounding box center [1032, 321] width 102 height 18
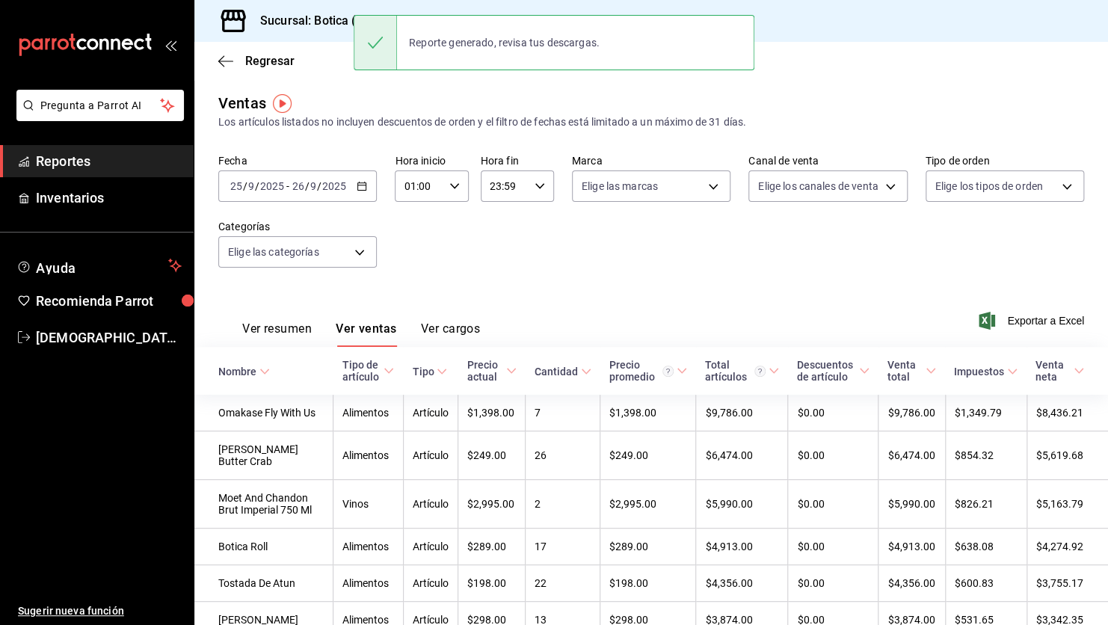
click at [90, 159] on span "Reportes" at bounding box center [109, 161] width 146 height 20
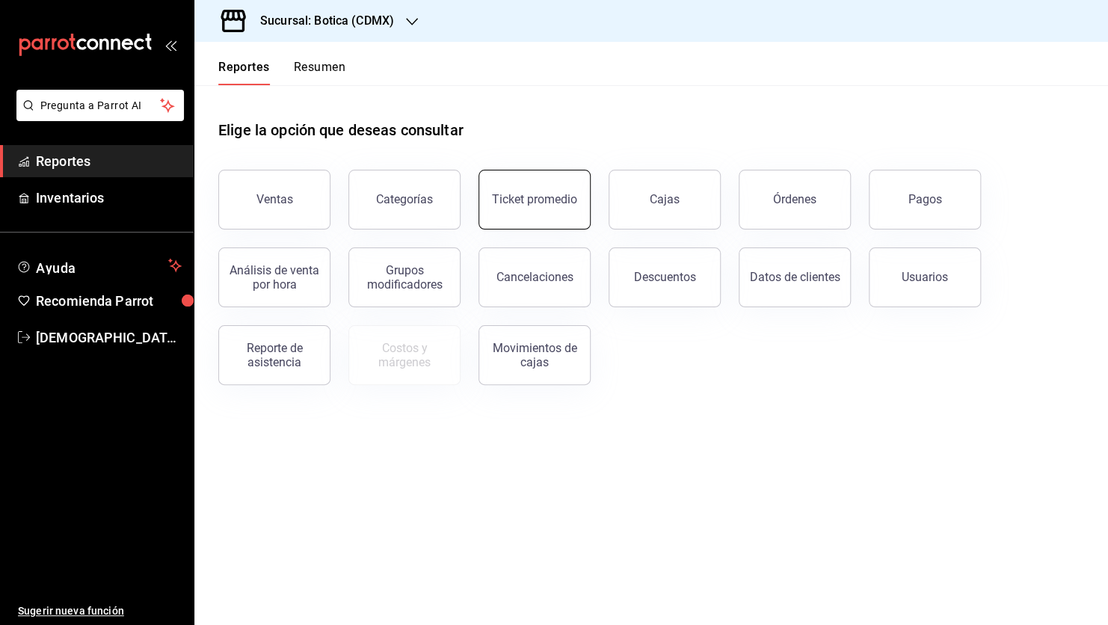
click at [520, 200] on div "Ticket promedio" at bounding box center [534, 199] width 85 height 14
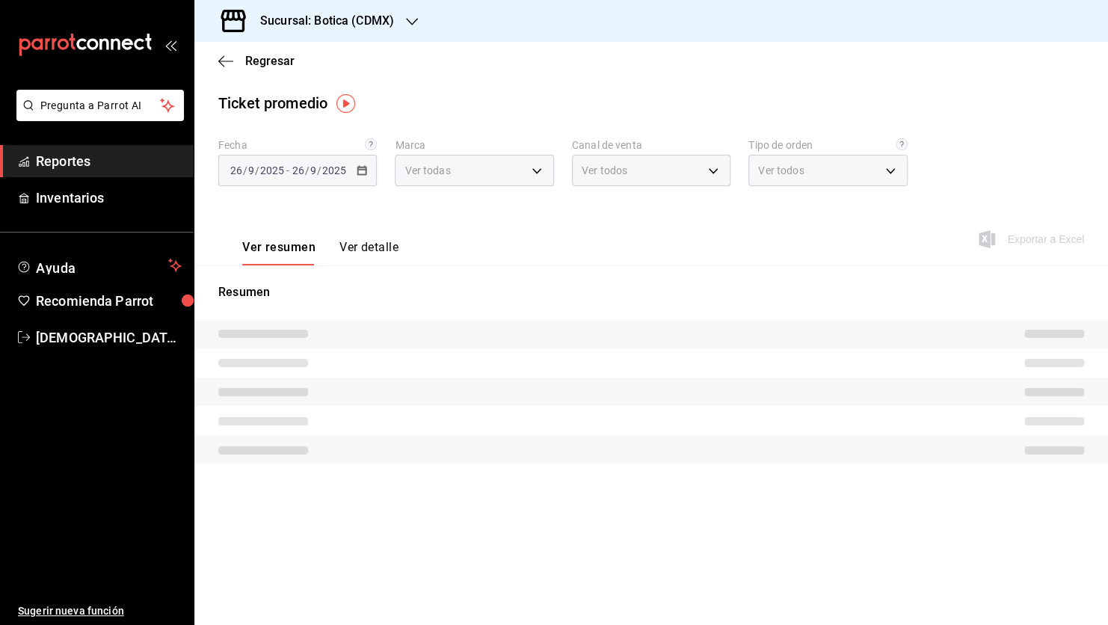
type input "d5352a43-907b-4cea-af89-ed5f283426a2"
type input "PARROT,UBER_EATS,RAPPI,DIDI_FOOD,ONLINE"
type input "68b56432-bc7c-4df1-8cc3-4eafb59ca3cc,EXTERNAL"
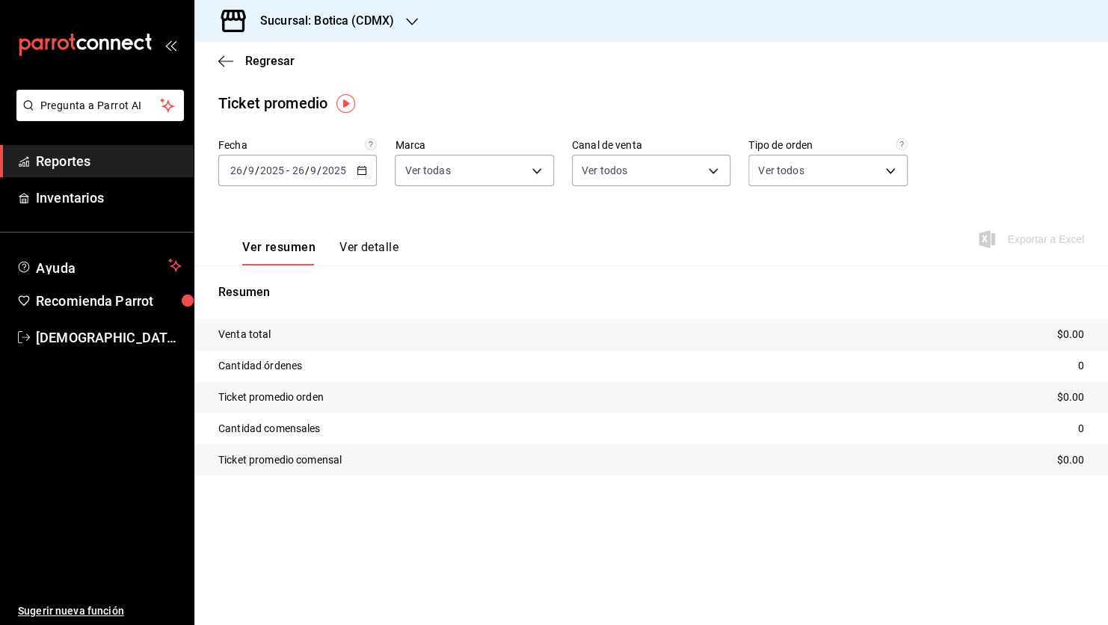
click at [304, 173] on span "/" at bounding box center [306, 170] width 4 height 12
click at [287, 346] on span "Rango de fechas" at bounding box center [289, 350] width 116 height 16
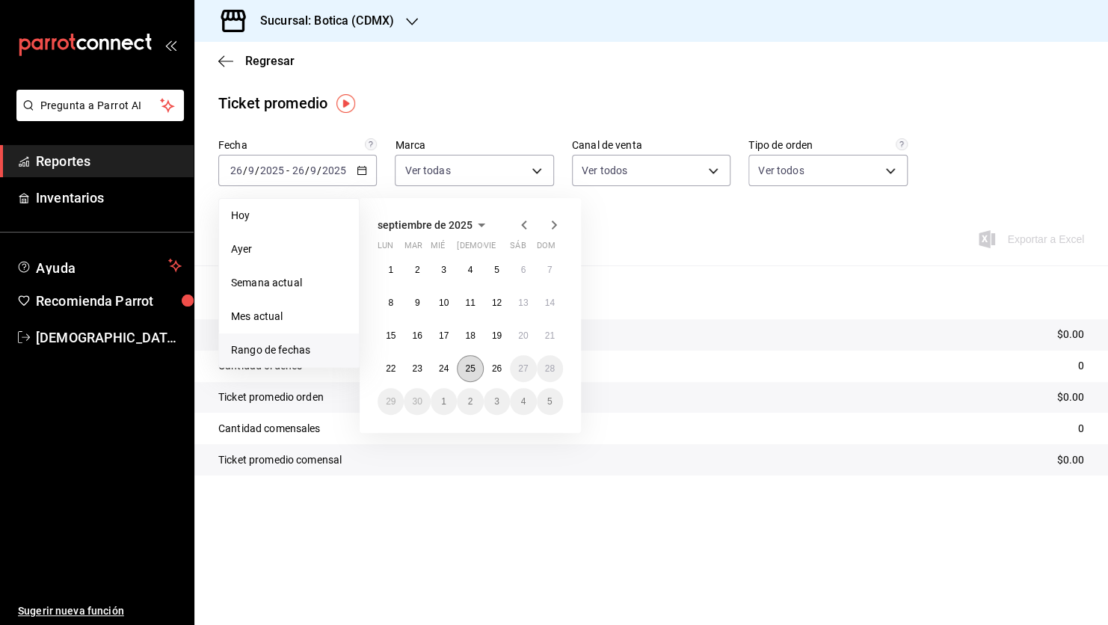
click at [469, 363] on abbr "25" at bounding box center [470, 368] width 10 height 10
click at [496, 368] on abbr "26" at bounding box center [497, 368] width 10 height 10
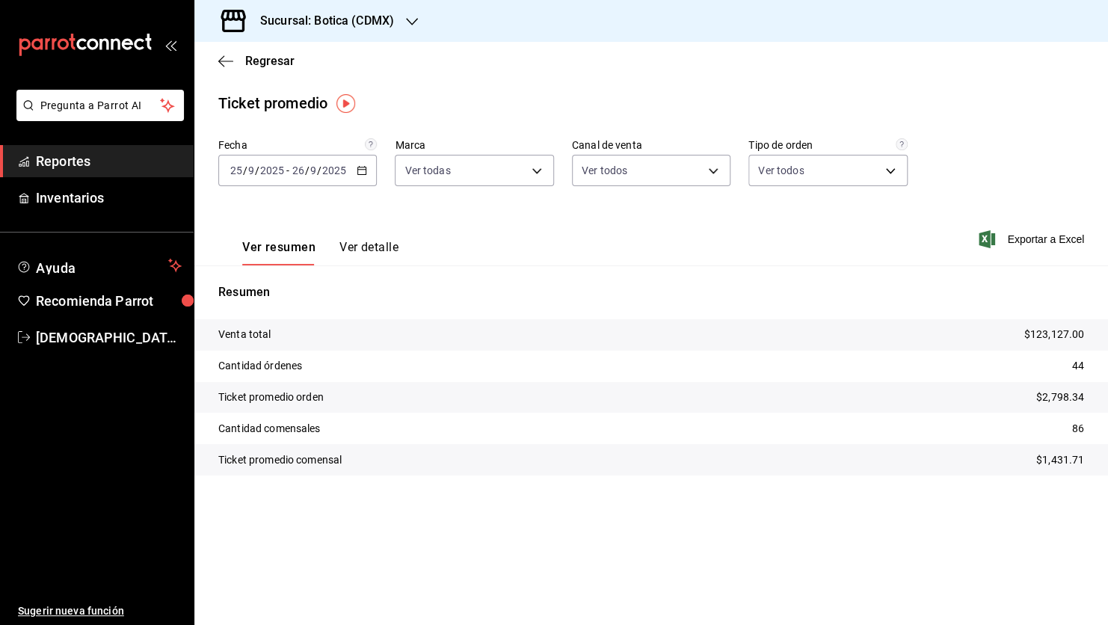
click at [219, 462] on p "Ticket promedio comensal" at bounding box center [279, 460] width 123 height 16
